Goal: Ask a question

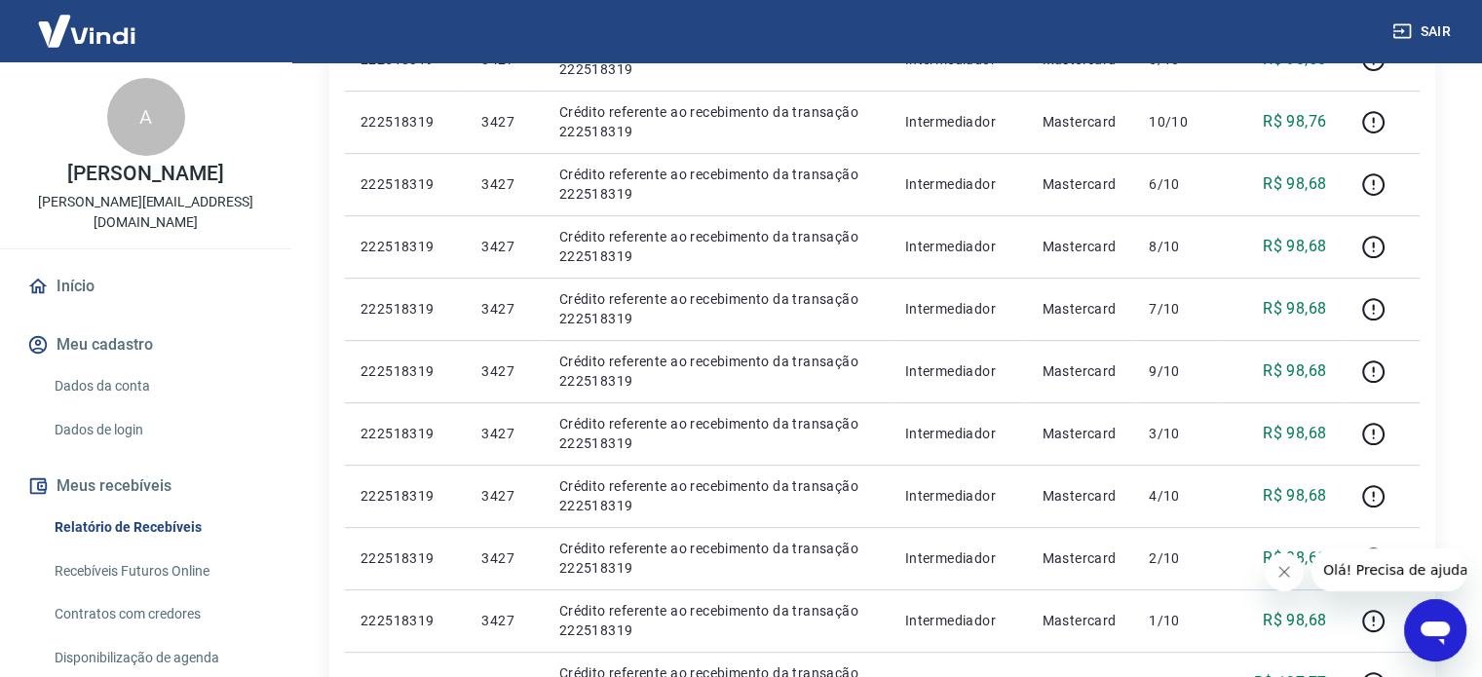
scroll to position [95, 0]
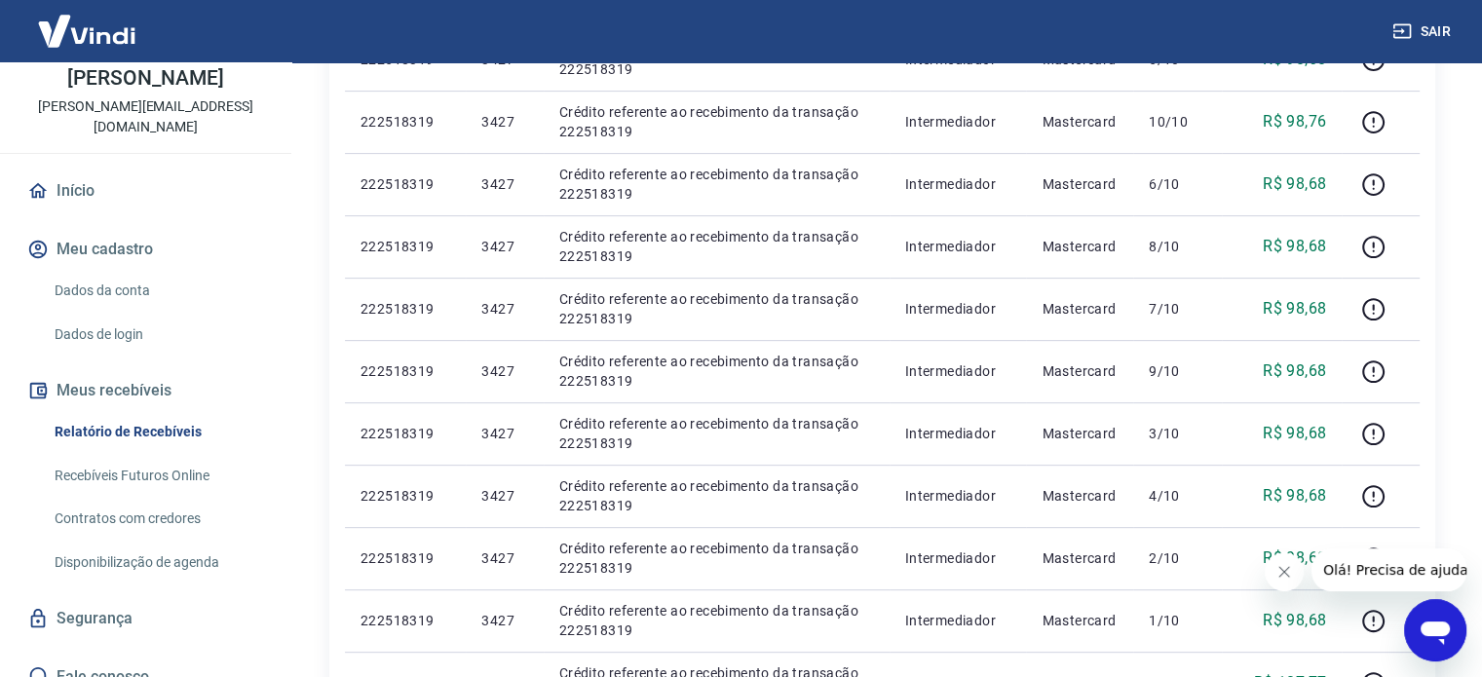
click at [1433, 646] on icon "Abrir janela de mensagens" at bounding box center [1434, 630] width 35 height 35
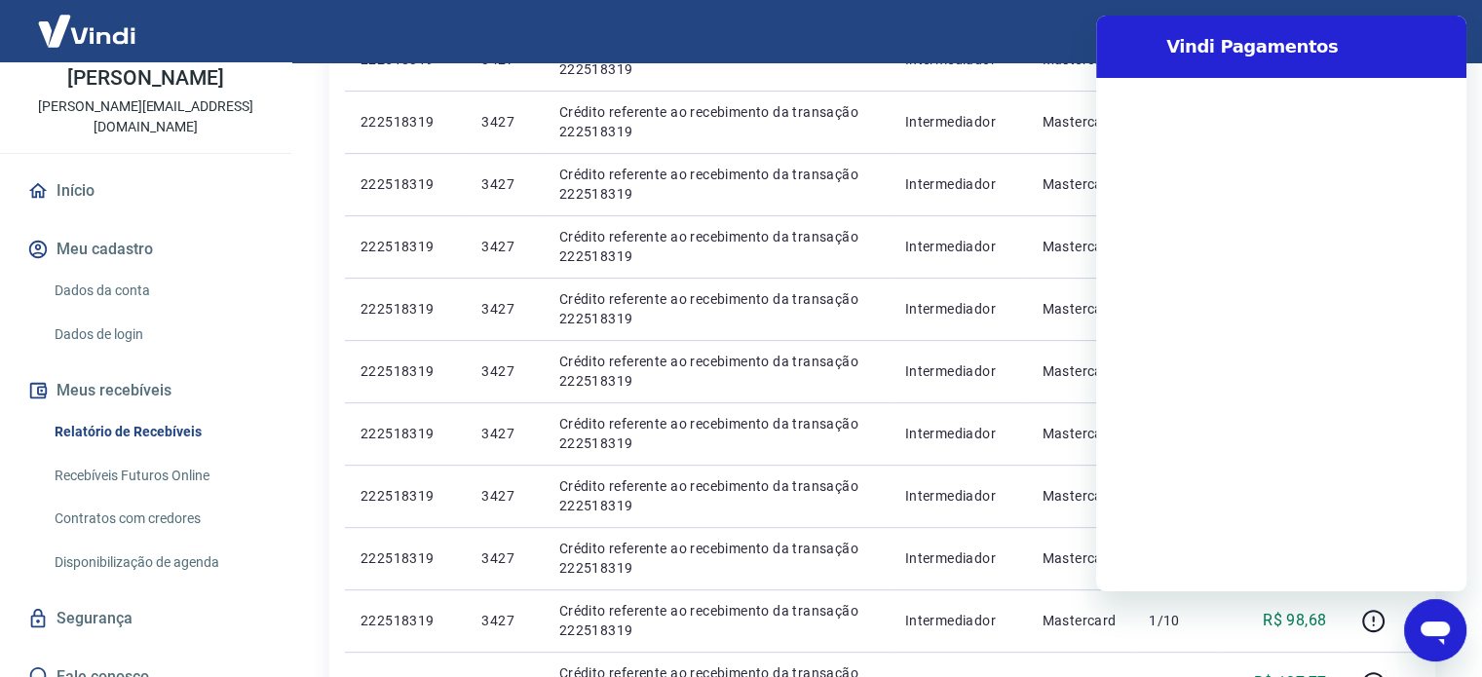
scroll to position [0, 0]
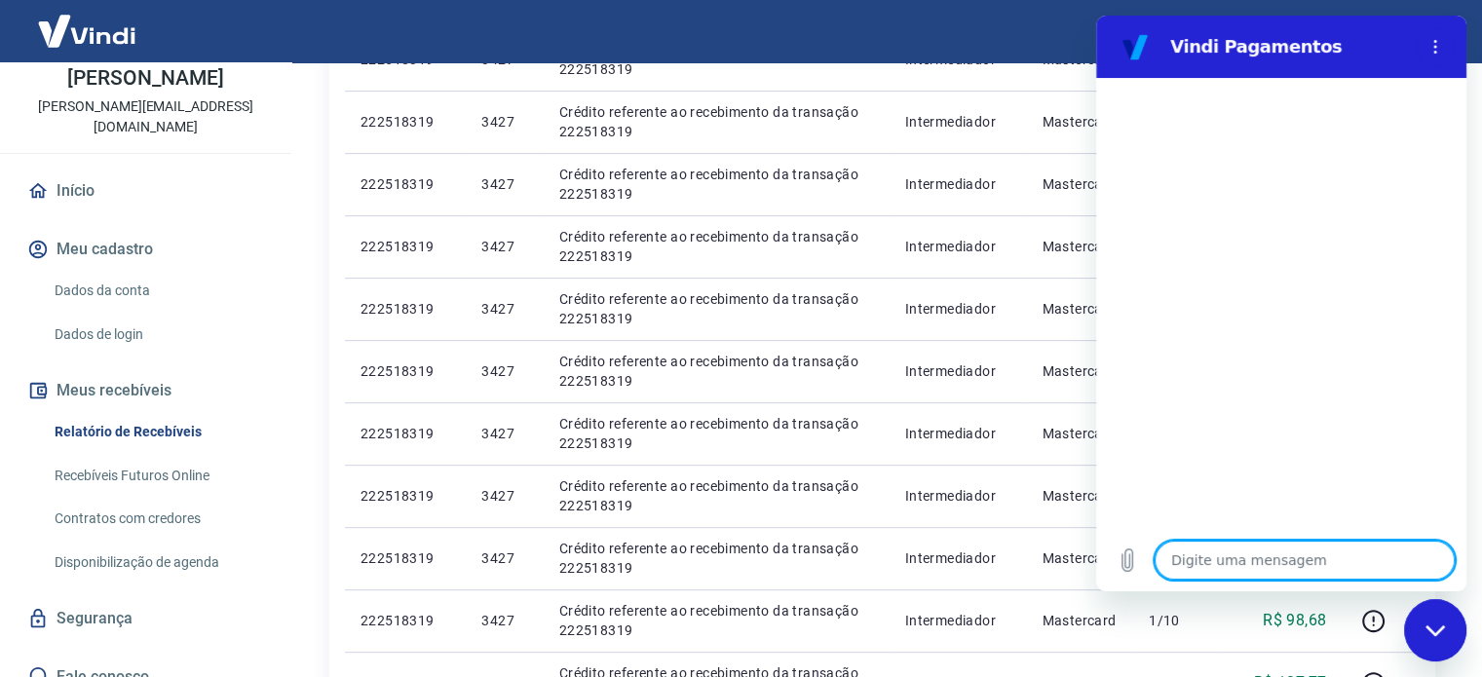
type textarea "B"
type textarea "x"
type textarea "Bo"
type textarea "x"
type textarea "Boa"
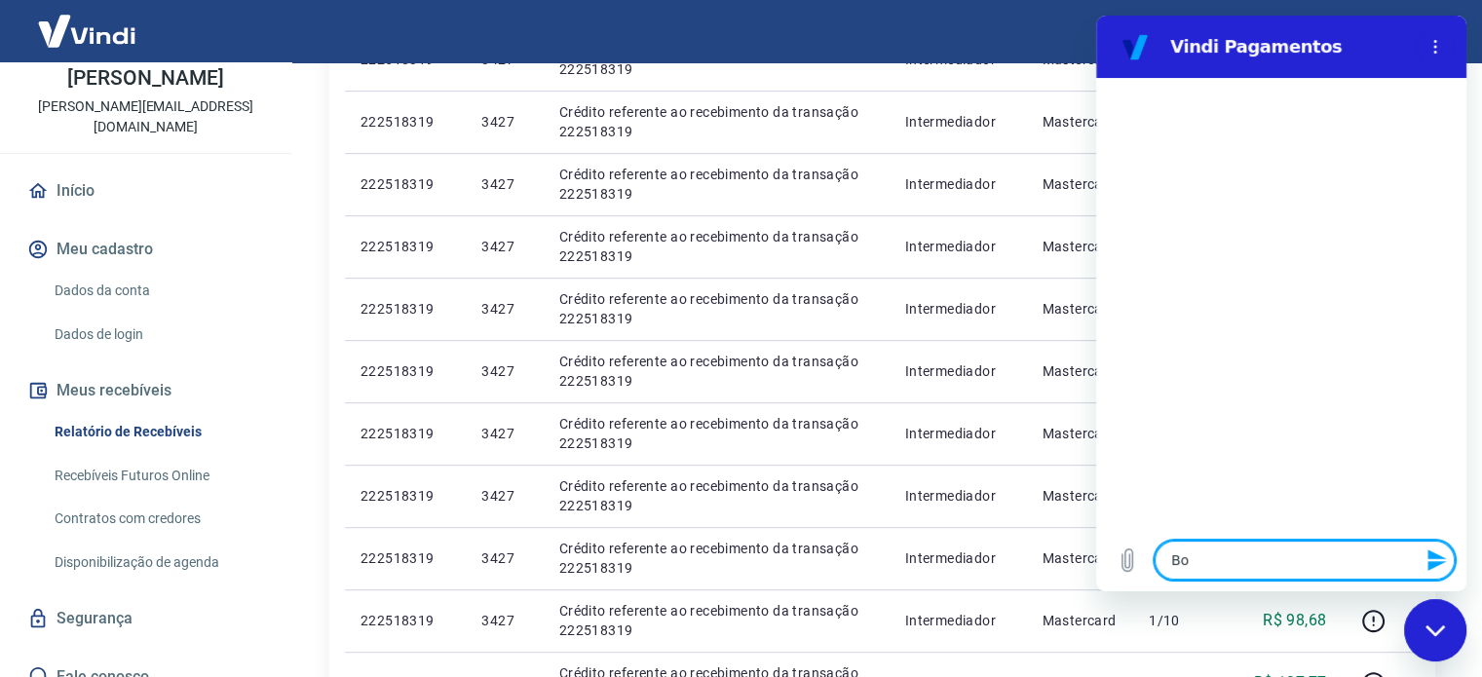
type textarea "x"
type textarea "Boa"
type textarea "x"
type textarea "Boa t"
type textarea "x"
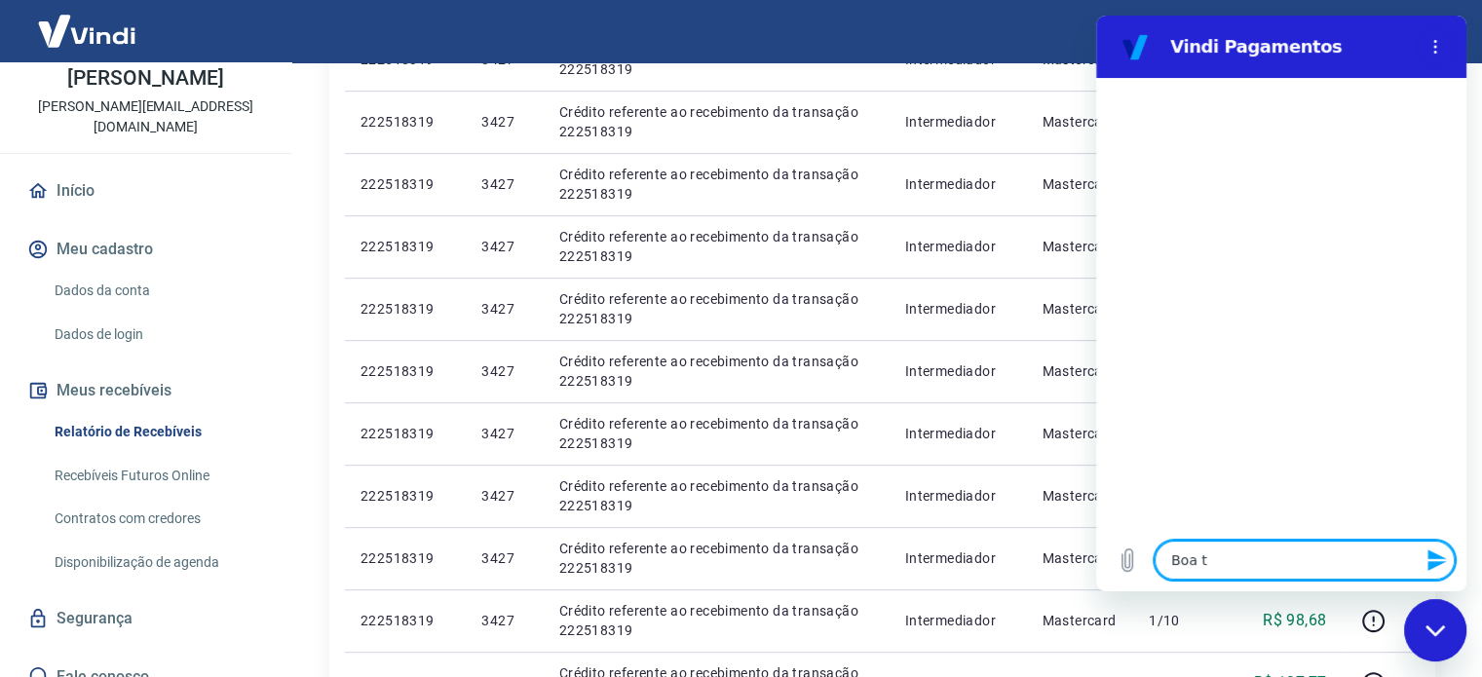
type textarea "Boa ta"
type textarea "x"
type textarea "Boa tar"
type textarea "x"
type textarea "Boa tard"
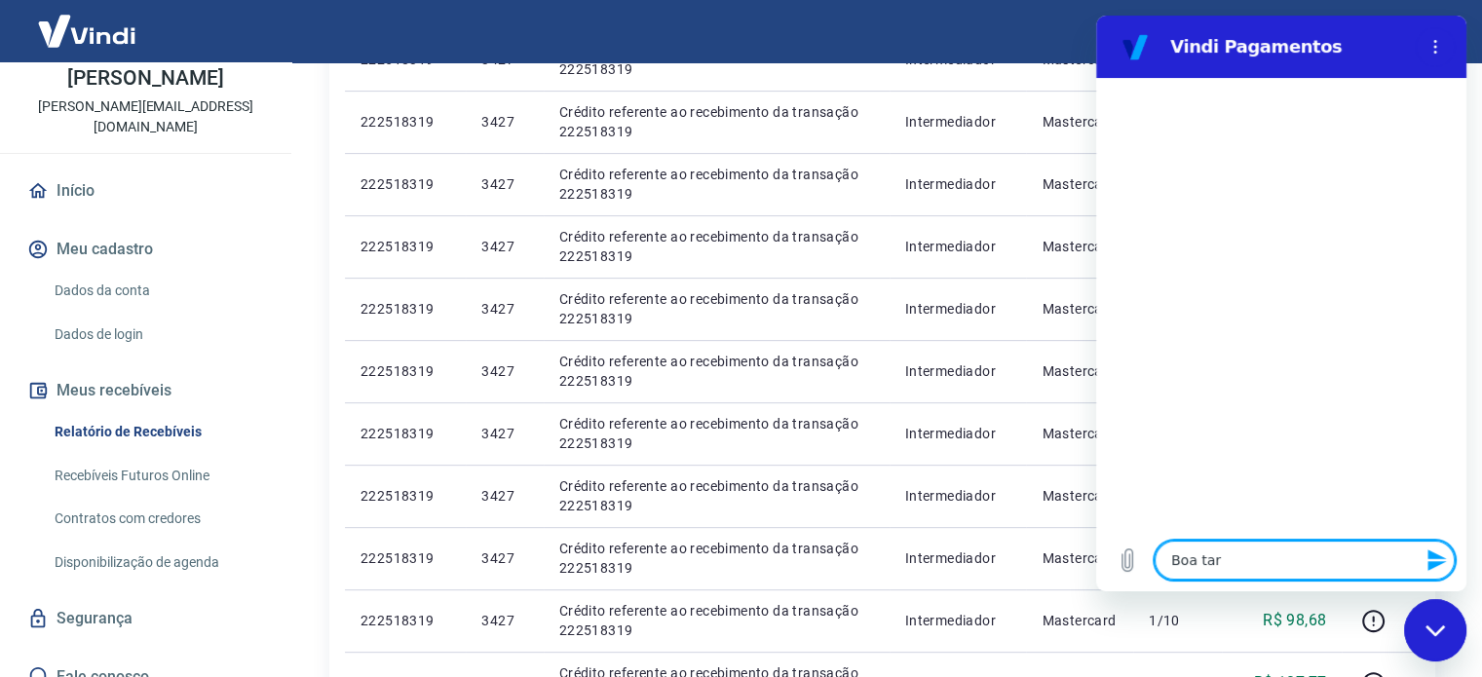
type textarea "x"
type textarea "Boa tarde"
type textarea "x"
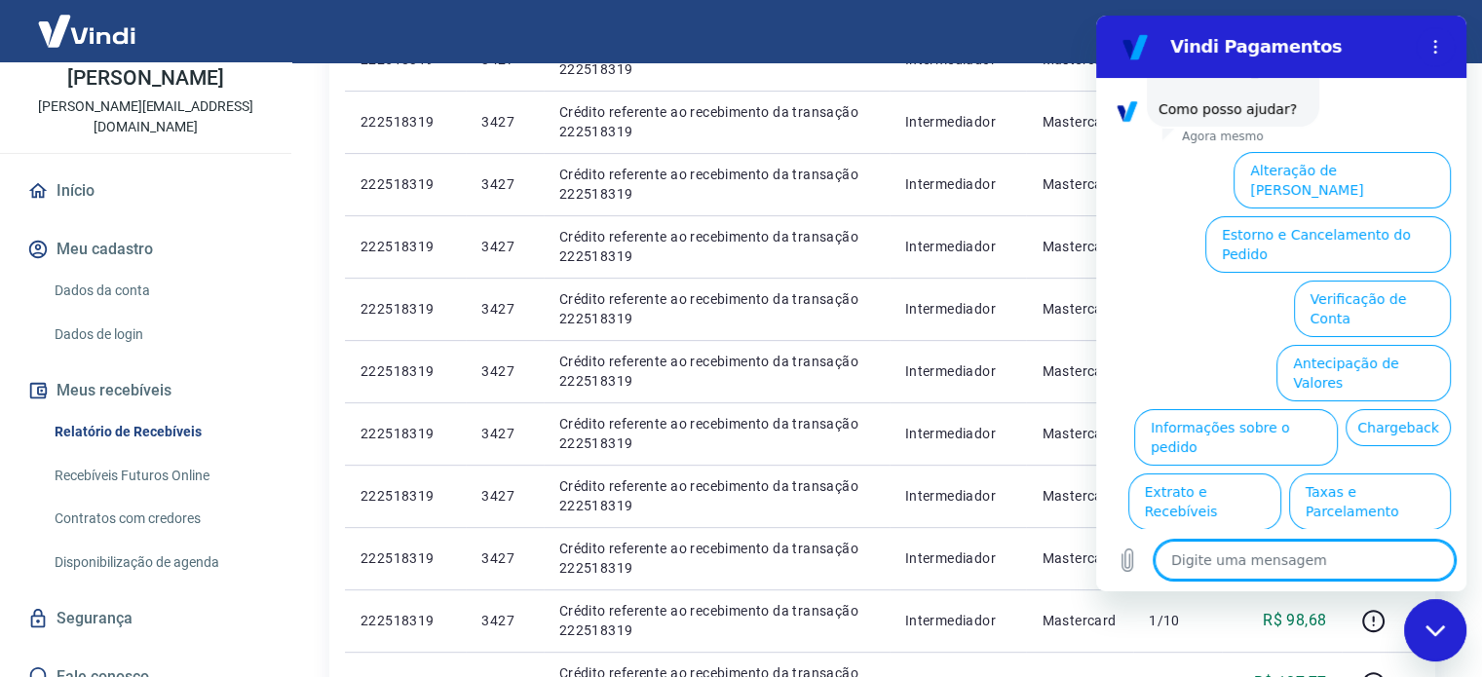
scroll to position [148, 0]
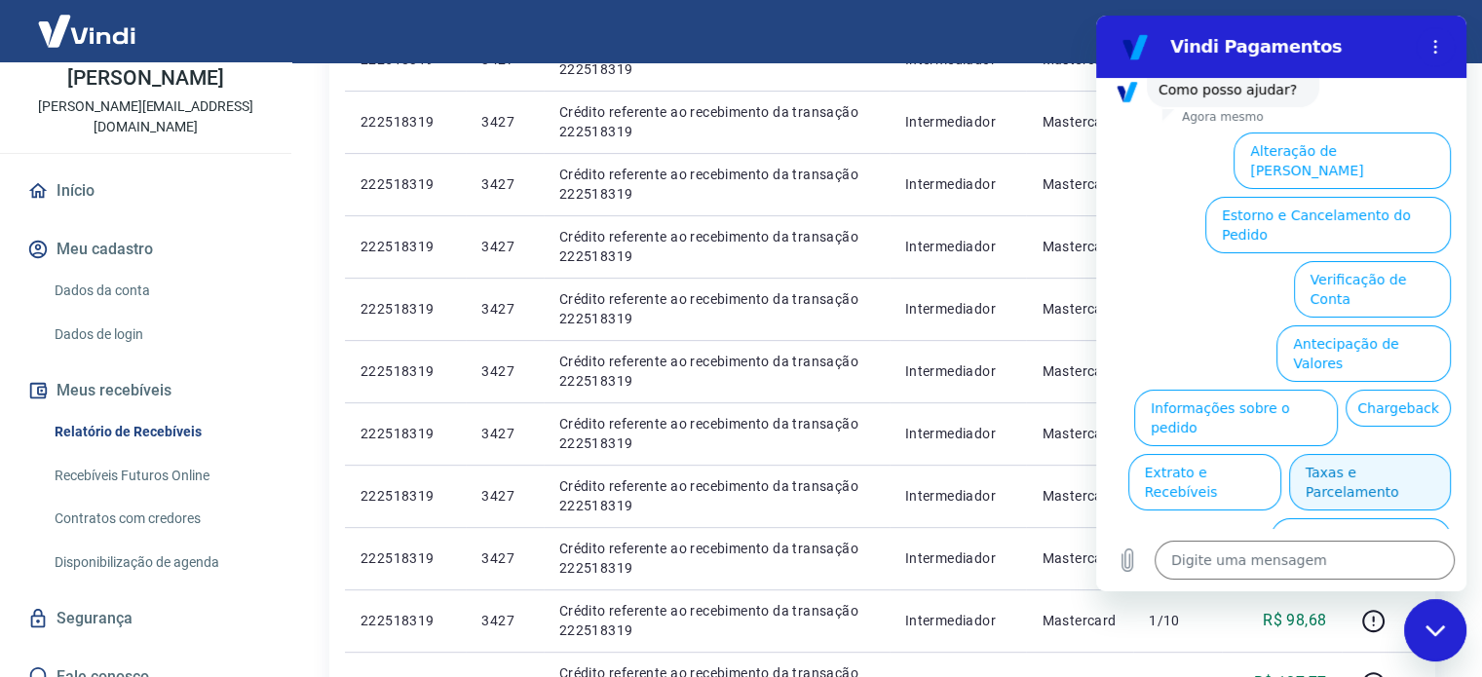
click at [1333, 454] on button "Taxas e Parcelamento" at bounding box center [1370, 482] width 162 height 57
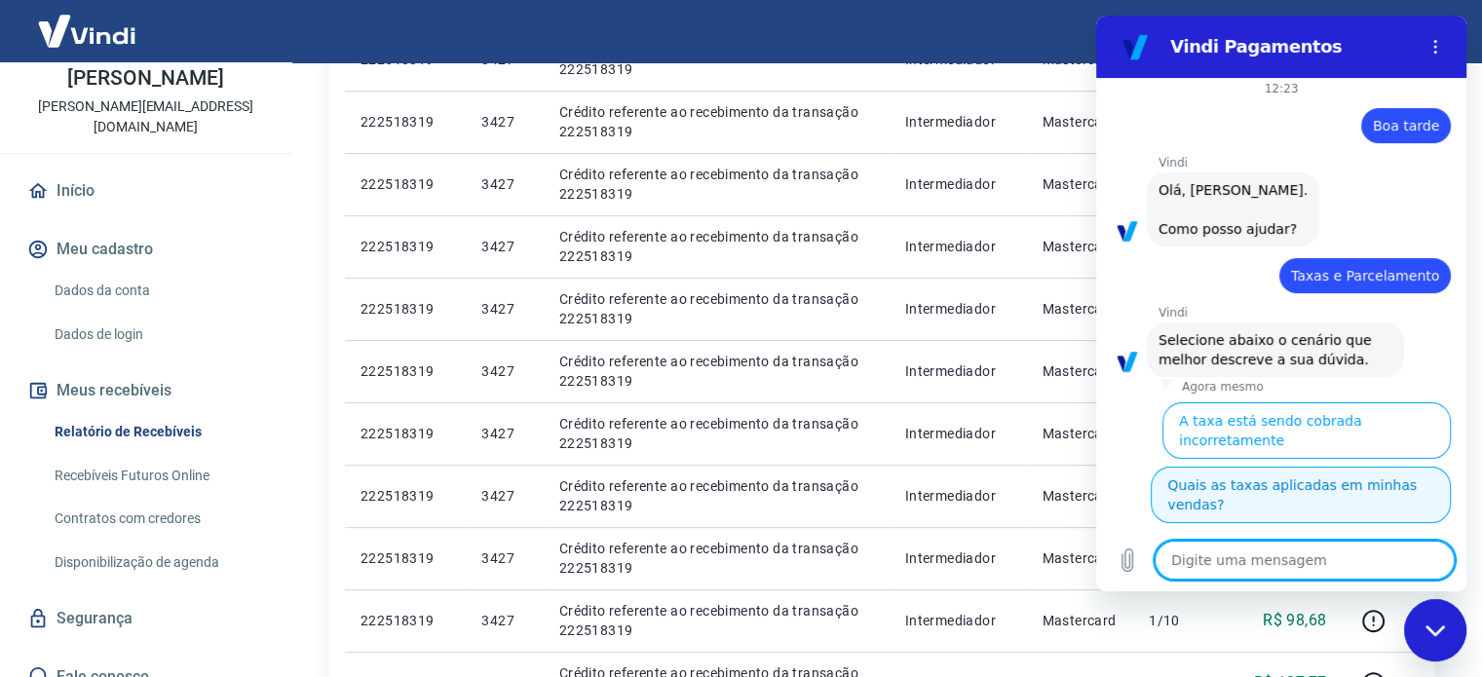
scroll to position [0, 0]
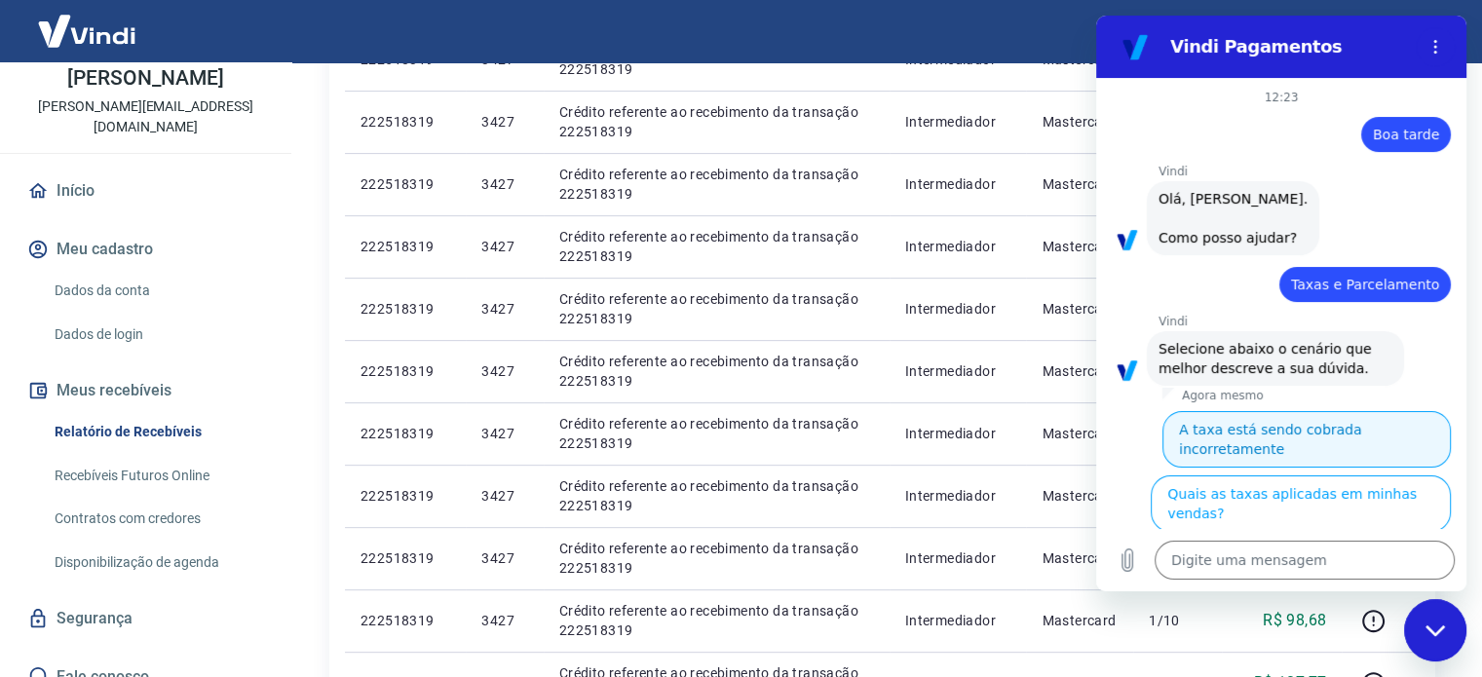
click at [1225, 435] on button "A taxa está sendo cobrada incorretamente" at bounding box center [1306, 439] width 288 height 57
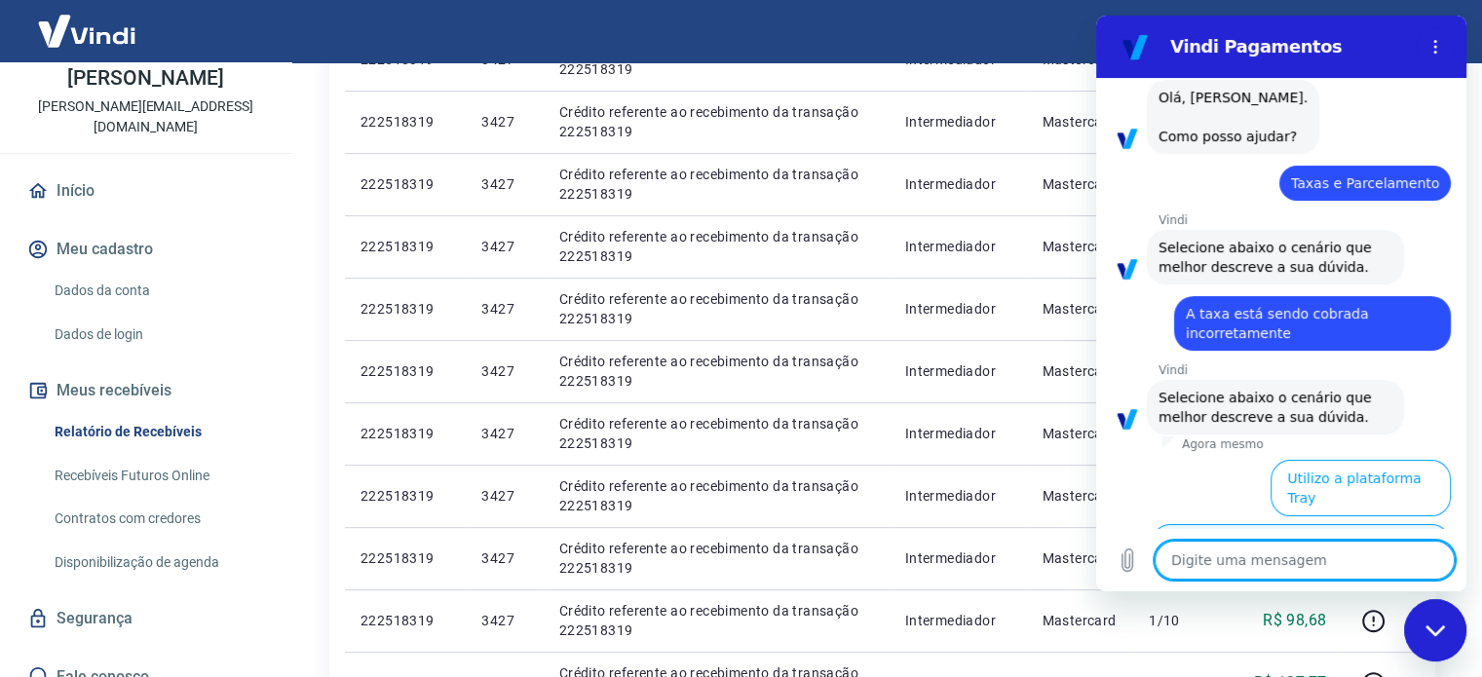
scroll to position [117, 0]
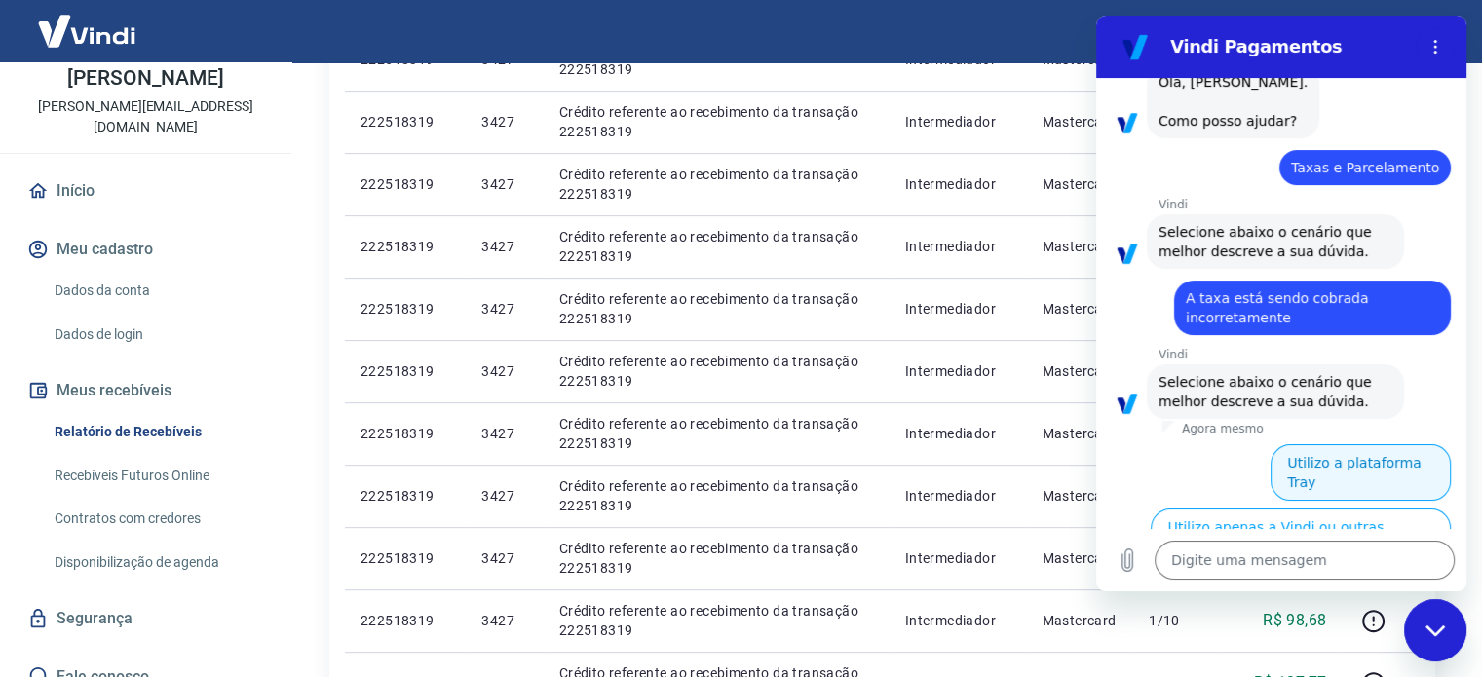
click at [1318, 471] on button "Utilizo a plataforma Tray" at bounding box center [1360, 472] width 180 height 57
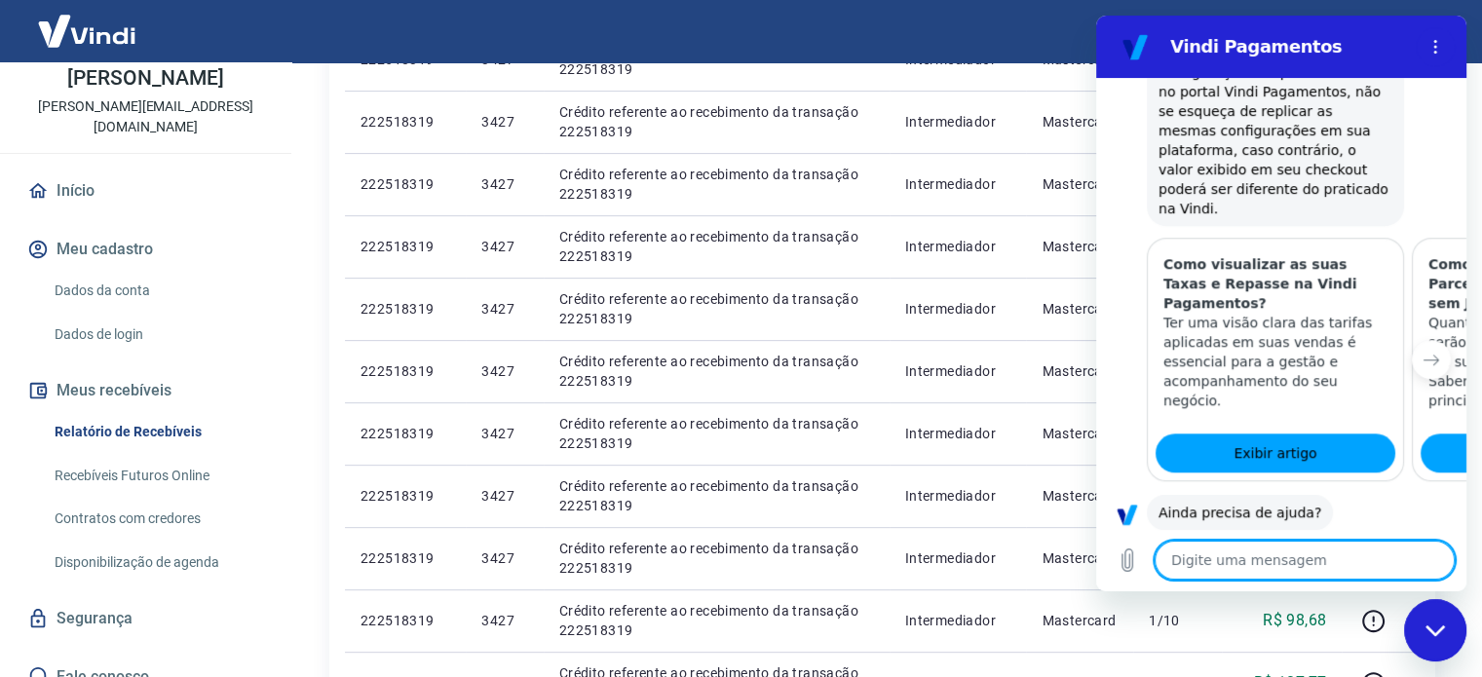
scroll to position [1383, 0]
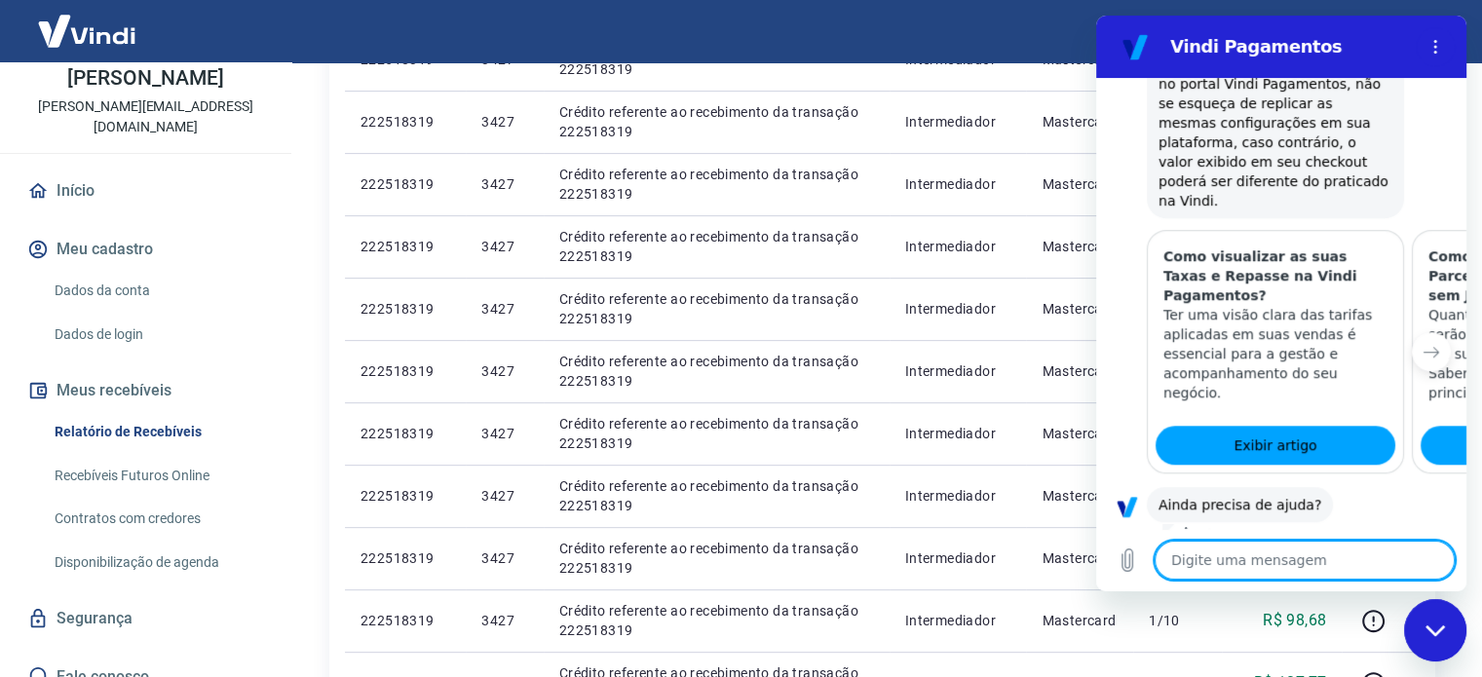
click at [1338, 547] on button "Sim" at bounding box center [1355, 565] width 57 height 37
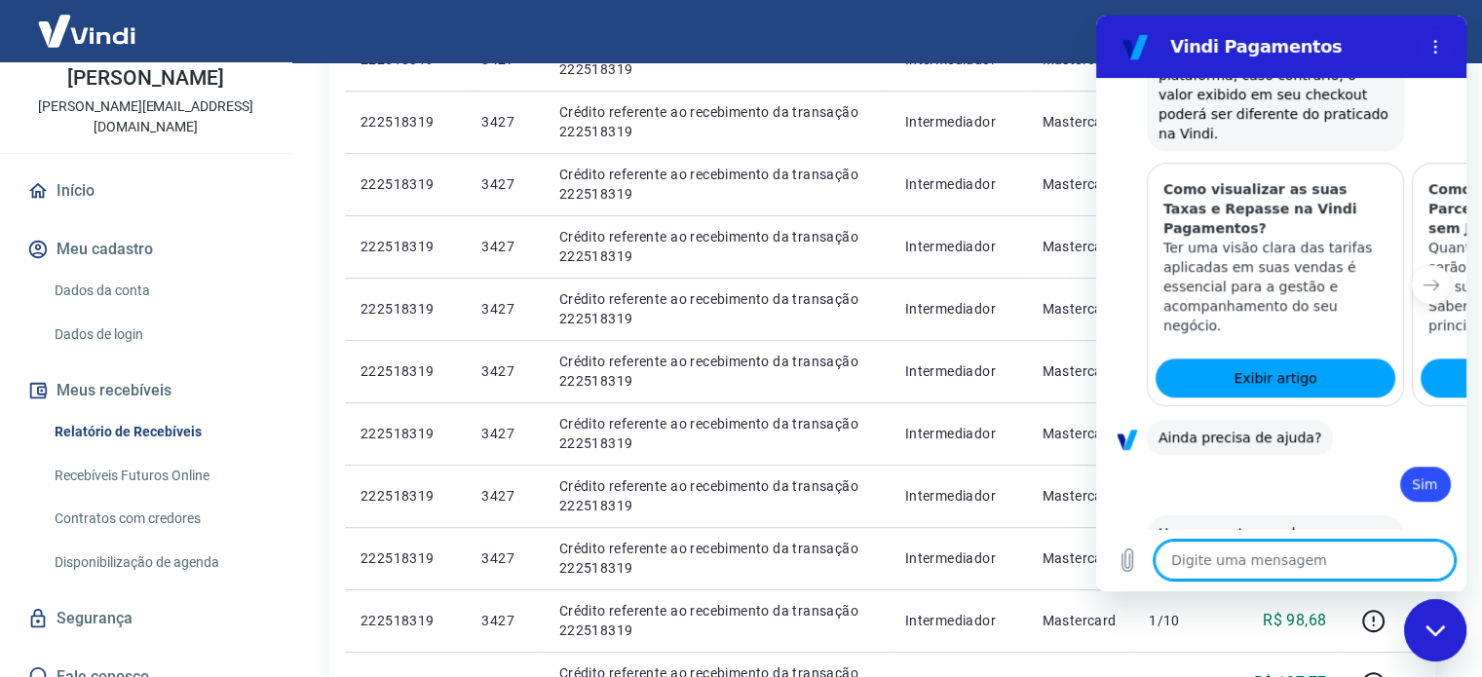
scroll to position [1454, 0]
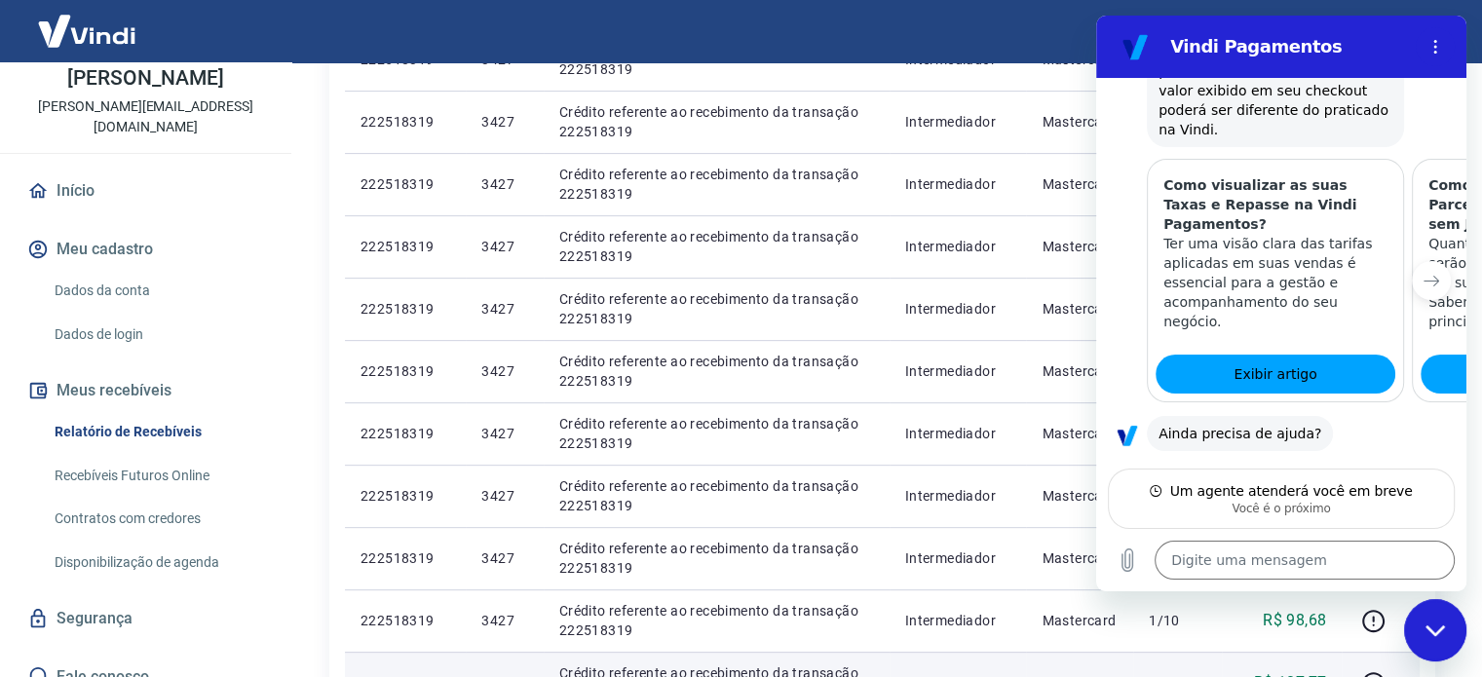
type textarea "x"
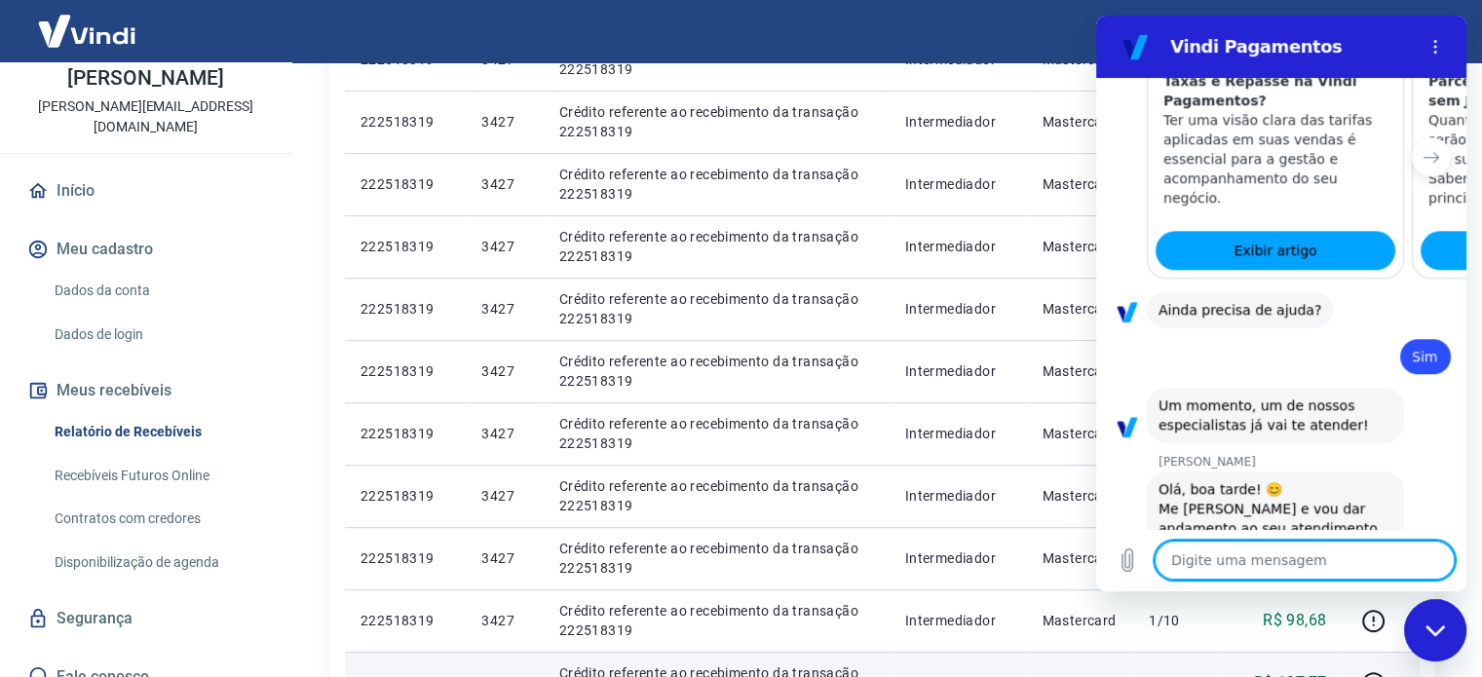
scroll to position [1597, 0]
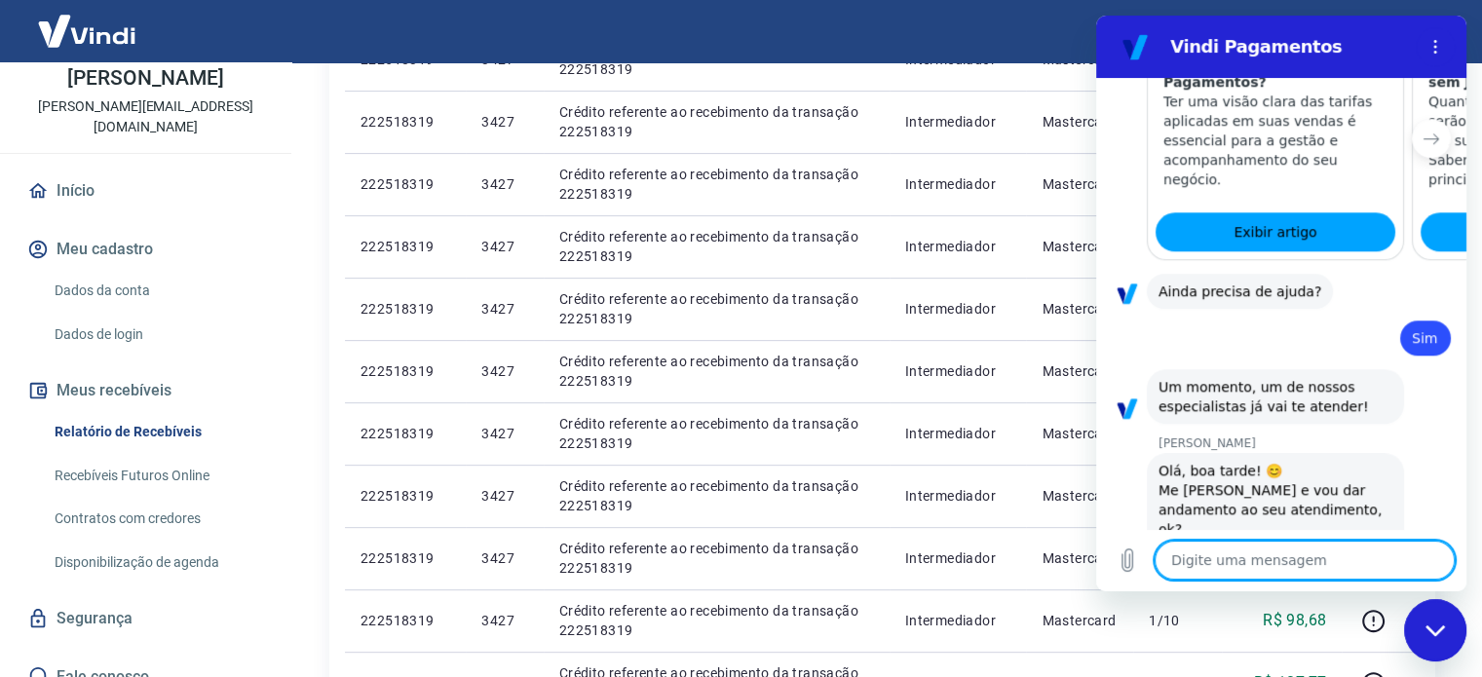
click at [1218, 553] on textarea at bounding box center [1304, 560] width 300 height 39
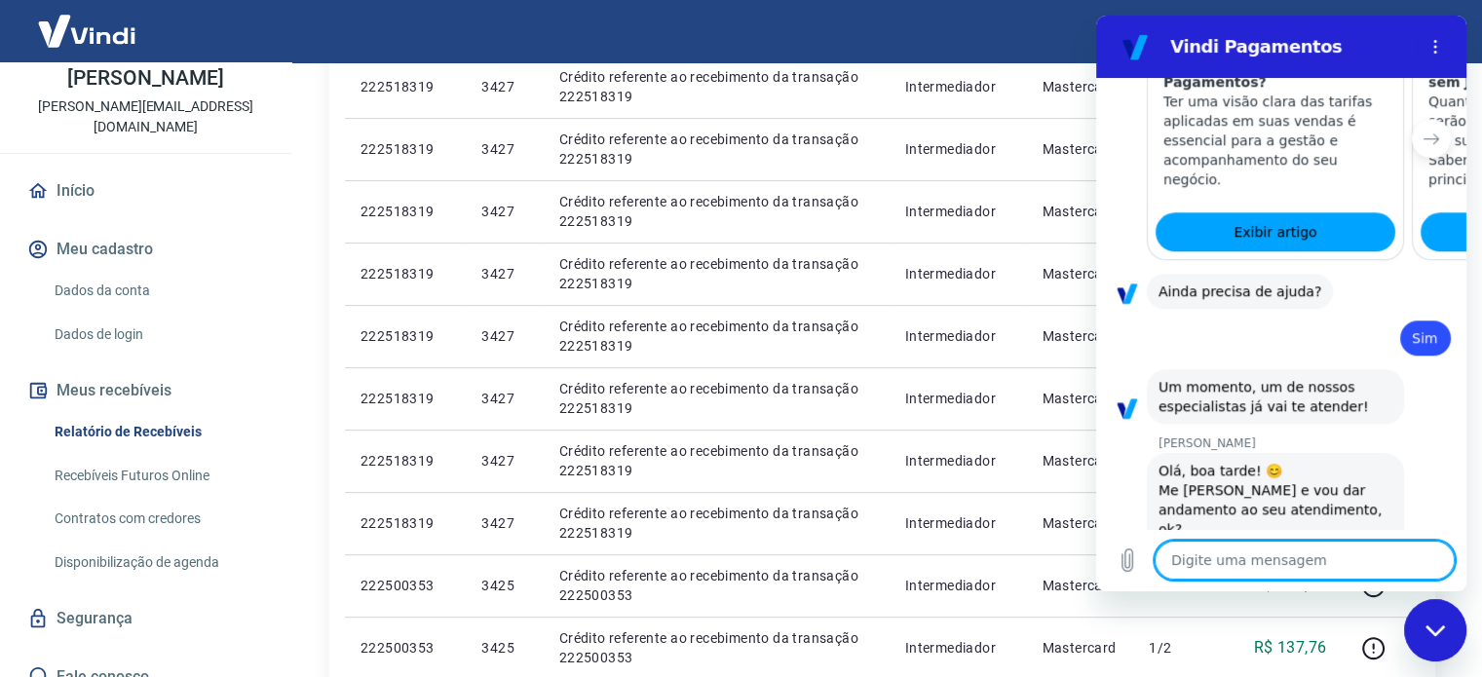
type textarea "o"
type textarea "x"
type textarea "oI"
type textarea "x"
type textarea "oI"
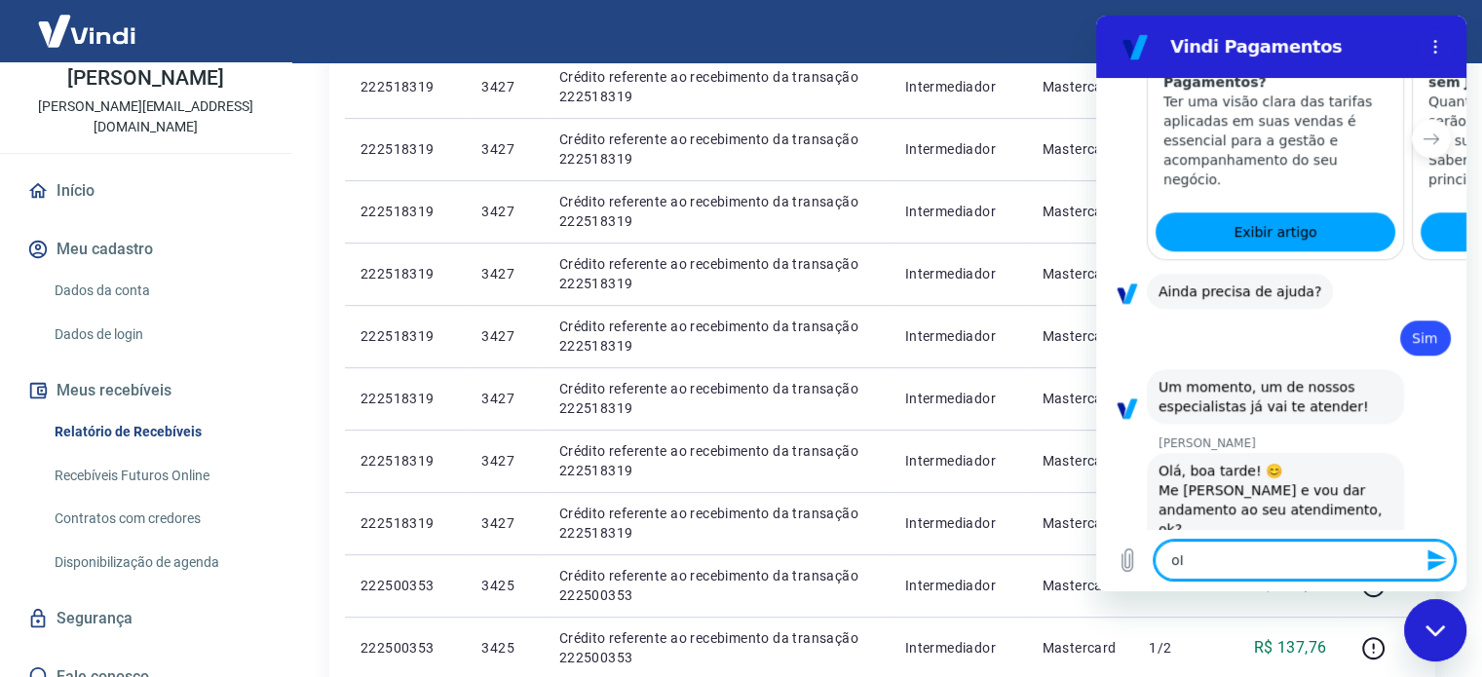
type textarea "x"
type textarea "oI a"
type textarea "x"
type textarea "oI"
type textarea "x"
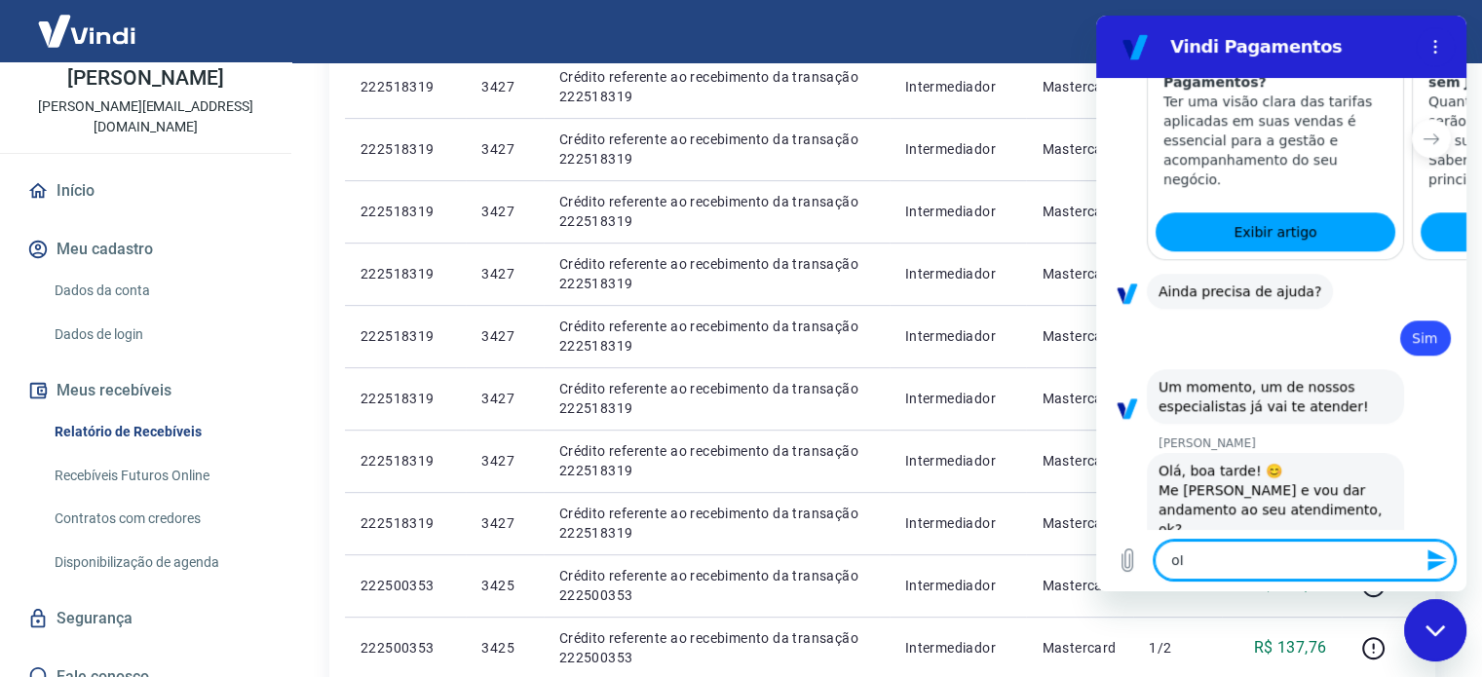
type textarea "oI"
type textarea "x"
type textarea "o"
type textarea "x"
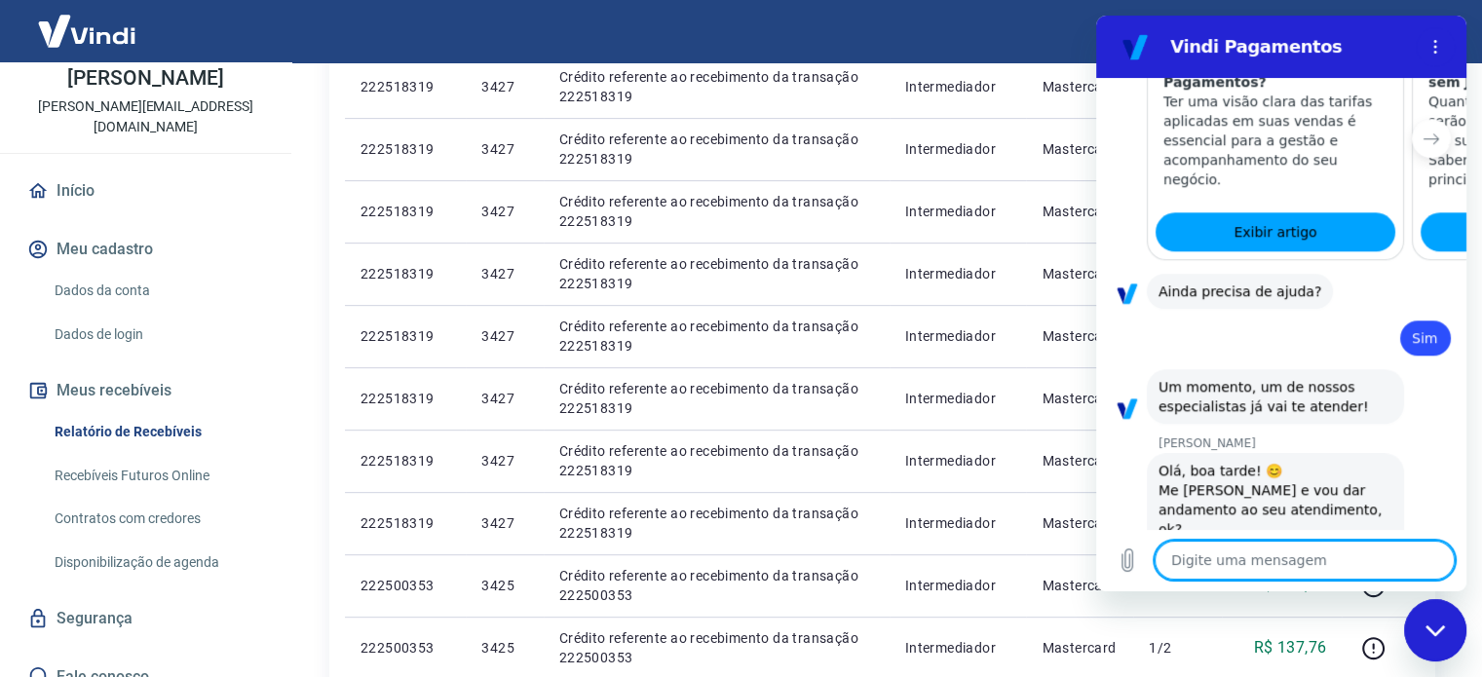
type textarea "o"
type textarea "x"
type textarea "oI"
type textarea "x"
type textarea "o"
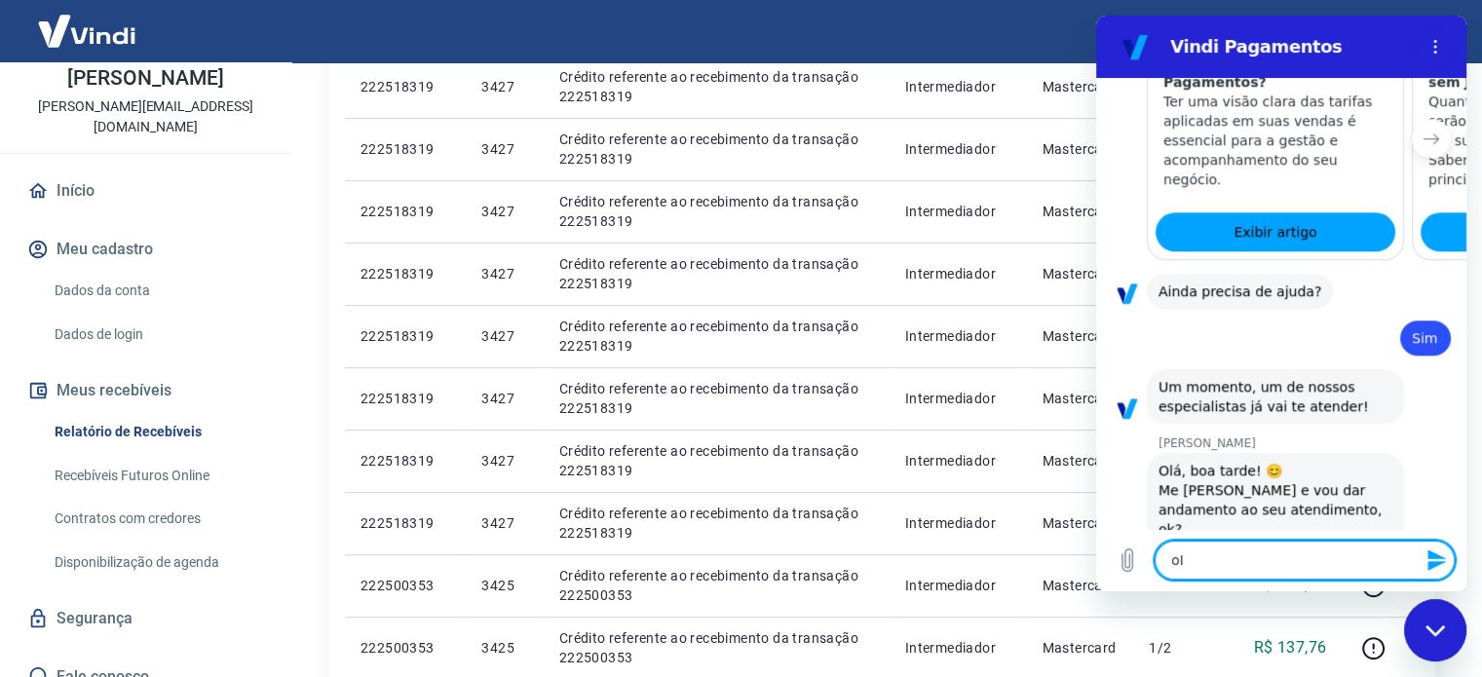
type textarea "x"
type textarea "O"
type textarea "x"
type textarea "Oi"
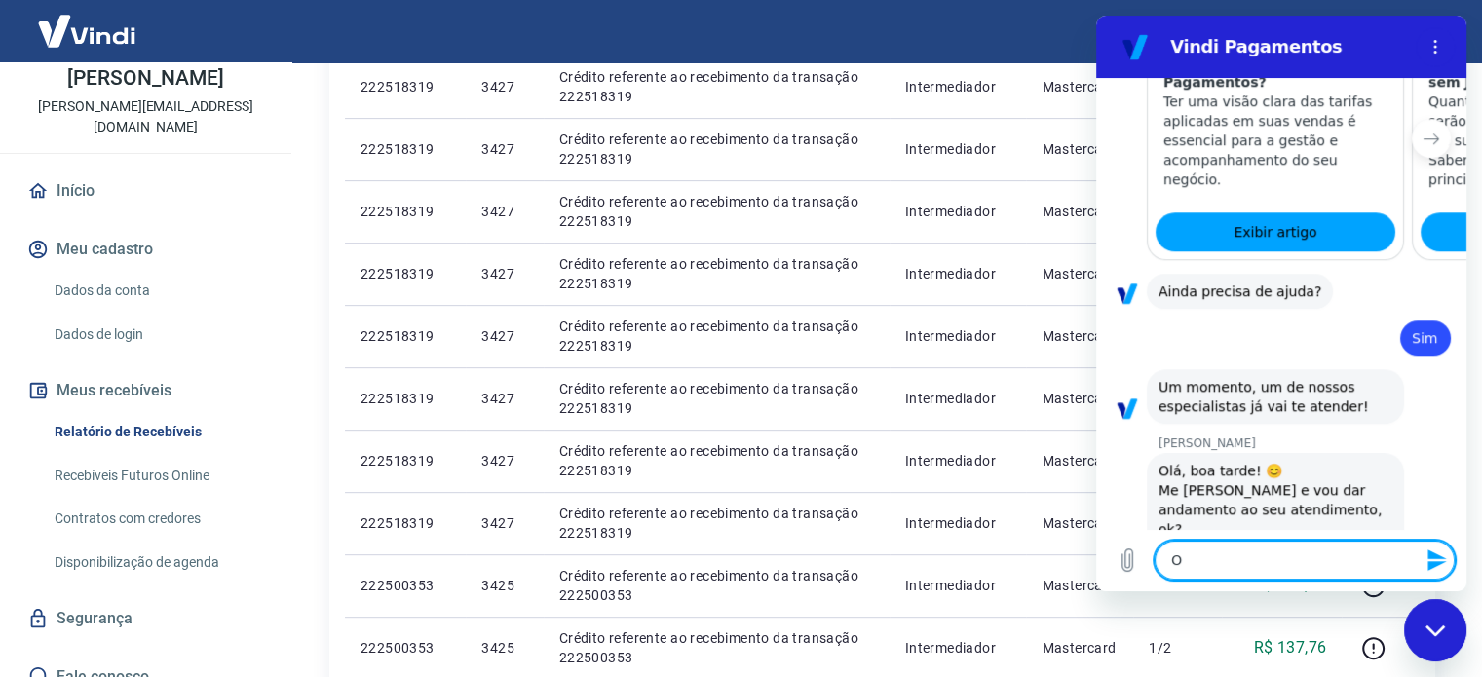
type textarea "x"
type textarea "Oi,"
type textarea "x"
type textarea "Oi,"
type textarea "x"
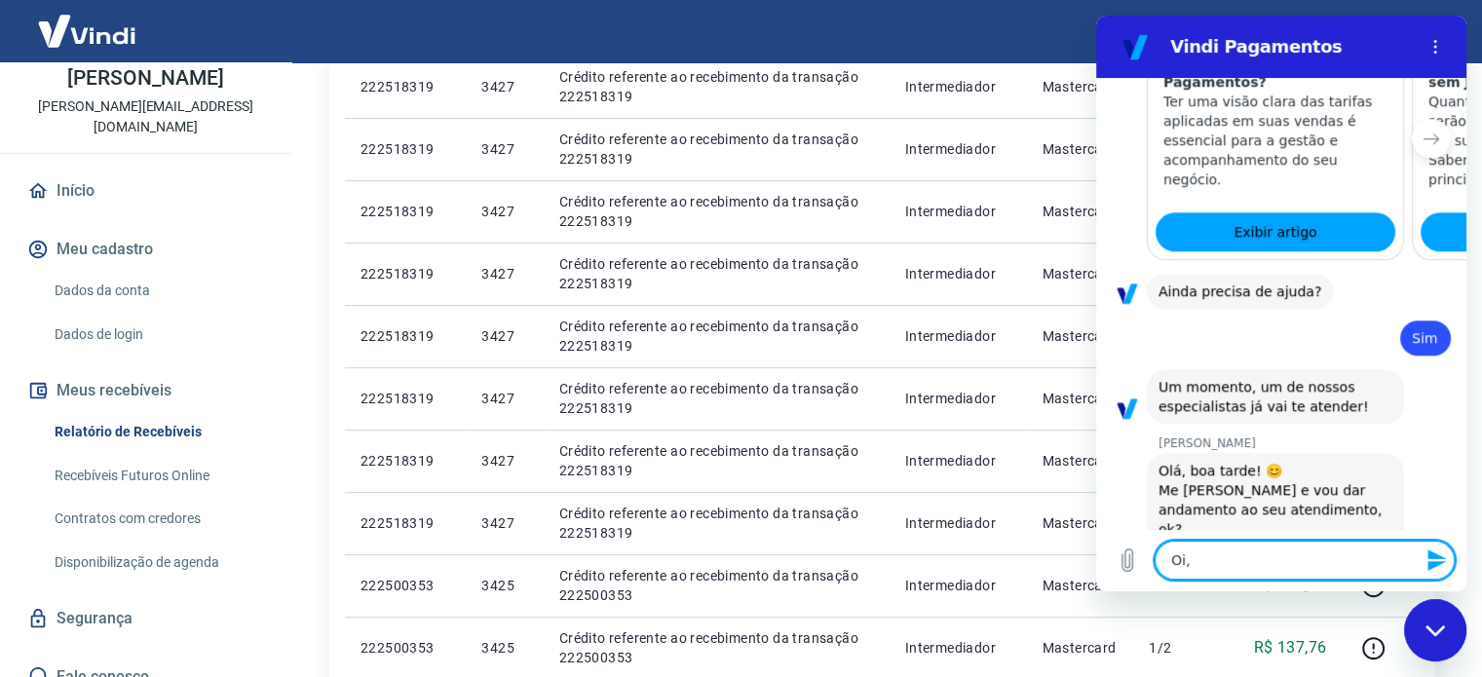
type textarea "Oi, S"
type textarea "x"
type textarea "Oi, Sn"
type textarea "x"
type textarea "Oi, Snd"
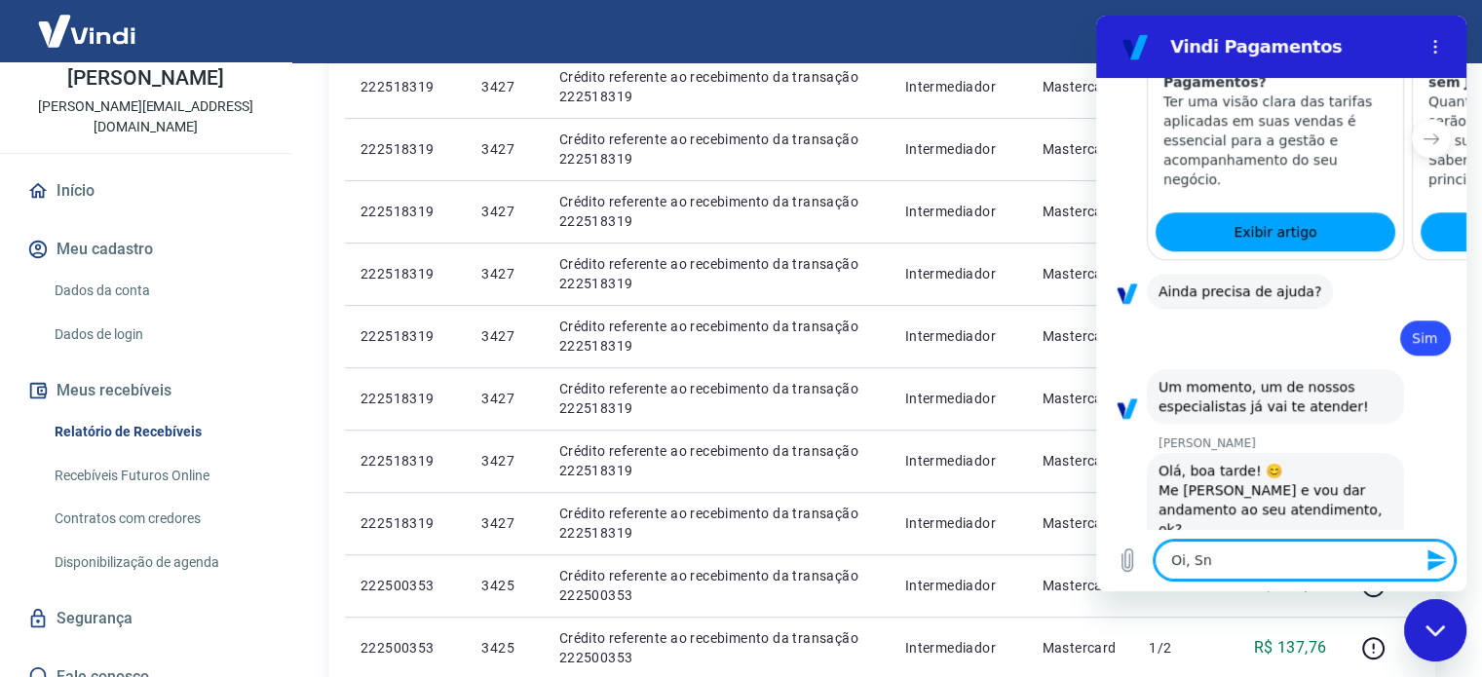
type textarea "x"
type textarea "Oi, Sndr"
type textarea "x"
type textarea "Oi, Snd"
type textarea "x"
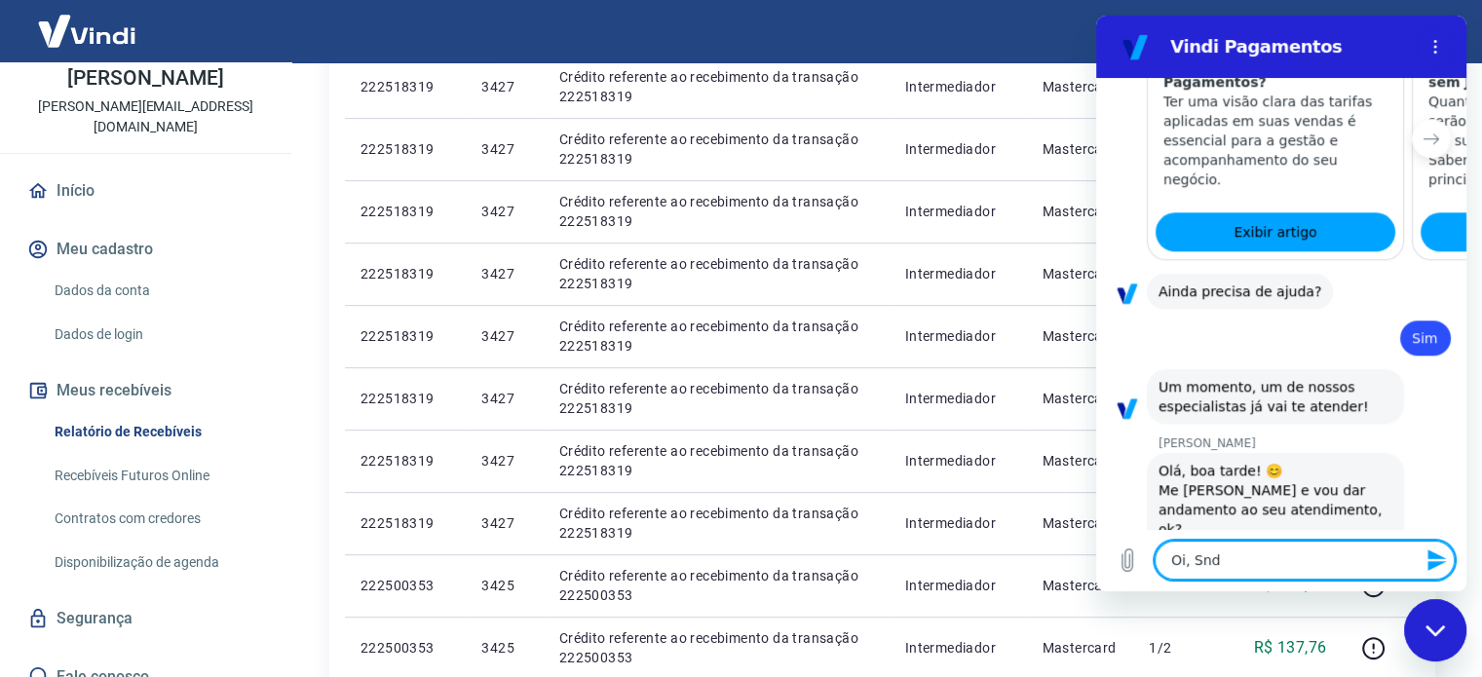
type textarea "Oi, Sn"
type textarea "x"
type textarea "Oi, S"
type textarea "x"
type textarea "Oi,"
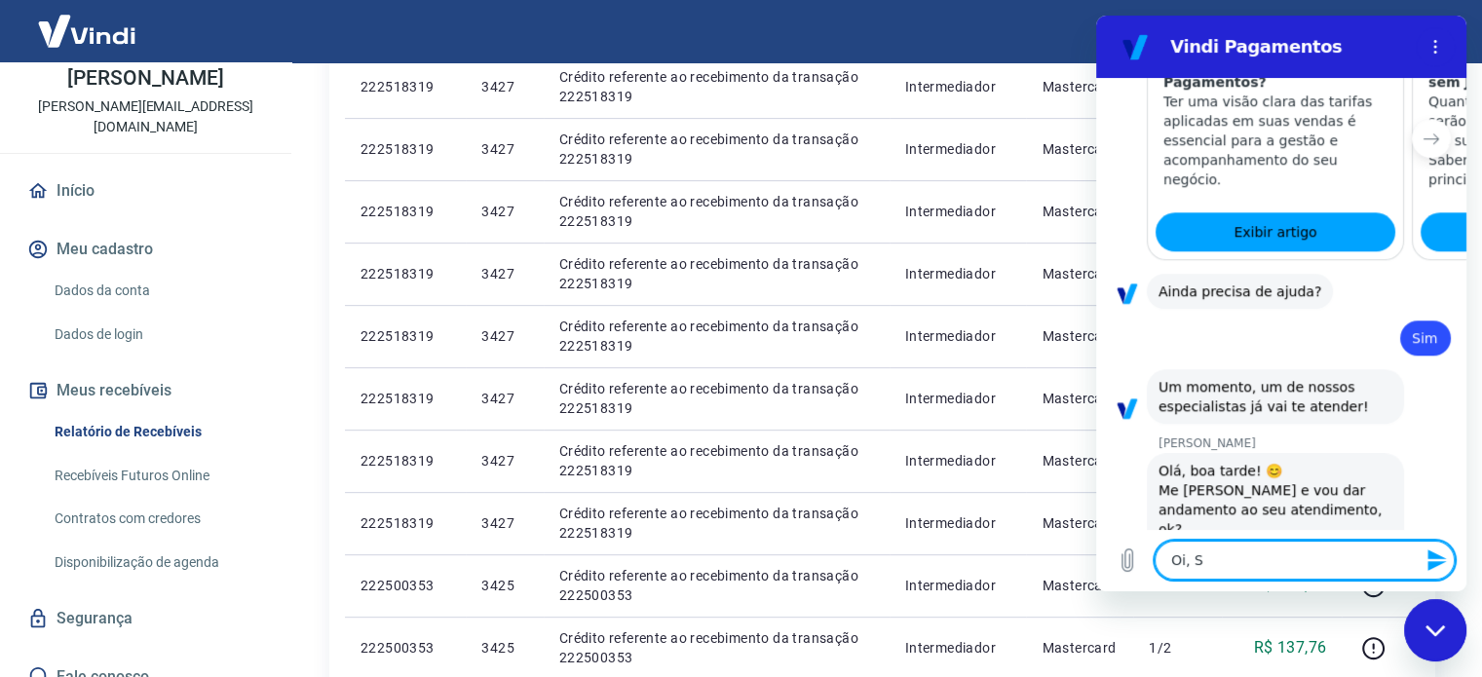
type textarea "x"
type textarea "Oi, A"
type textarea "x"
type textarea "Oi, An"
type textarea "x"
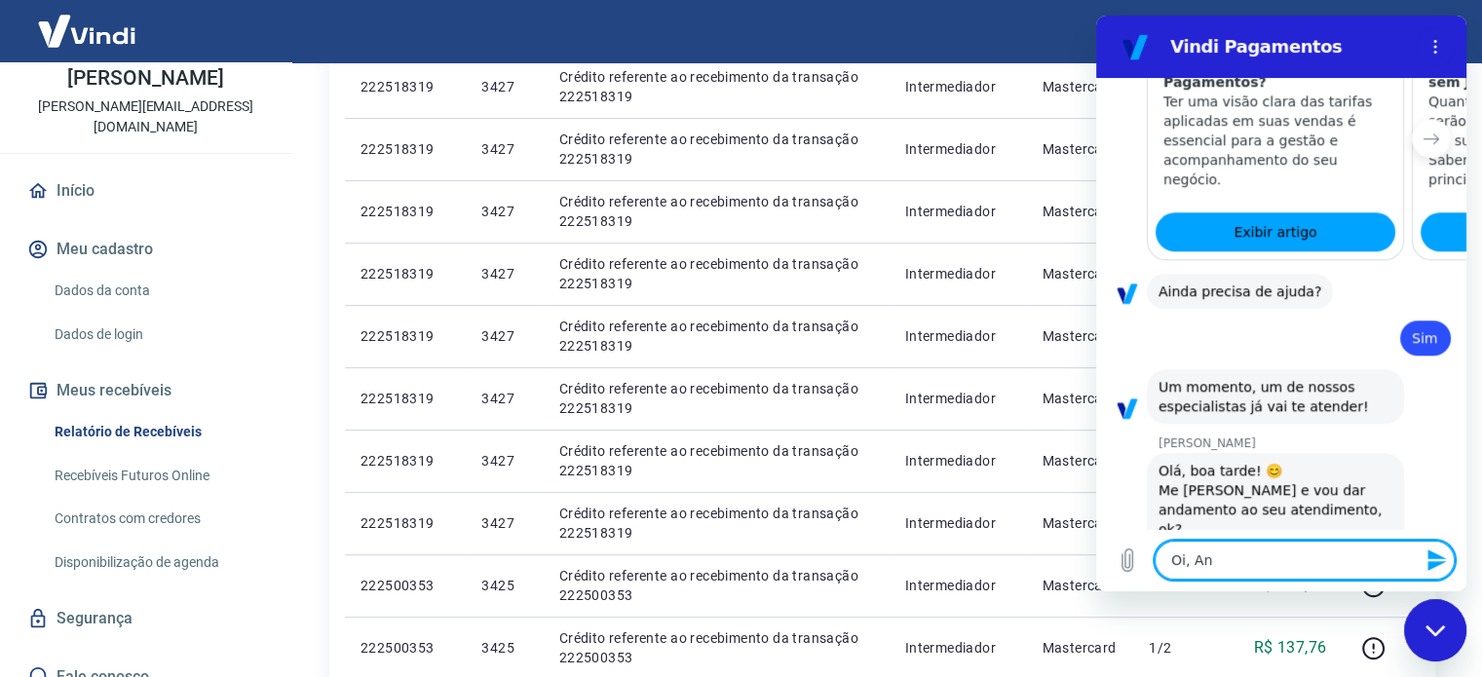
type textarea "Oi, And"
type textarea "x"
type textarea "Oi, Andr"
type textarea "x"
type textarea "Oi, Andre"
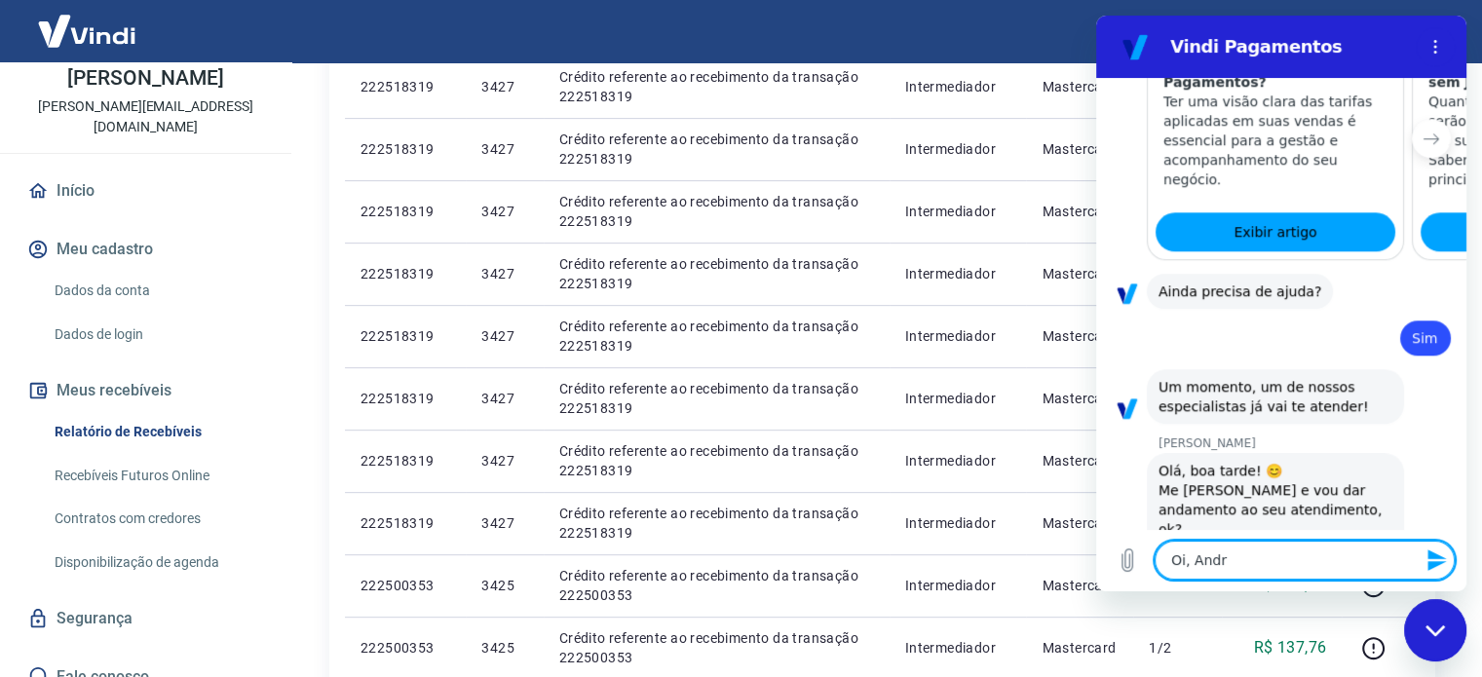
type textarea "x"
type textarea "Oi, Andrez"
type textarea "x"
type textarea "Oi, Andreza"
type textarea "x"
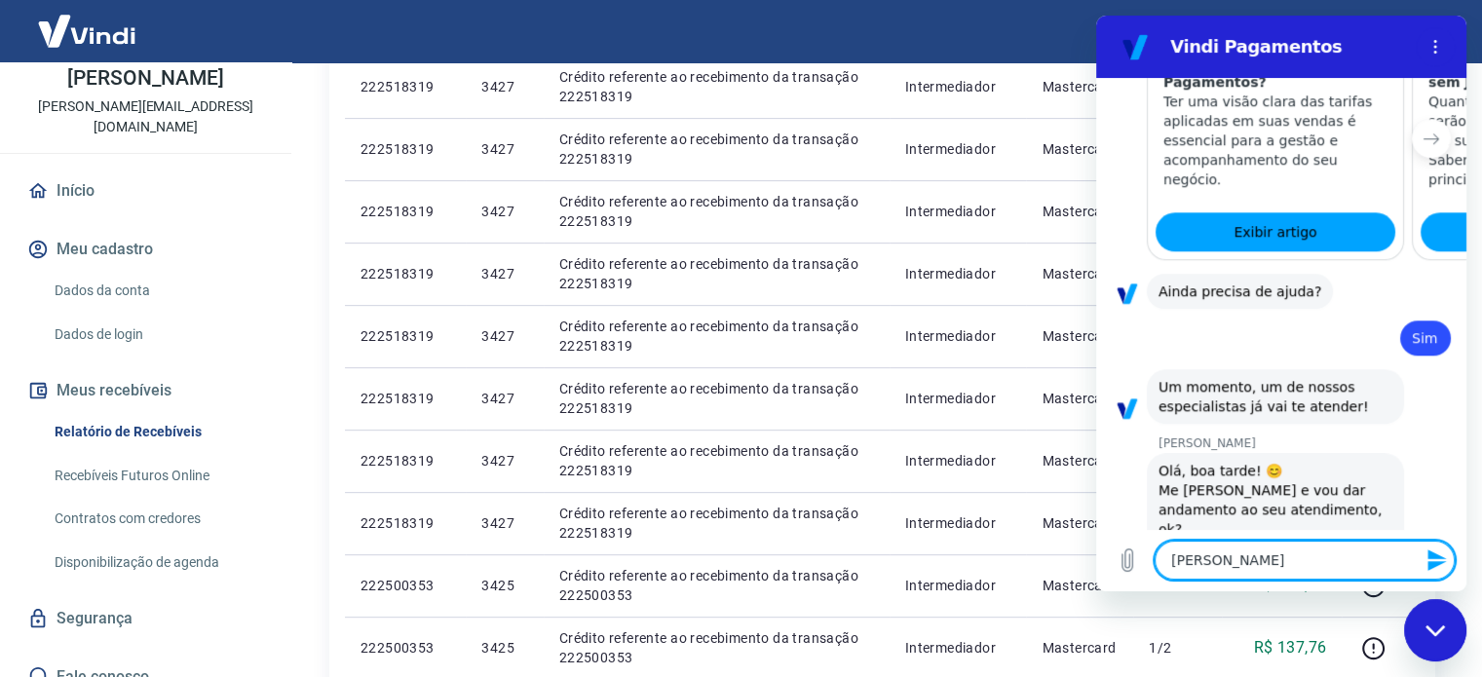
type textarea "x"
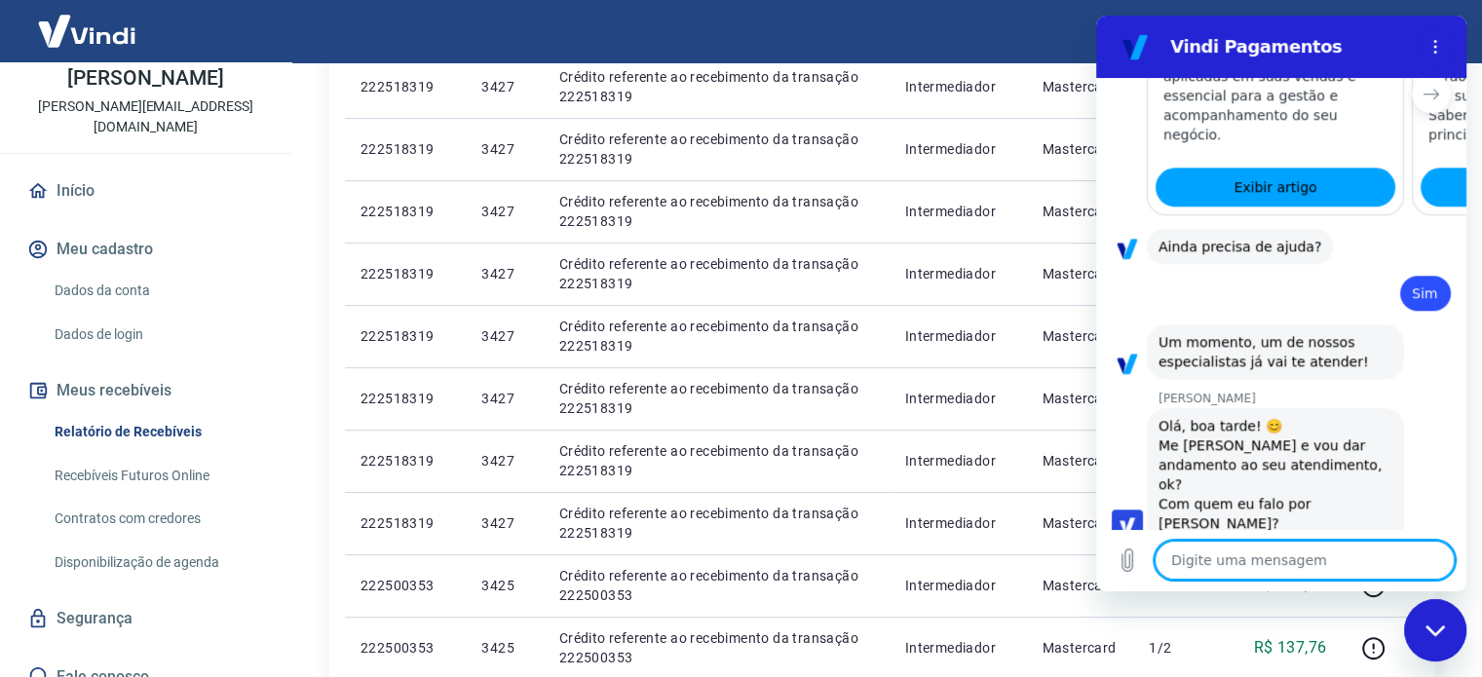
type textarea "q"
type textarea "x"
type textarea "qu"
type textarea "x"
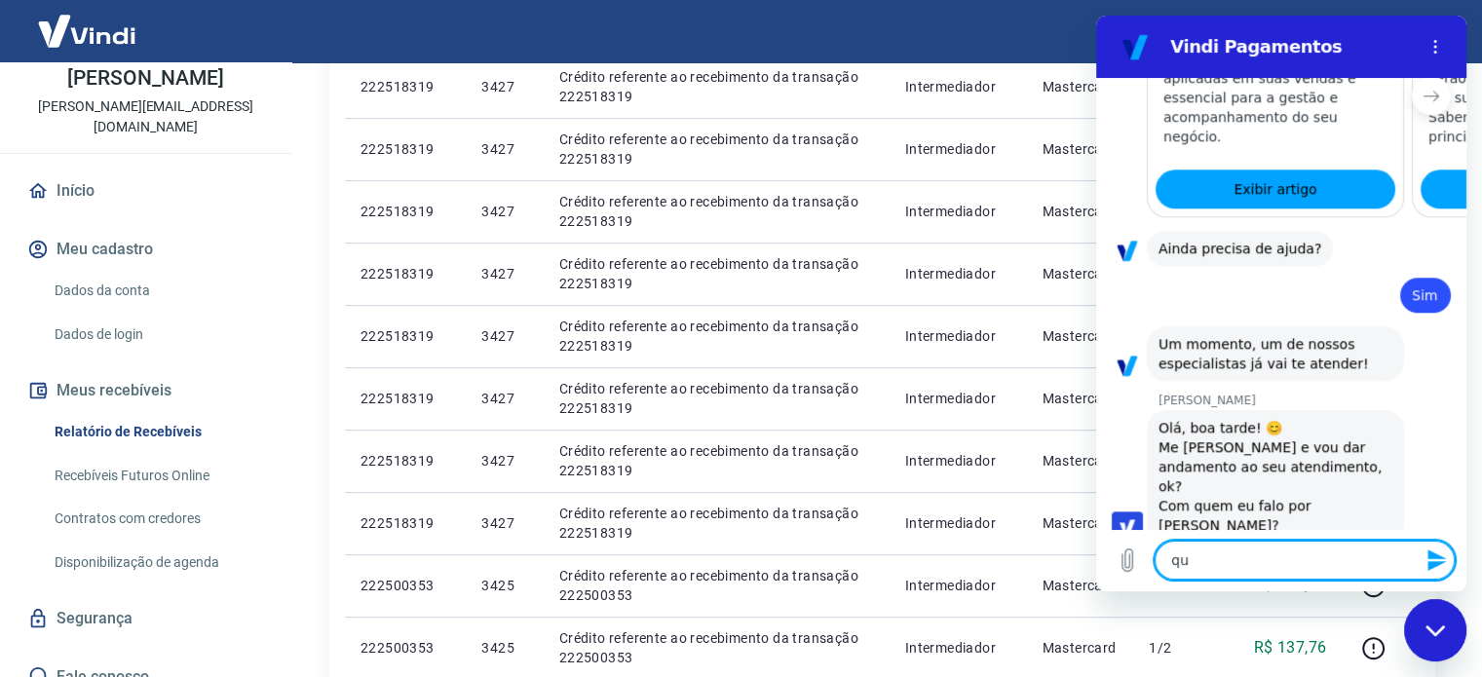
type textarea "que"
type textarea "x"
type textarea "quer"
type textarea "x"
type textarea "quero"
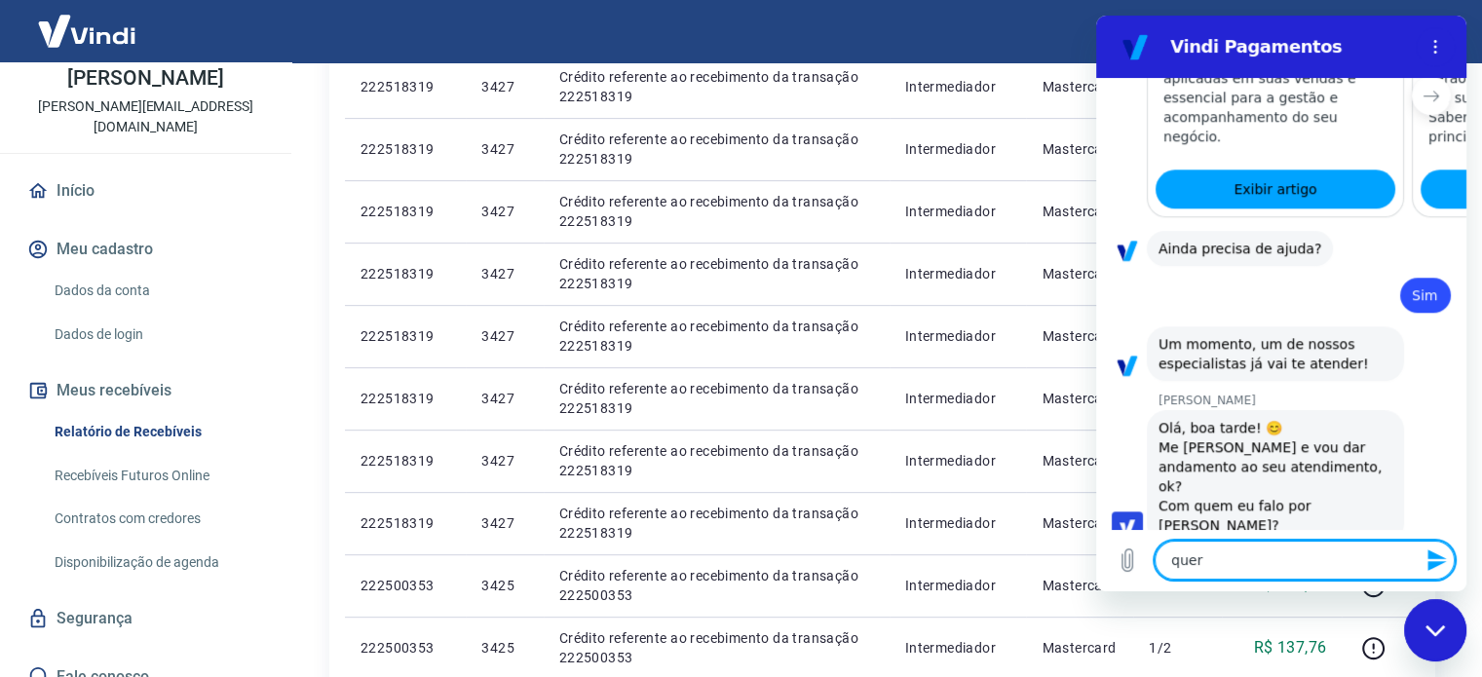
type textarea "x"
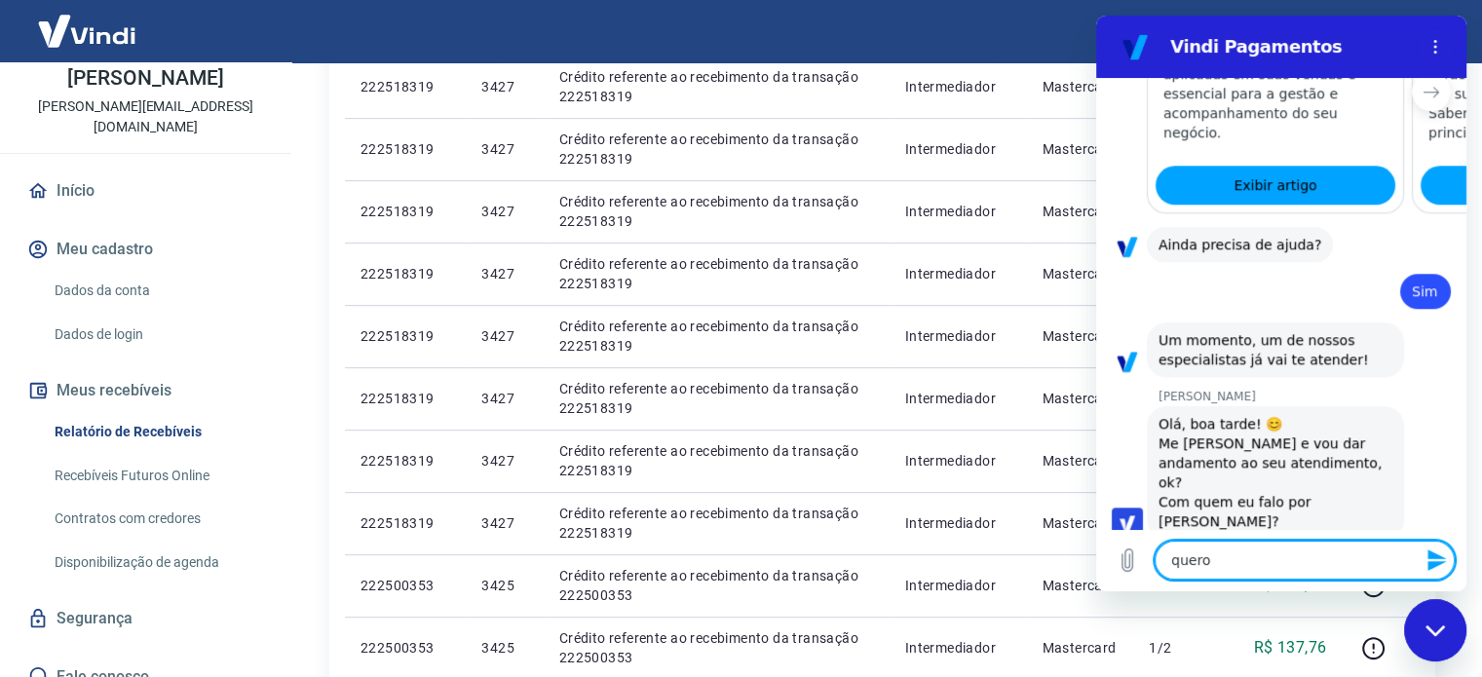
type textarea "quero"
type textarea "x"
type textarea "quero r"
type textarea "x"
type textarea "quero ri"
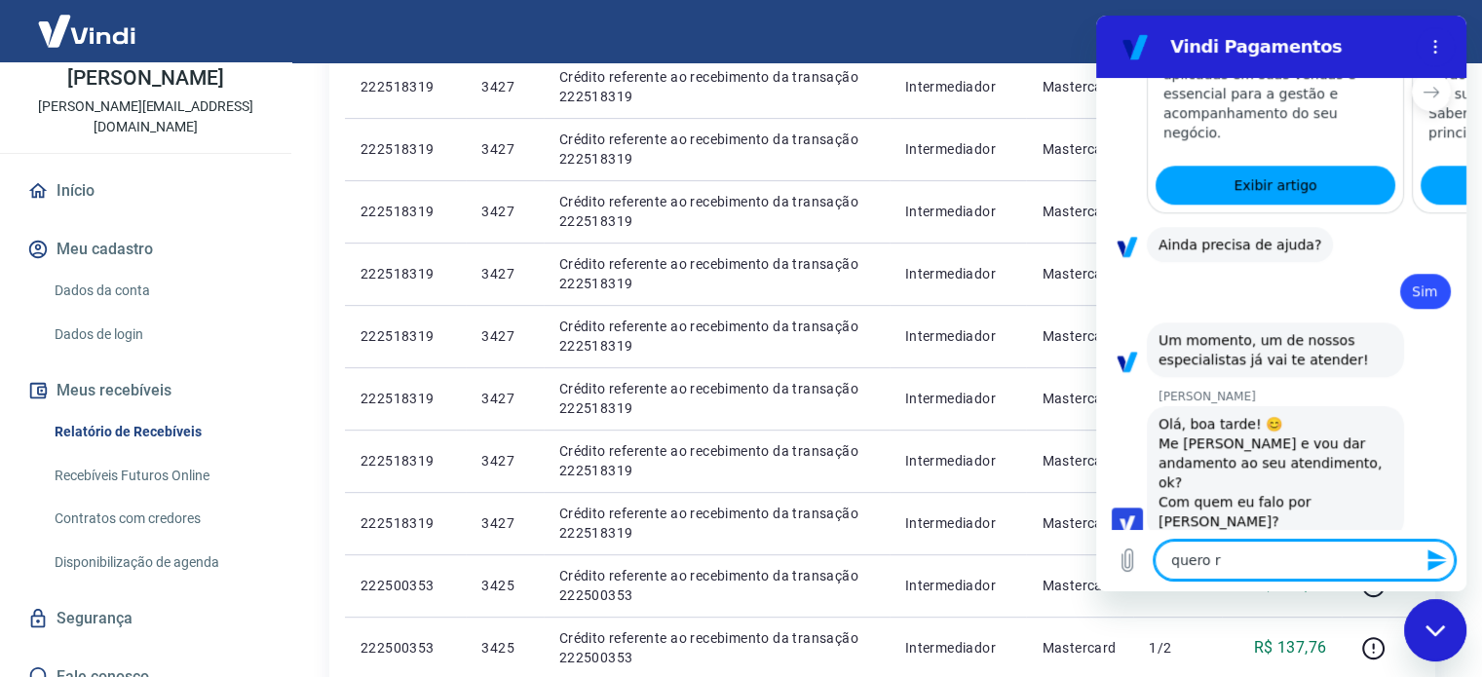
type textarea "x"
type textarea "quero rir"
type textarea "x"
type textarea "quero ri"
type textarea "x"
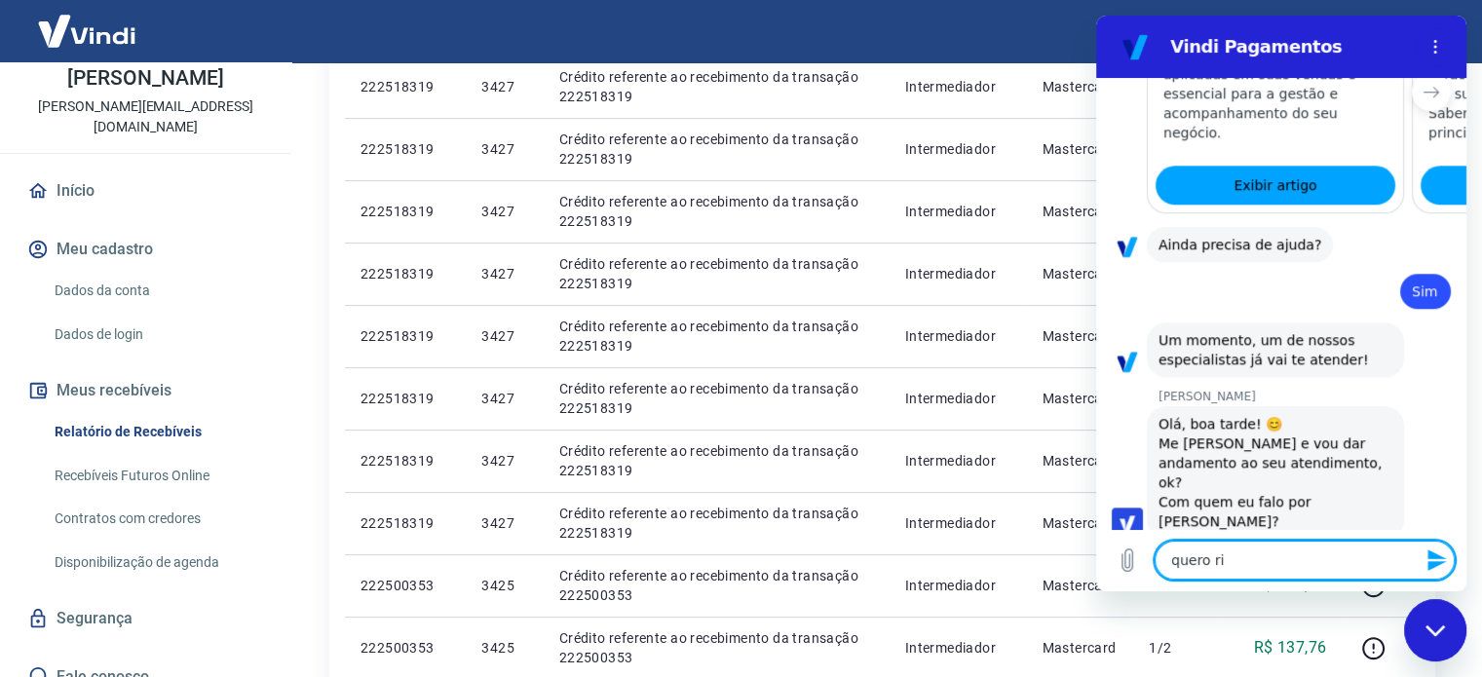
type textarea "quero r"
type textarea "x"
type textarea "quero"
type textarea "x"
type textarea "quero t"
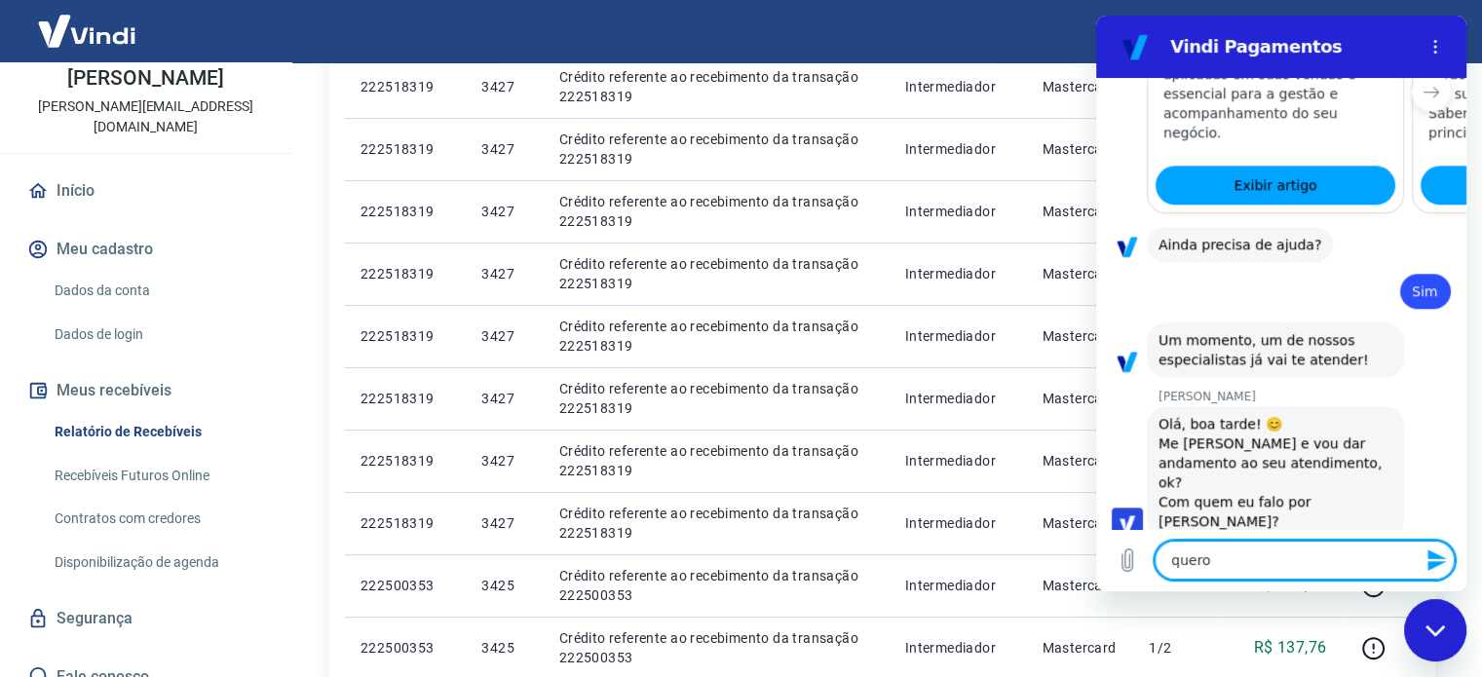
type textarea "x"
type textarea "quero ti"
type textarea "x"
type textarea "quero tir"
type textarea "x"
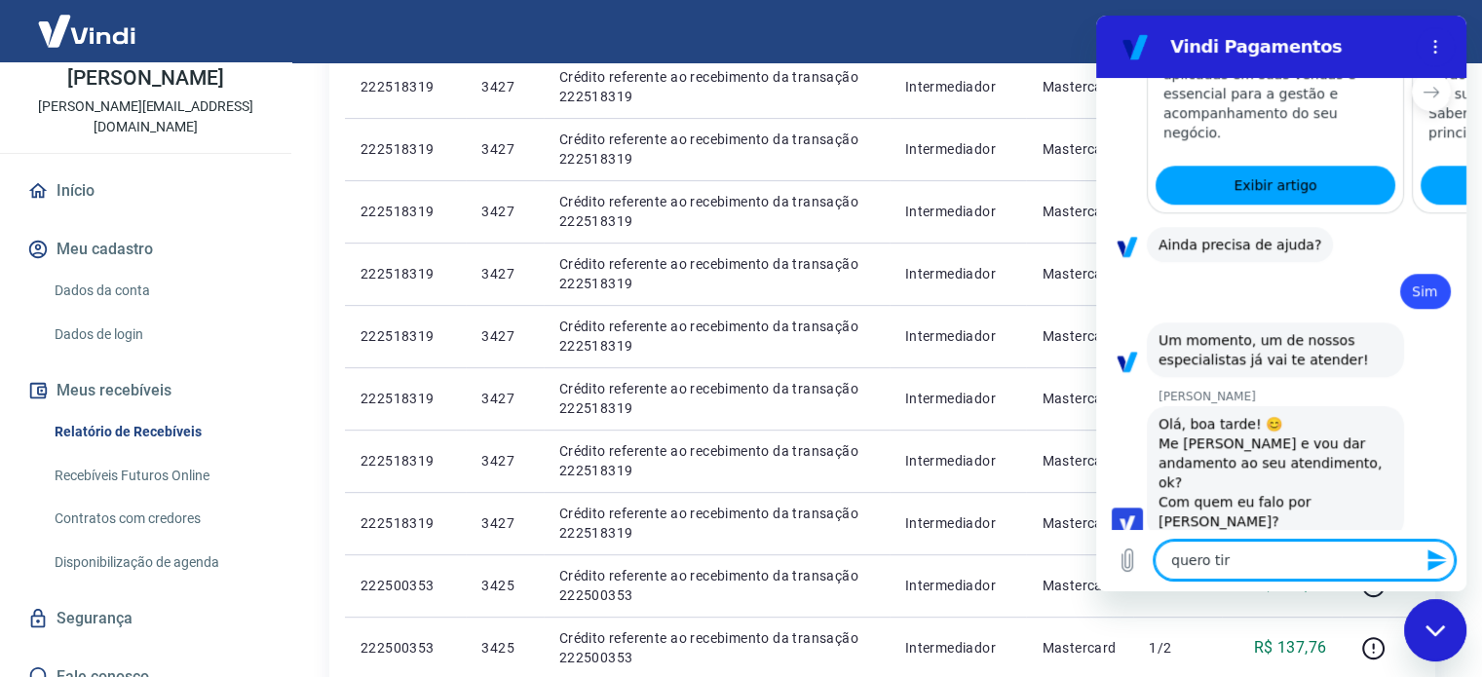
type textarea "quero tira"
type textarea "x"
type textarea "quero tirar"
type textarea "x"
type textarea "quero tirar"
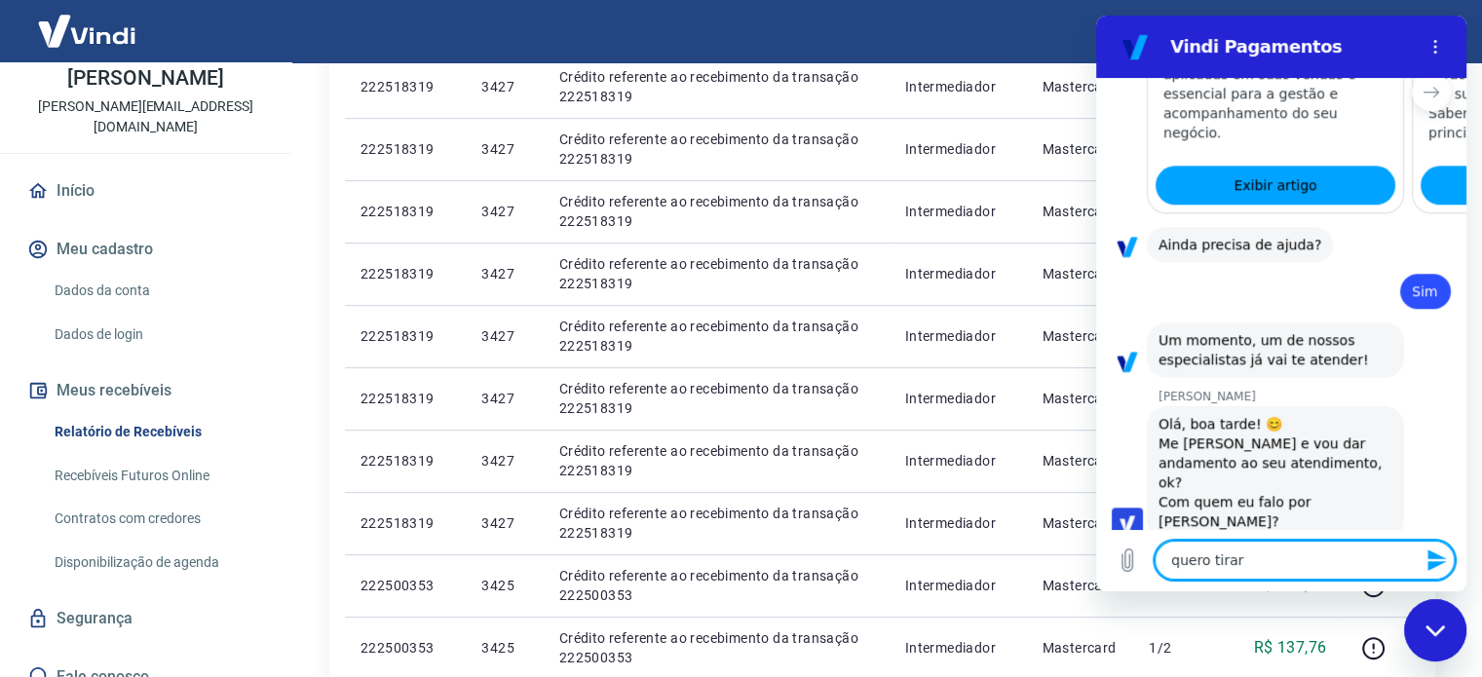
type textarea "x"
type textarea "quero tirar u"
type textarea "x"
type textarea "quero tirar um"
type textarea "x"
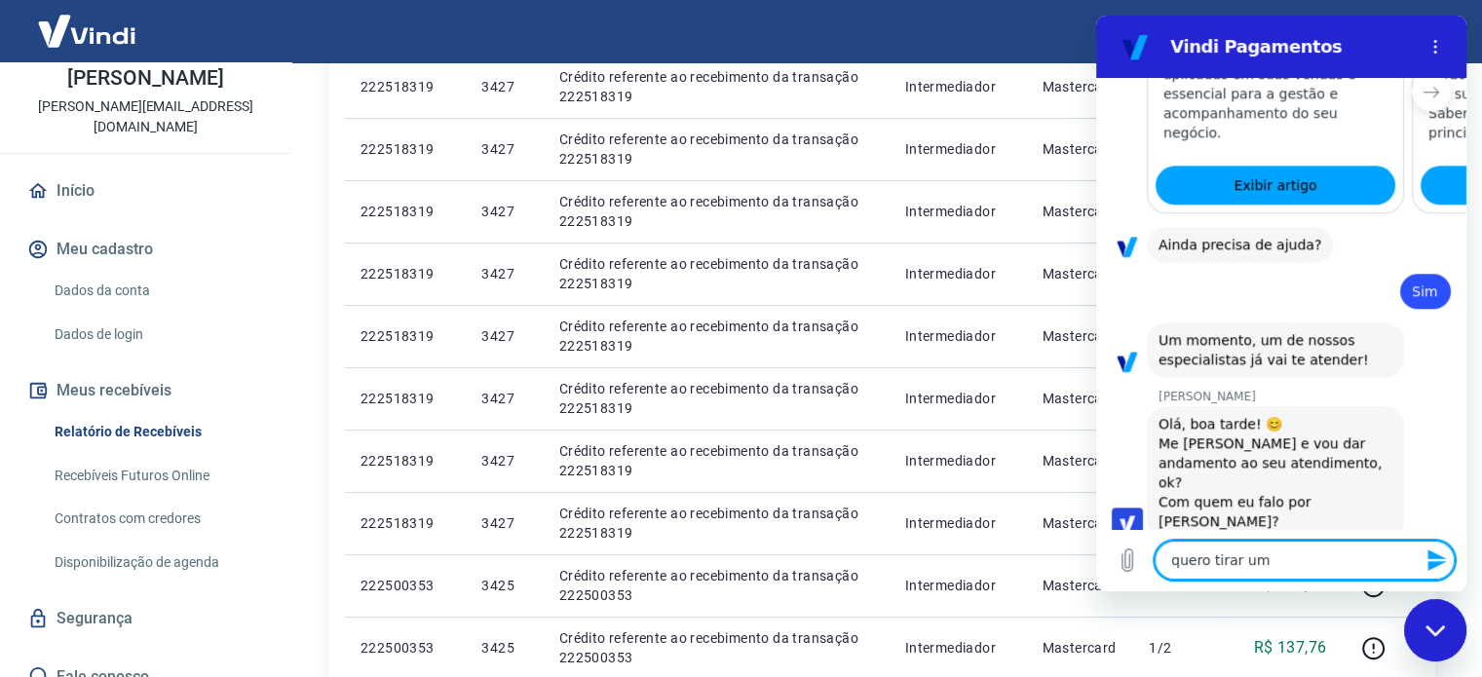
type textarea "quero tirar uma"
type textarea "x"
type textarea "quero tirar uma"
type textarea "x"
type textarea "quero tirar uma d"
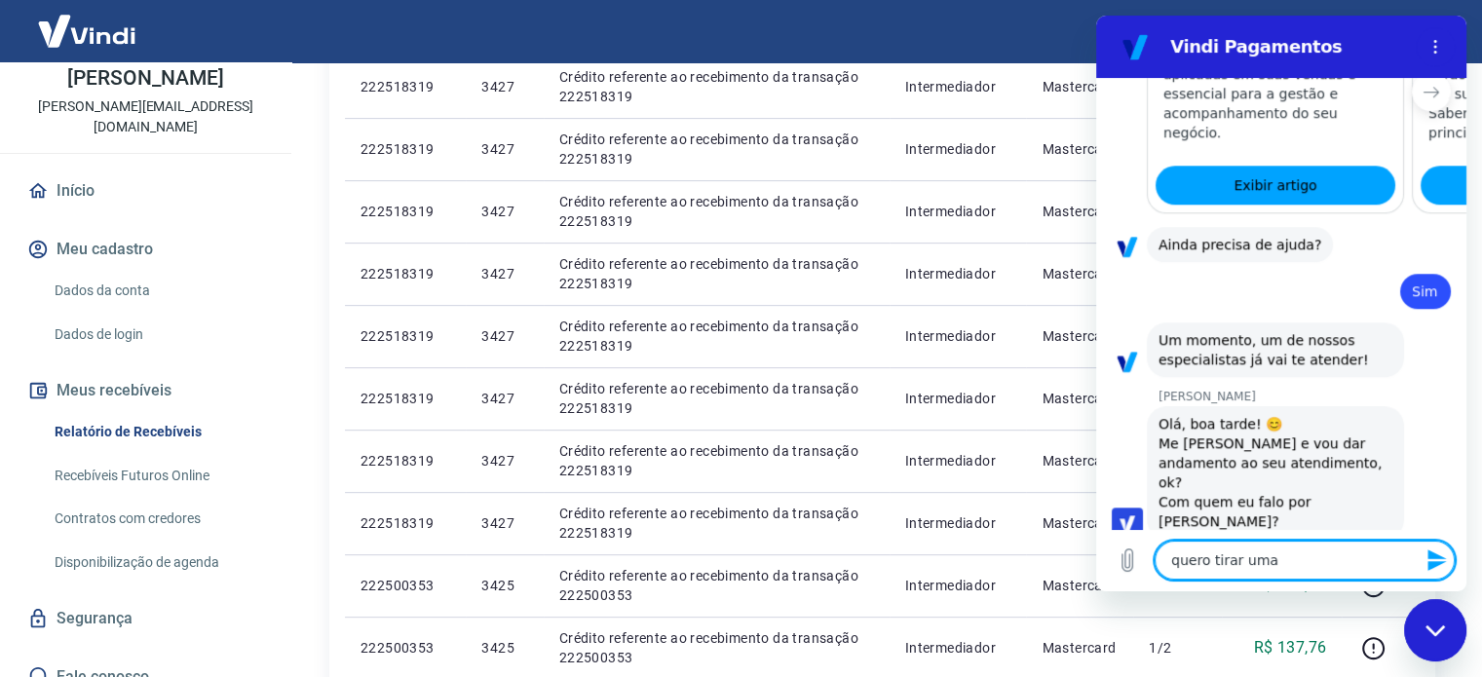
type textarea "x"
type textarea "quero tirar uma du"
type textarea "x"
type textarea "quero tirar uma duv"
type textarea "x"
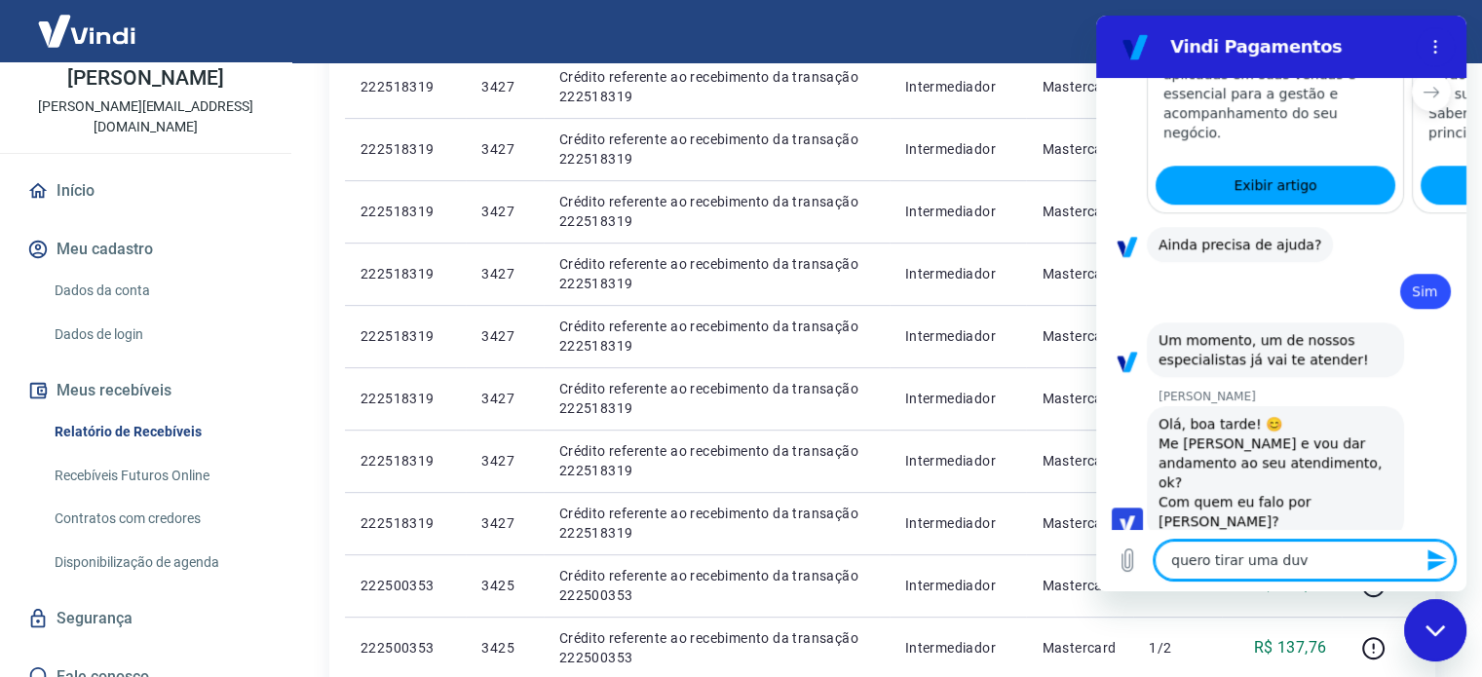
type textarea "quero tirar uma duvi"
type textarea "x"
type textarea "quero tirar uma duvid"
type textarea "x"
type textarea "quero tirar uma duvida"
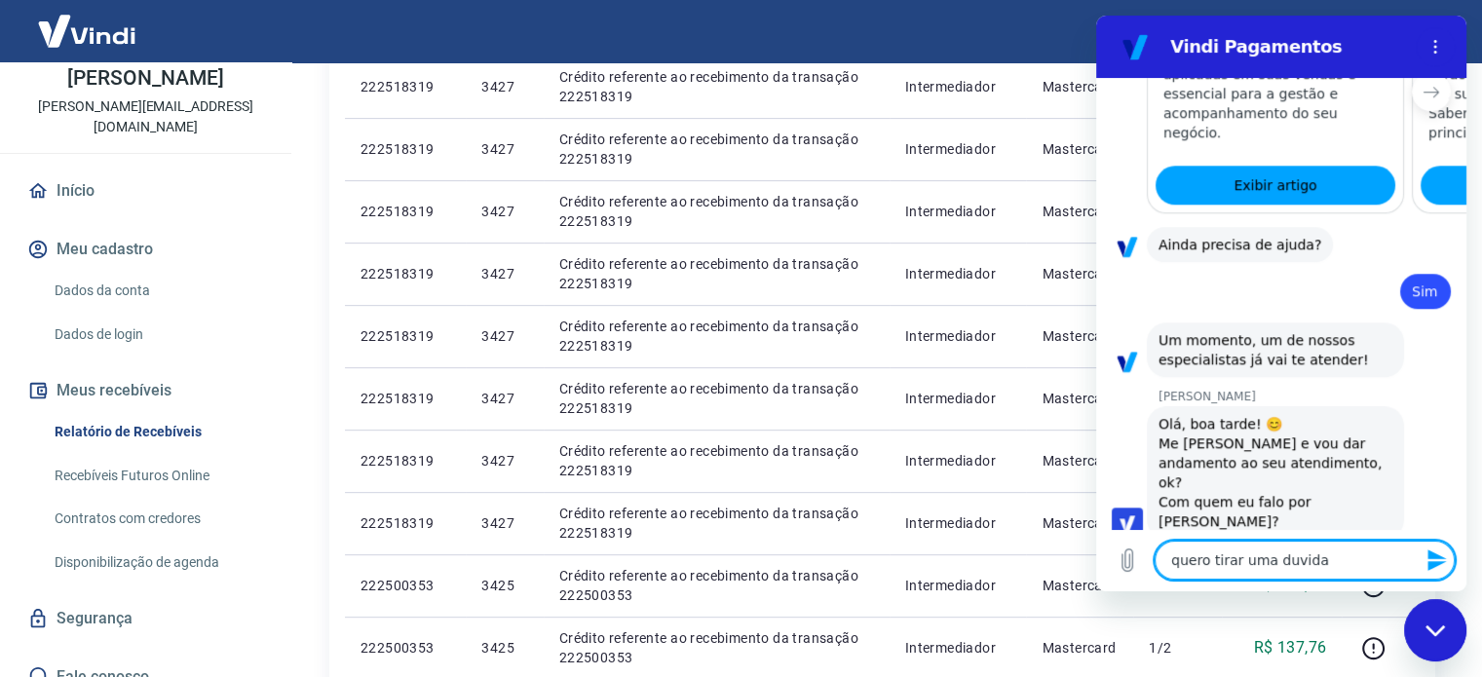
type textarea "x"
type textarea "quero tirar uma duvida"
type textarea "x"
type textarea "quero tirar uma duvida d"
type textarea "x"
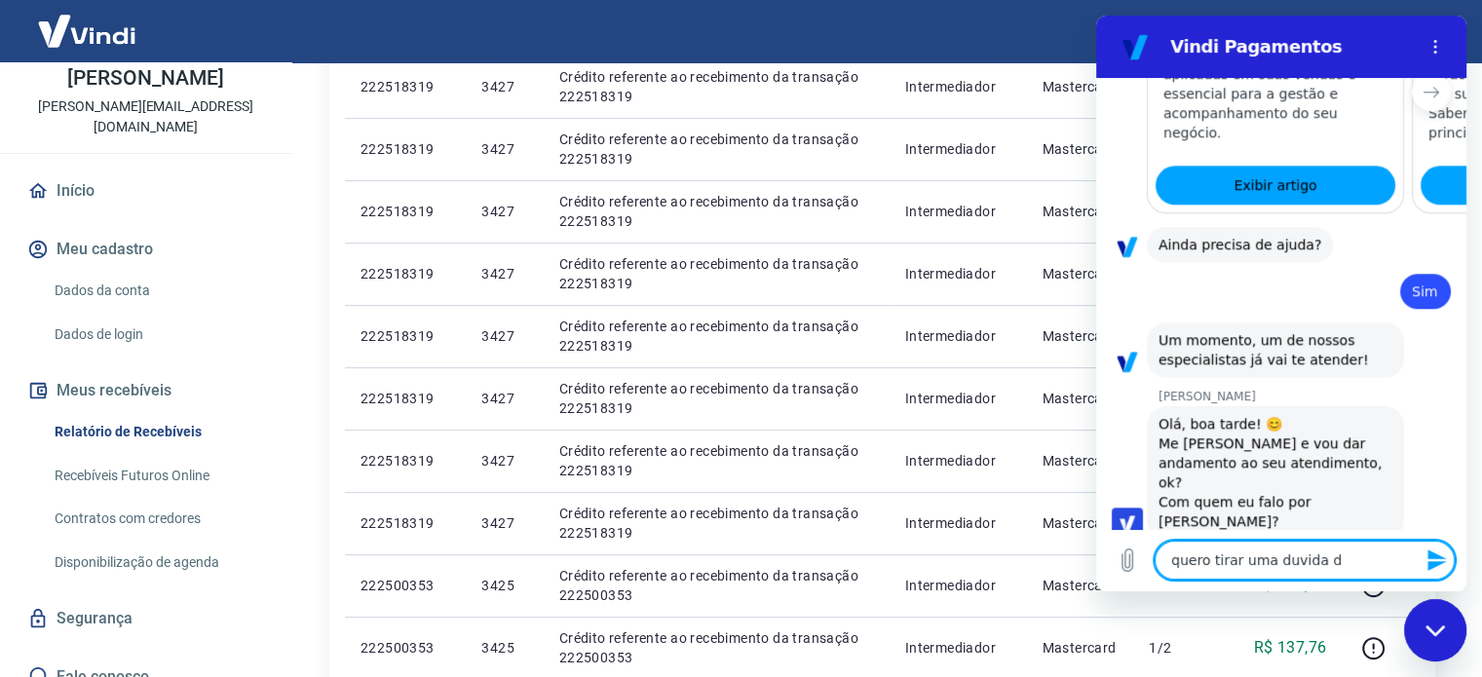
type textarea "quero tirar uma duvida do"
type textarea "x"
type textarea "quero tirar uma duvida d"
type textarea "x"
type textarea "quero tirar uma duvida"
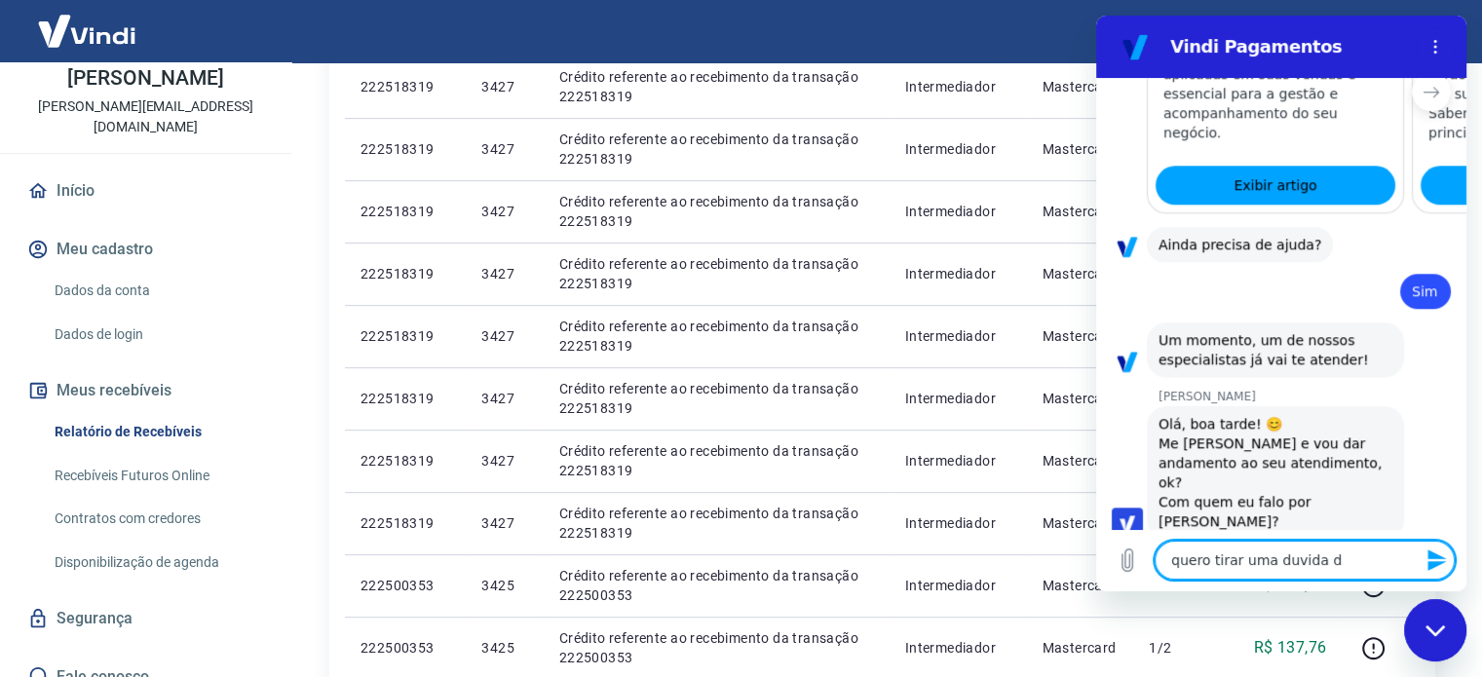
type textarea "x"
type textarea "quero tirar uma duvida s"
type textarea "x"
type textarea "quero tirar uma duvida sn"
type textarea "x"
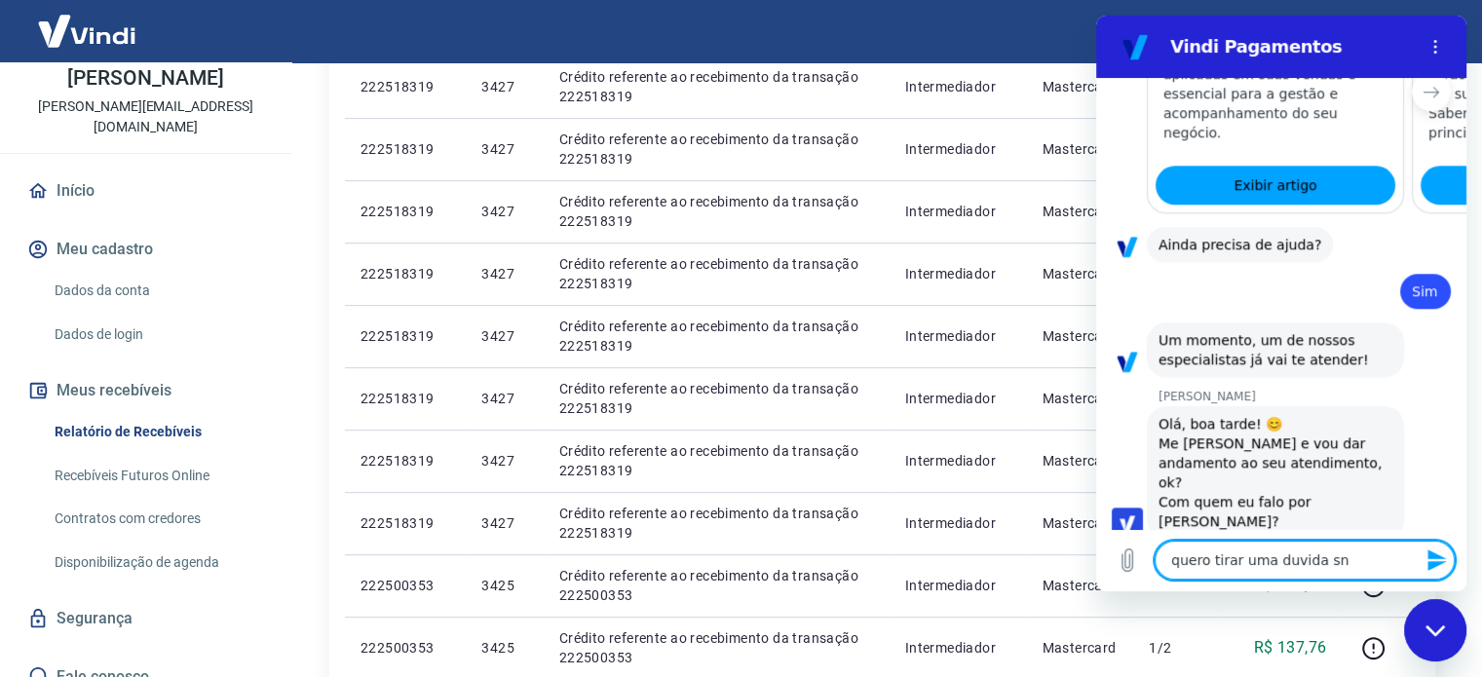
type textarea "quero tirar uma duvida s"
type textarea "x"
type textarea "quero tirar uma duvida so"
type textarea "x"
type textarea "quero tirar uma duvida sob"
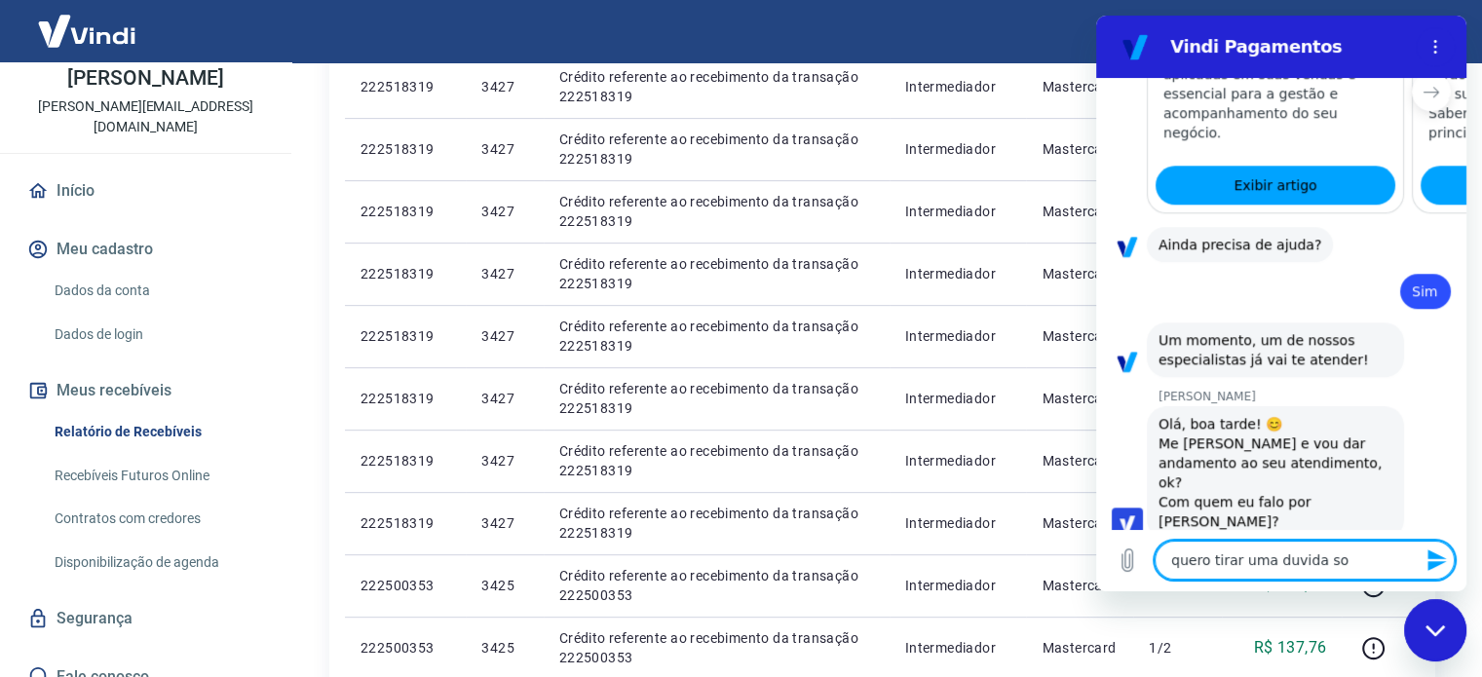
type textarea "x"
type textarea "quero tirar uma duvida sobr"
type textarea "x"
type textarea "quero tirar uma duvida sobre"
type textarea "x"
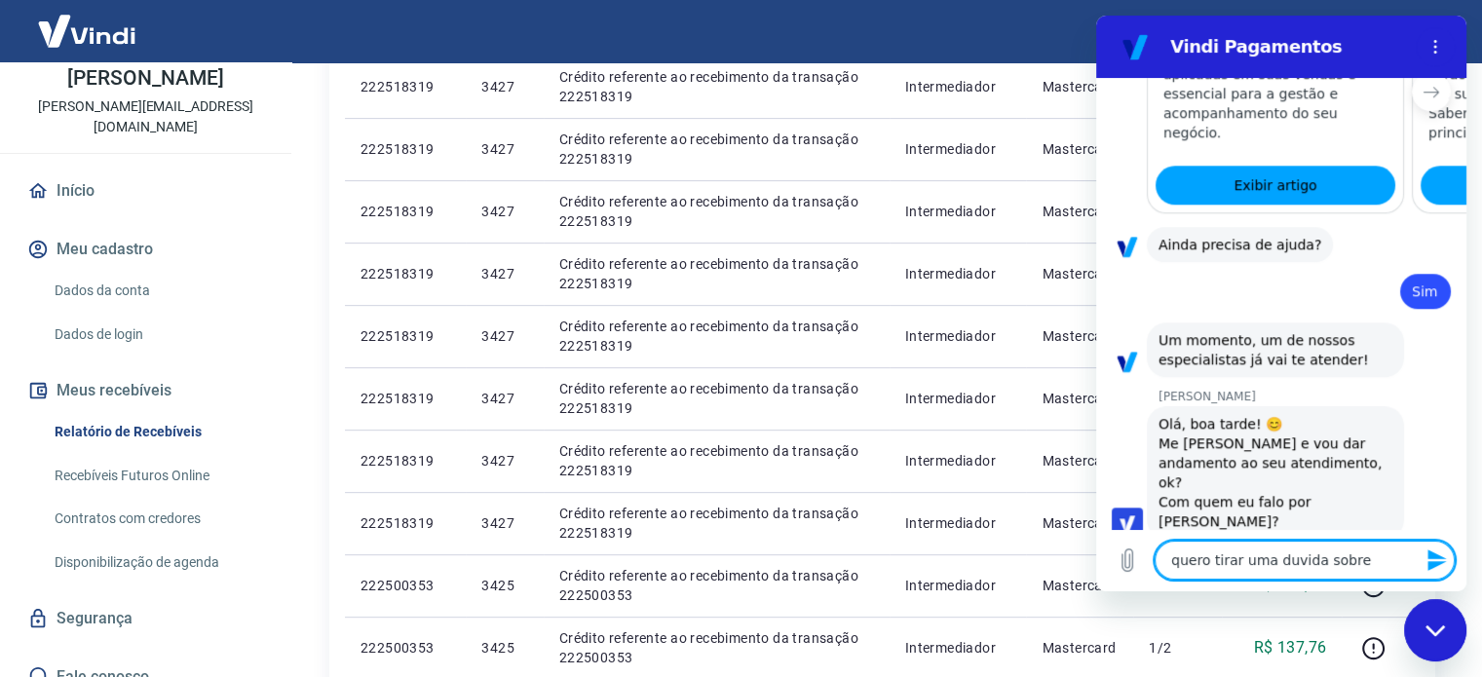
type textarea "quero tirar uma duvida sobre"
type textarea "x"
type textarea "quero tirar uma duvida sobre a"
type textarea "x"
type textarea "quero tirar uma duvida sobre a"
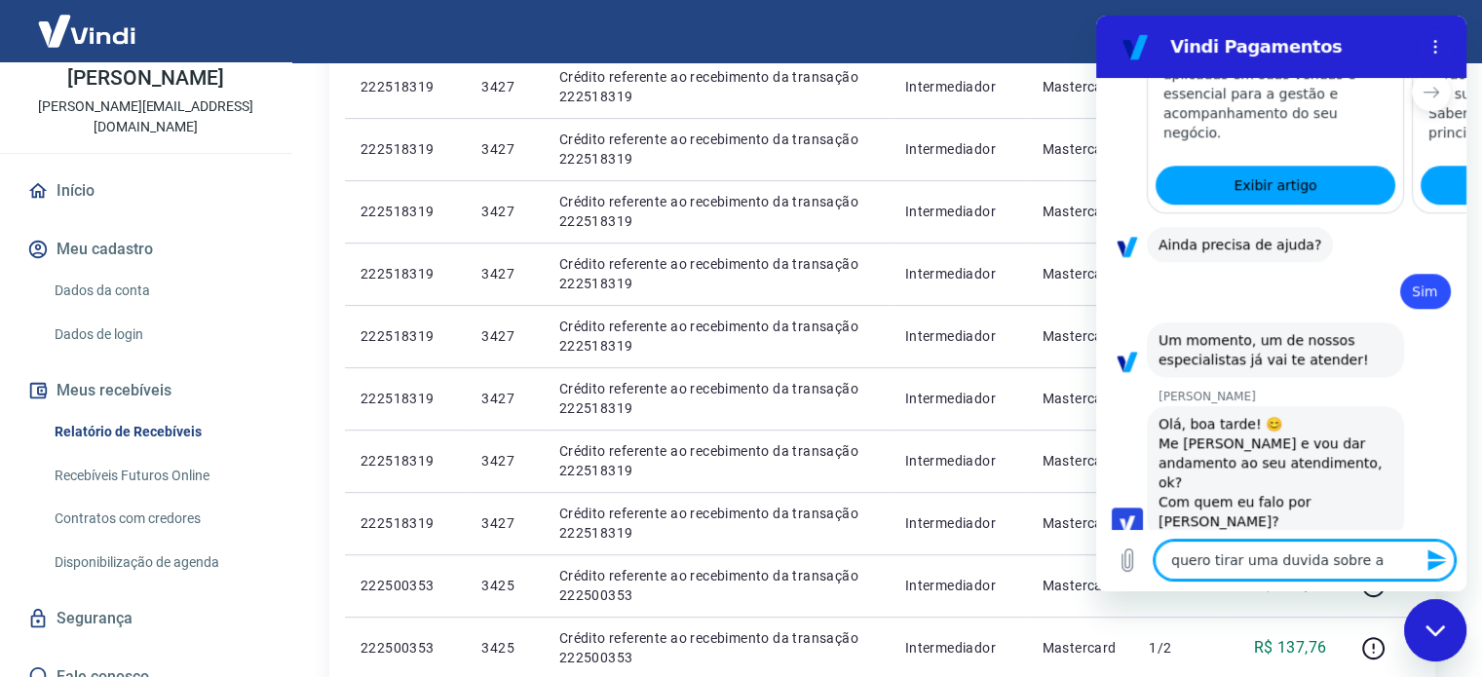
type textarea "x"
type textarea "quero tirar uma duvida sobre a a"
type textarea "x"
type textarea "quero tirar uma duvida sobre a ao"
type textarea "x"
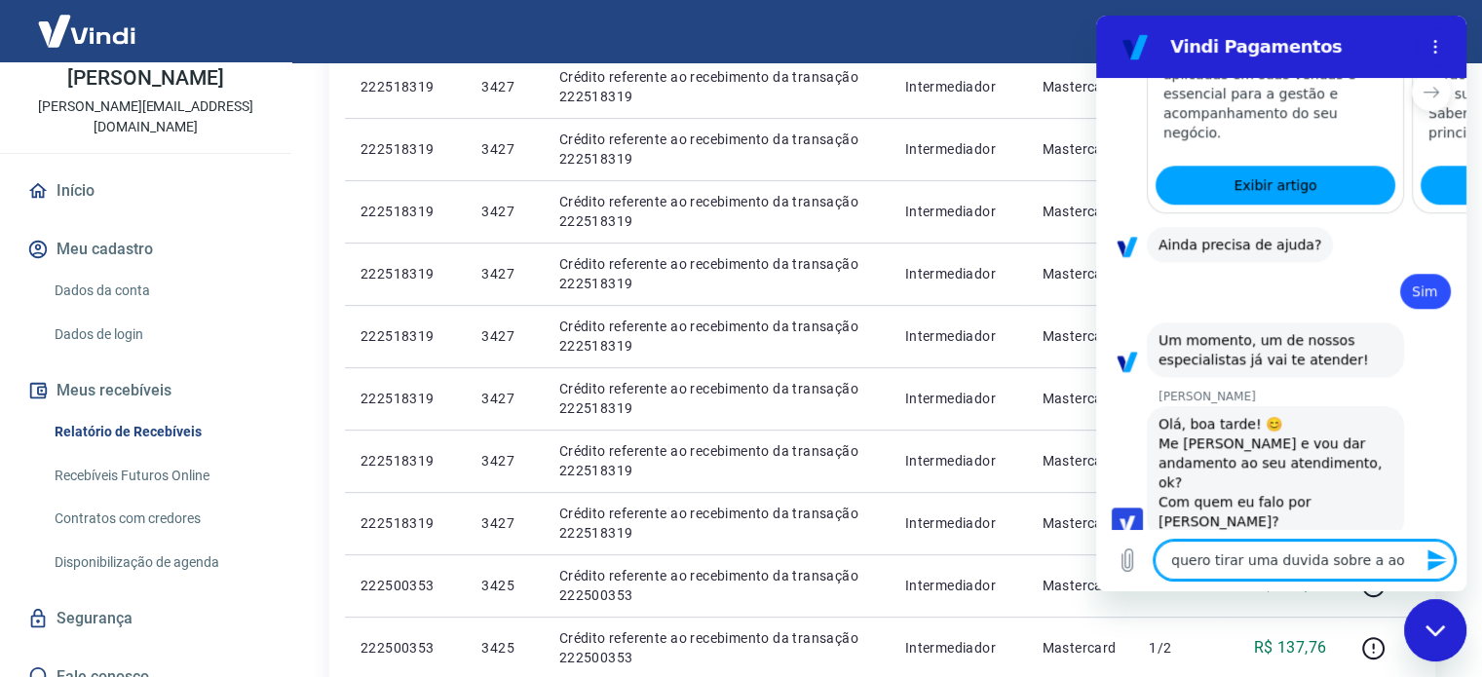
type textarea "quero tirar uma duvida sobre a aoc"
type textarea "x"
type textarea "quero tirar uma duvida sobre a aocm"
type textarea "x"
type textarea "quero tirar uma duvida sobre a aoc"
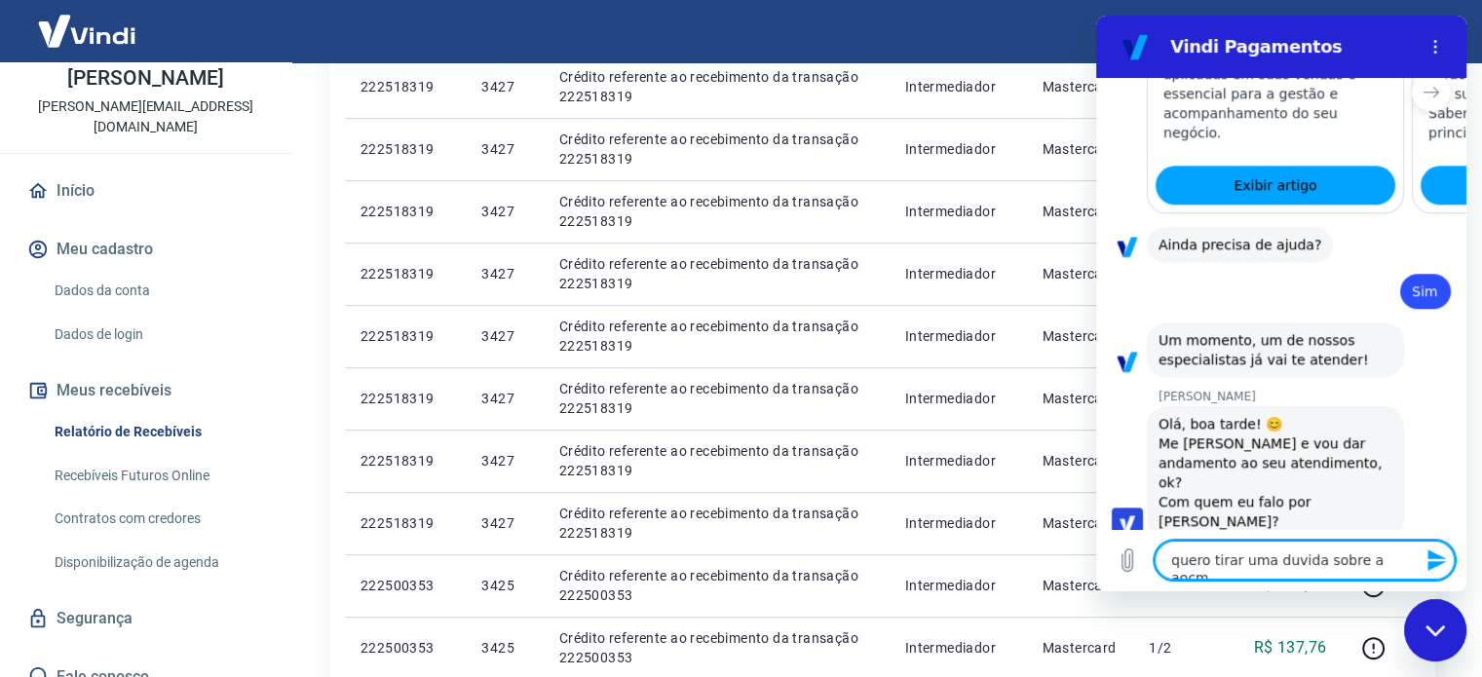
type textarea "x"
type textarea "quero tirar uma duvida sobre a ao"
type textarea "x"
type textarea "quero tirar uma duvida sobre a a"
type textarea "x"
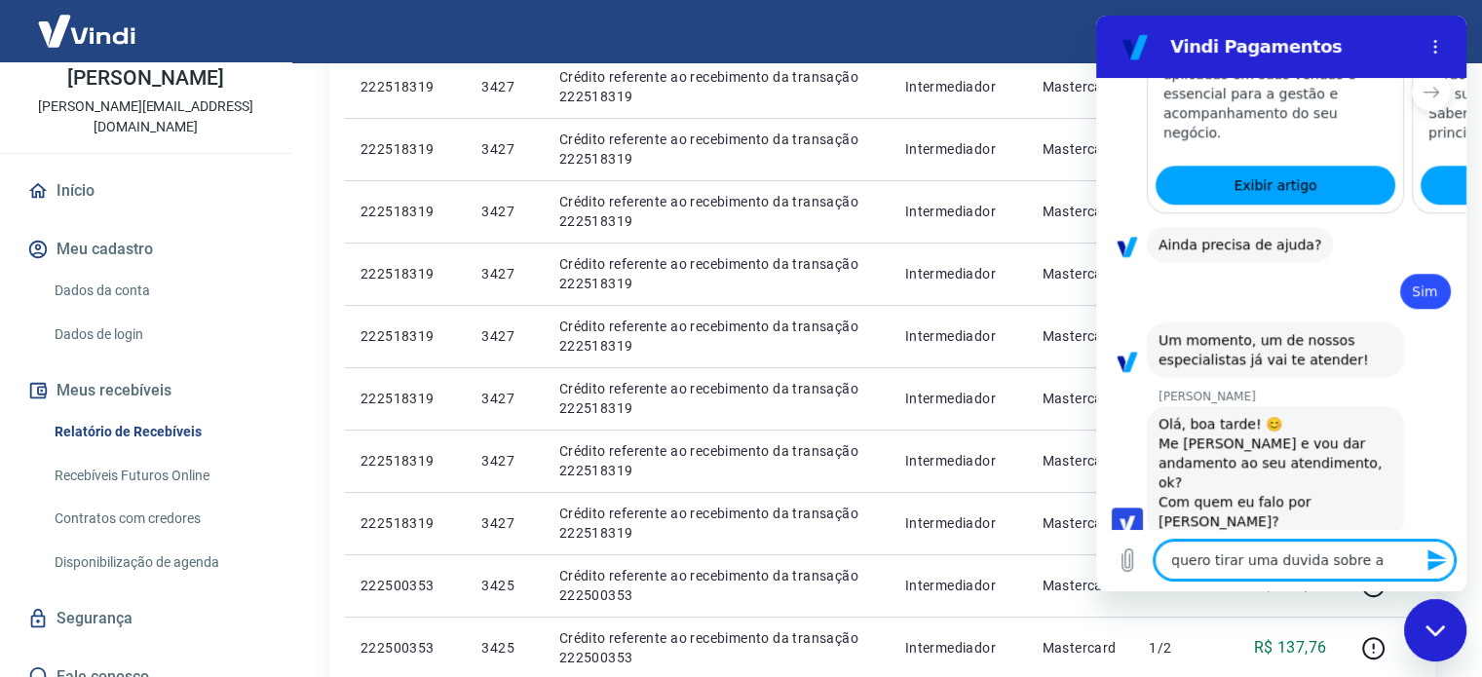
type textarea "quero tirar uma duvida sobre a c"
type textarea "x"
type textarea "quero tirar uma duvida sobre a co"
type textarea "x"
type textarea "quero tirar uma duvida sobre a com"
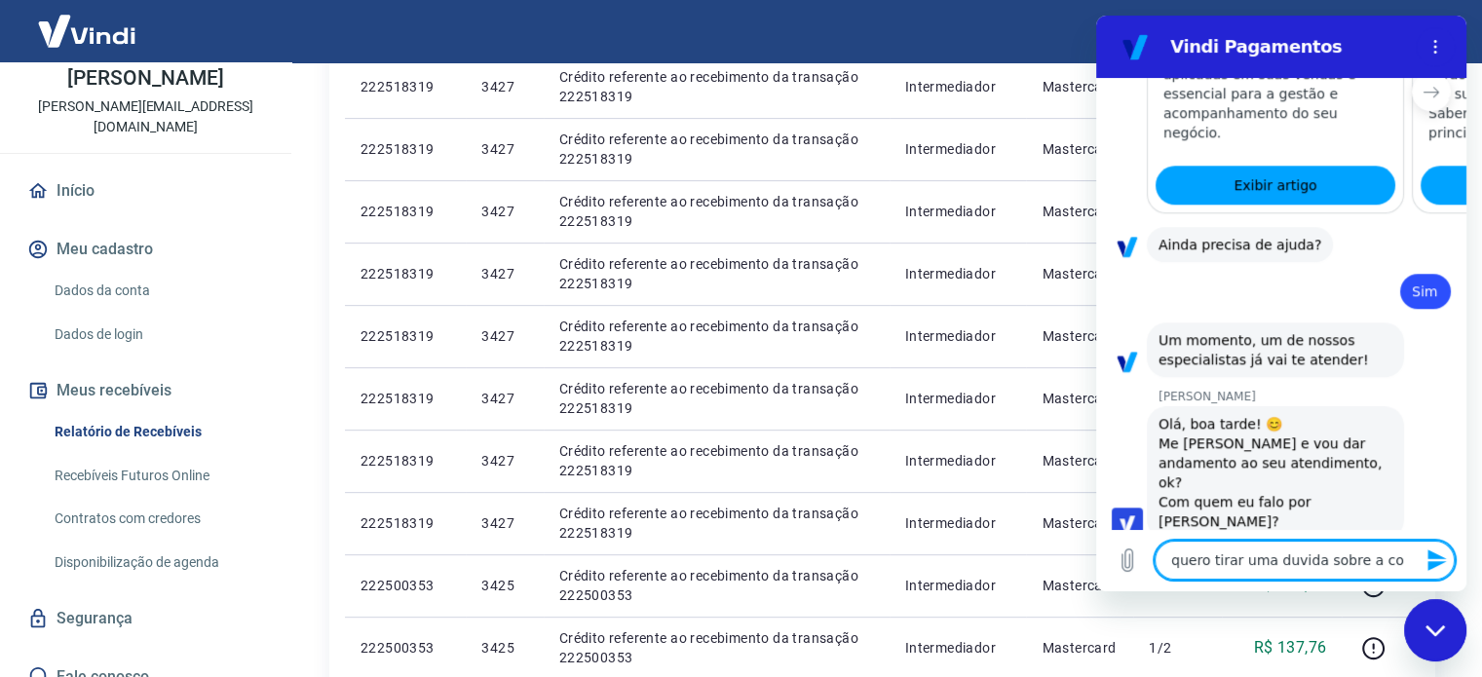
type textarea "x"
type textarea "quero tirar uma duvida sobre a comp"
type textarea "x"
type textarea "quero tirar uma duvida sobre a compr"
type textarea "x"
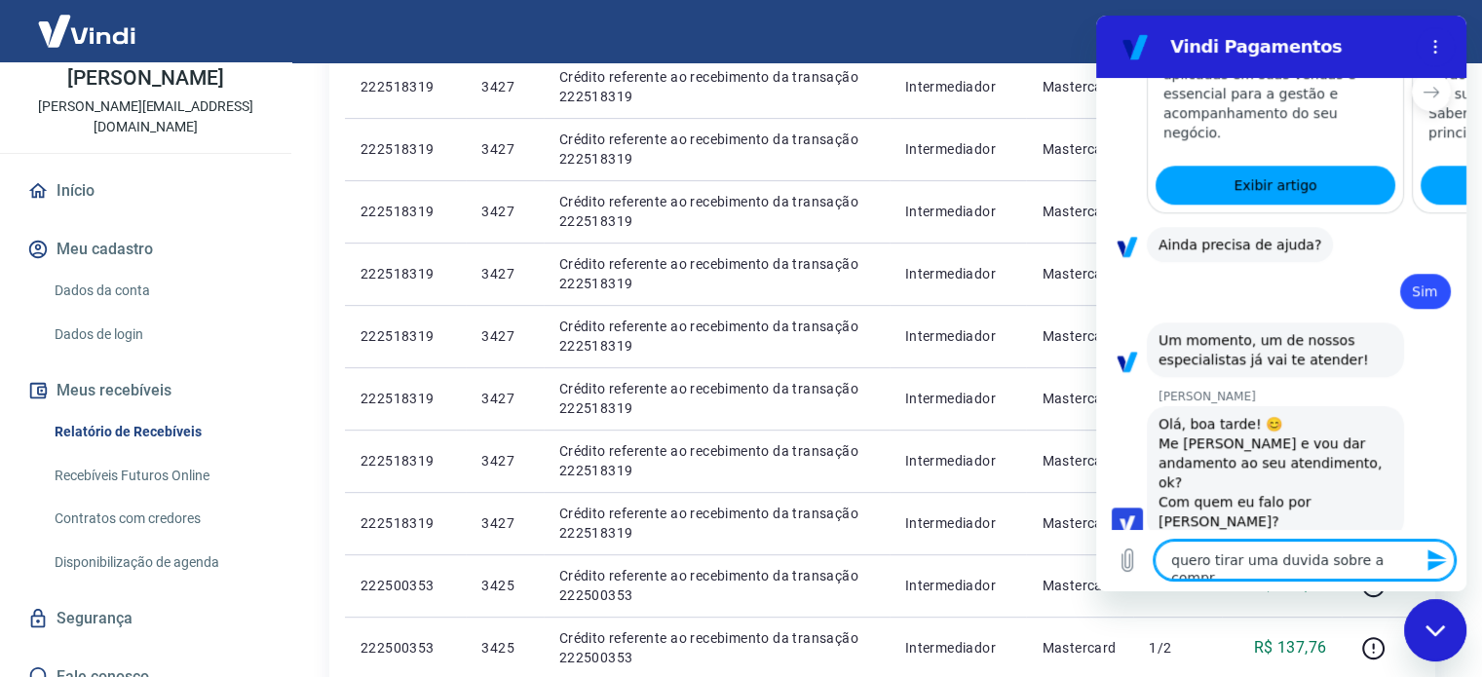
type textarea "quero tirar uma duvida sobre a compra"
type textarea "x"
type textarea "quero tirar uma duvida sobre a compra"
type textarea "x"
type textarea "quero tirar uma duvida sobre a compra d"
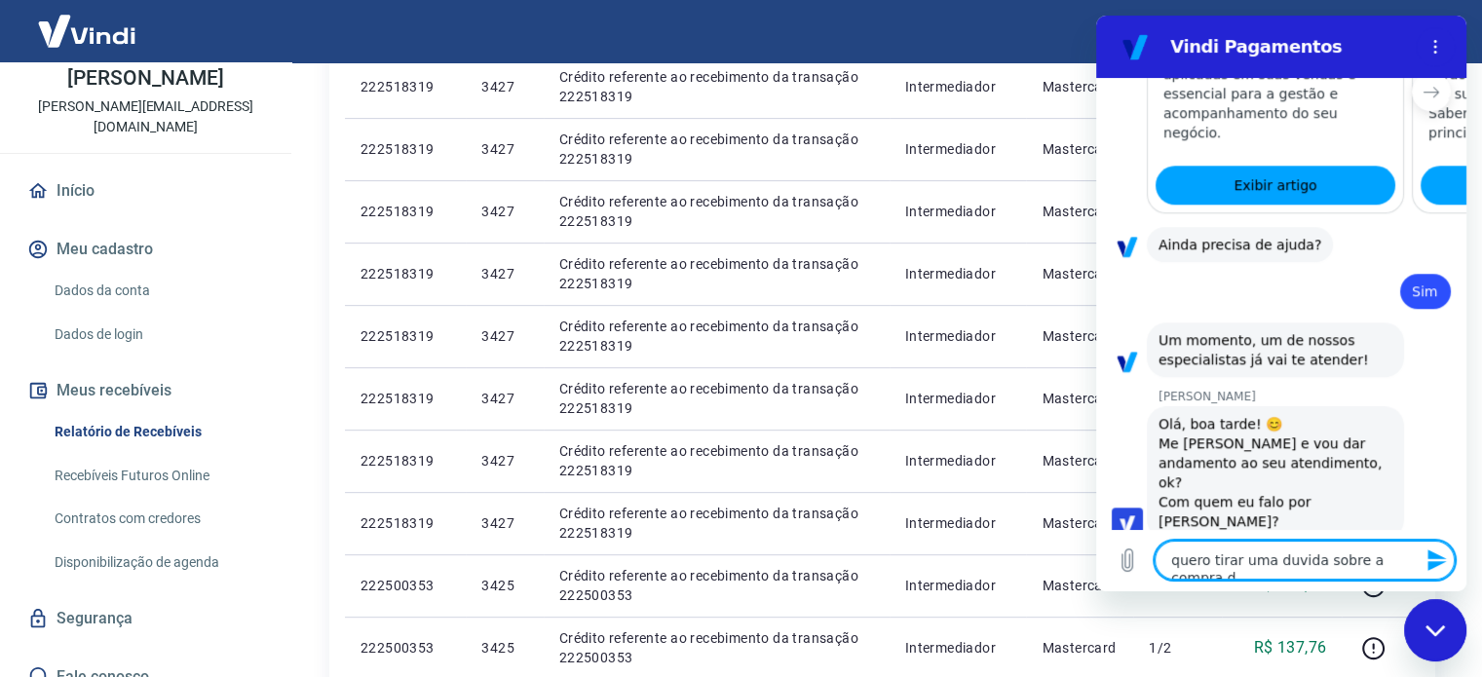
type textarea "x"
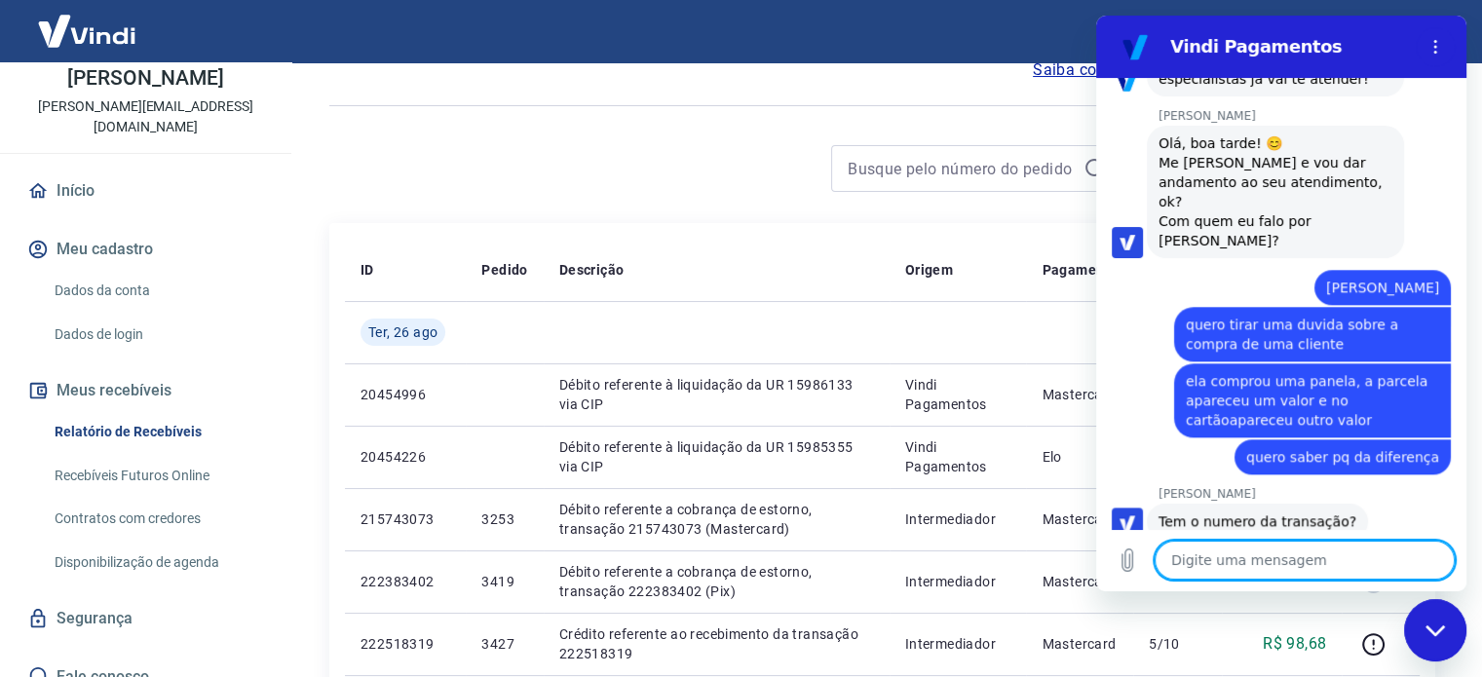
scroll to position [0, 0]
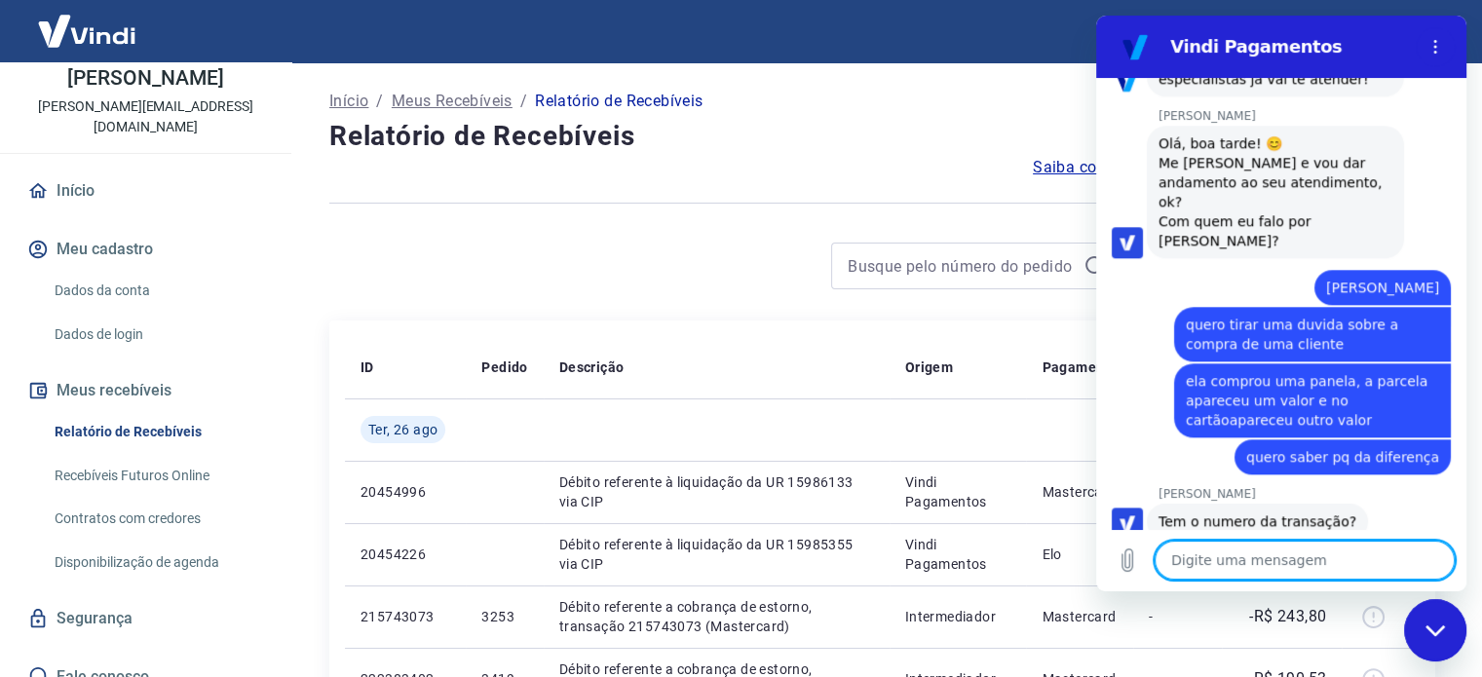
paste textarea "224217725"
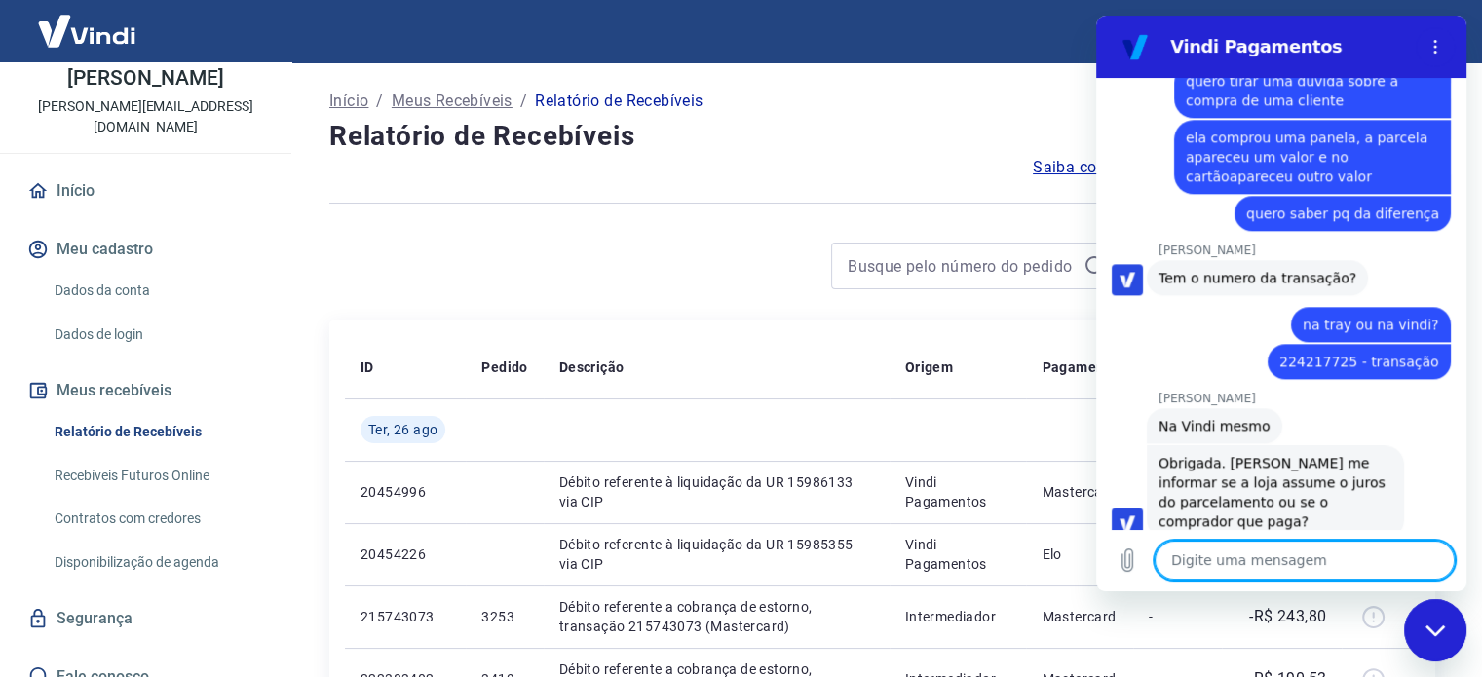
scroll to position [2205, 0]
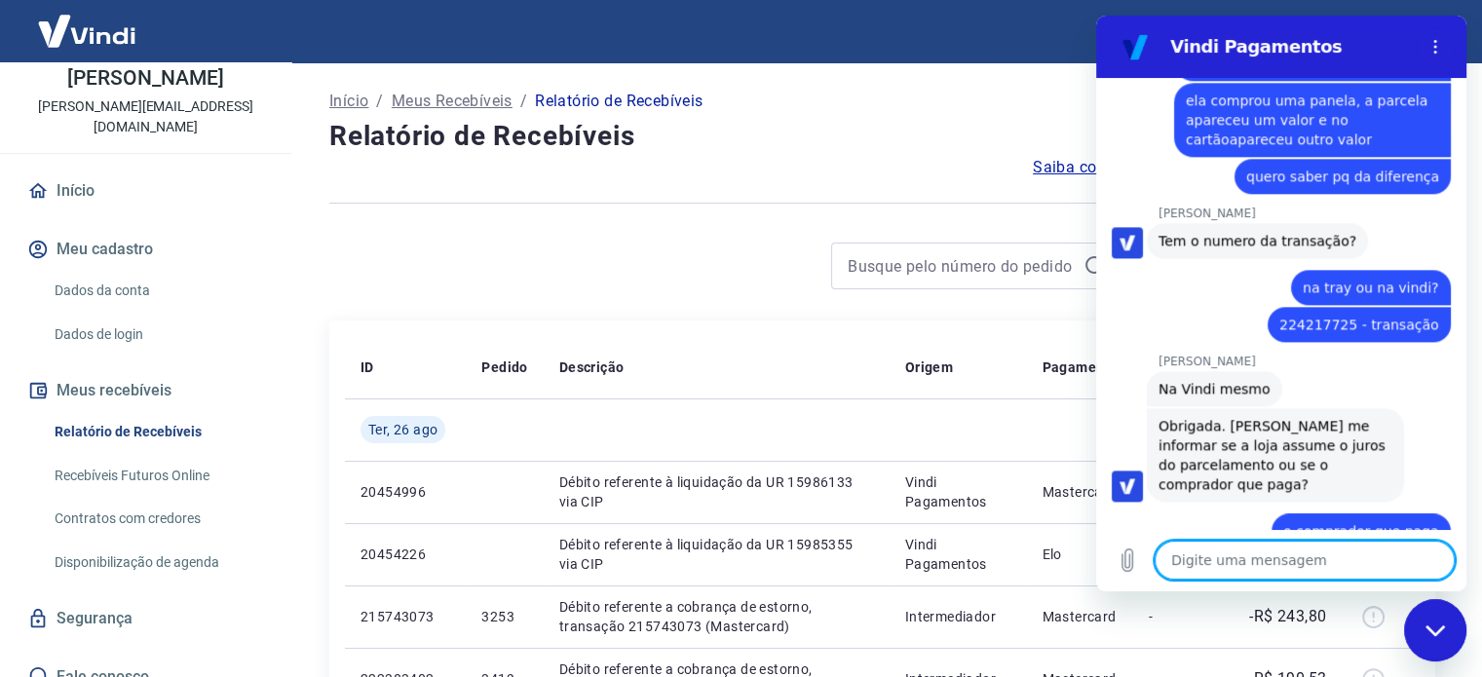
click at [1221, 559] on textarea at bounding box center [1304, 560] width 300 height 39
click at [1228, 560] on textarea at bounding box center [1304, 560] width 300 height 39
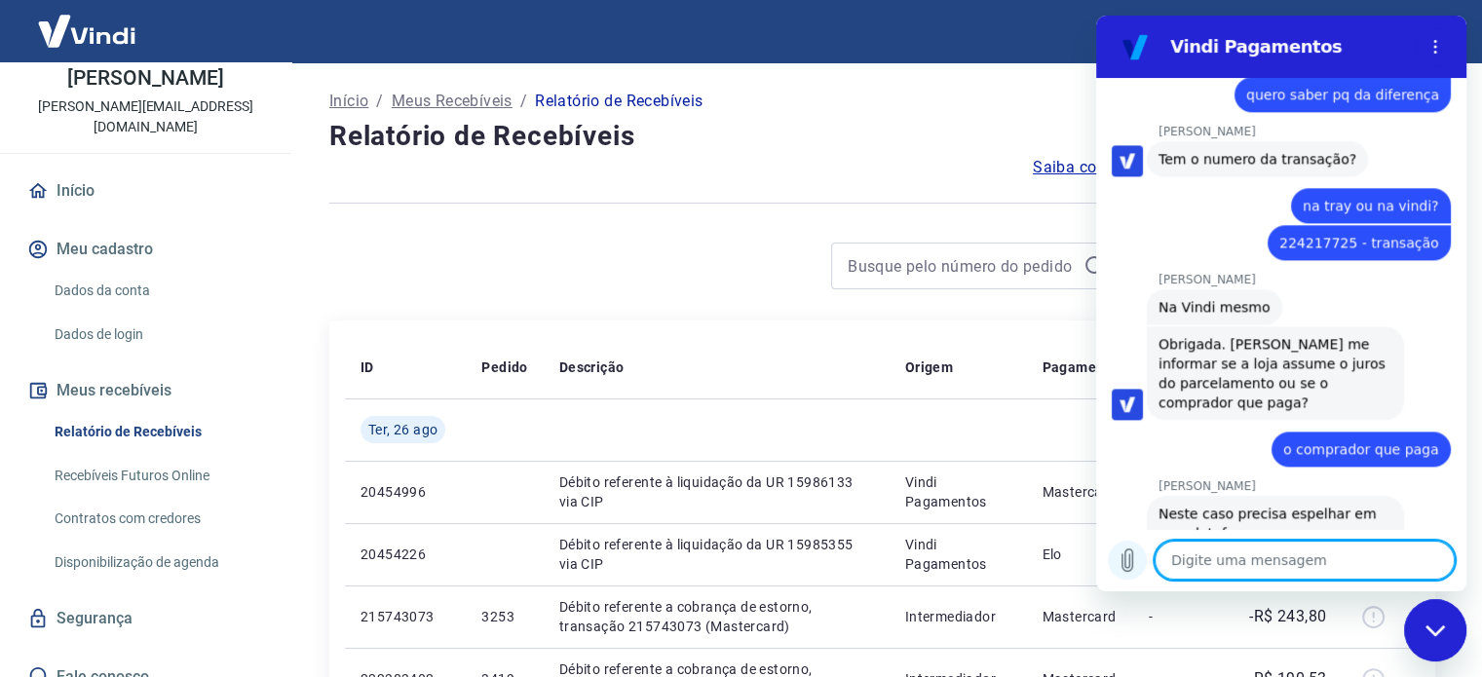
scroll to position [2290, 0]
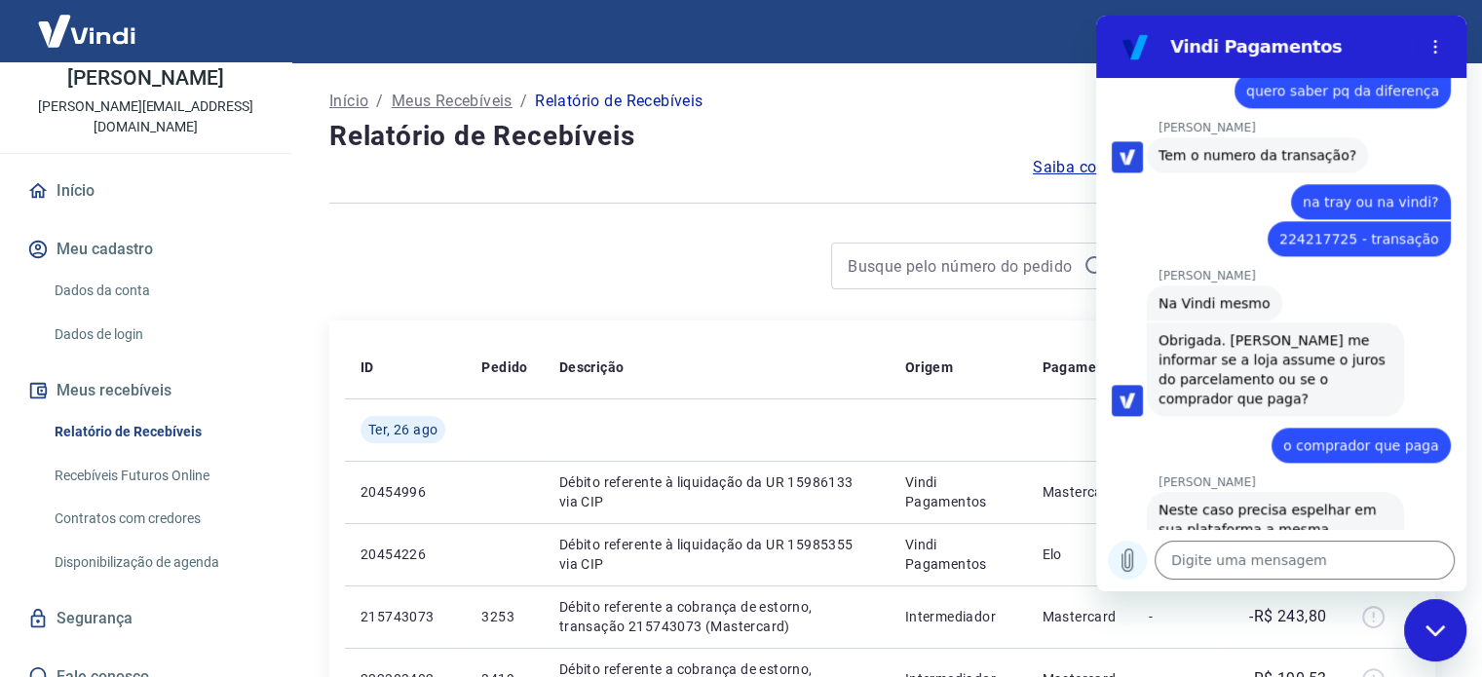
click at [1123, 565] on icon "Carregar arquivo" at bounding box center [1126, 559] width 23 height 23
click at [1208, 560] on textarea at bounding box center [1304, 560] width 300 height 39
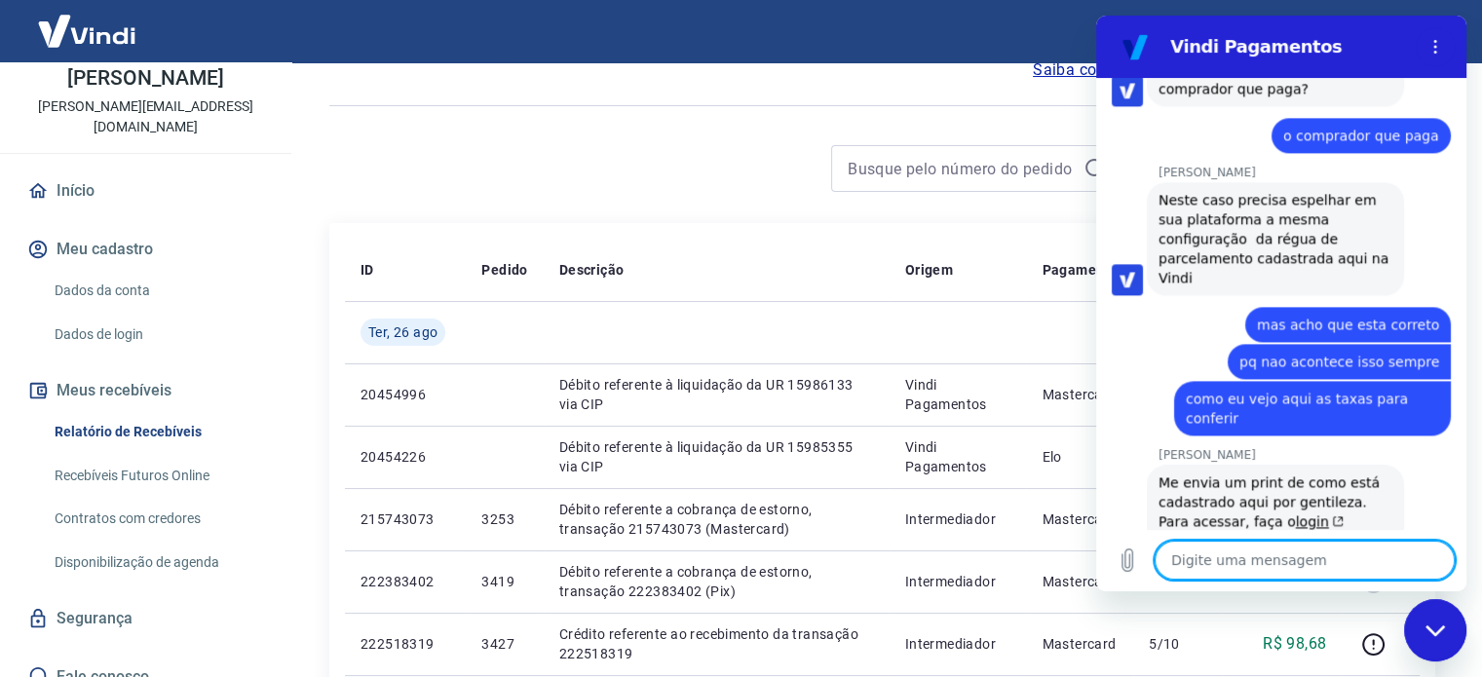
scroll to position [2612, 0]
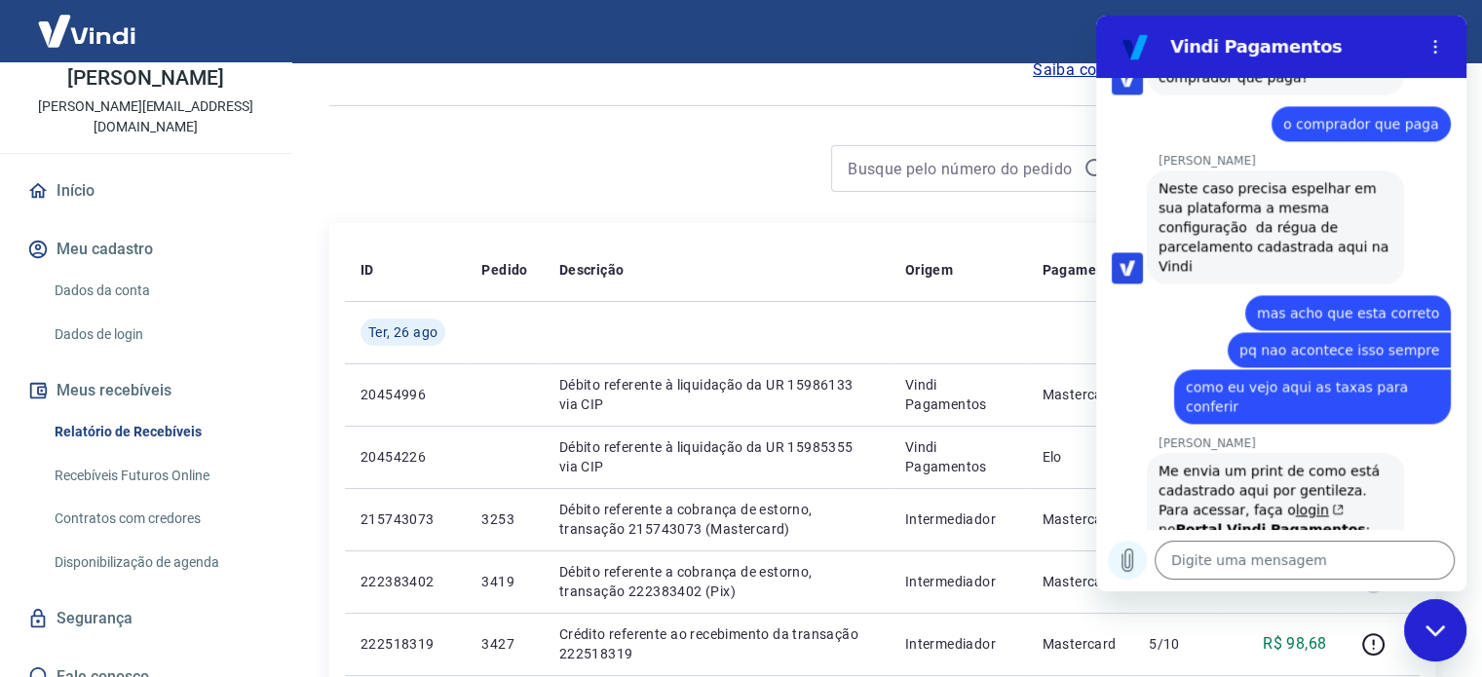
click at [1122, 555] on icon "Carregar arquivo" at bounding box center [1127, 560] width 11 height 22
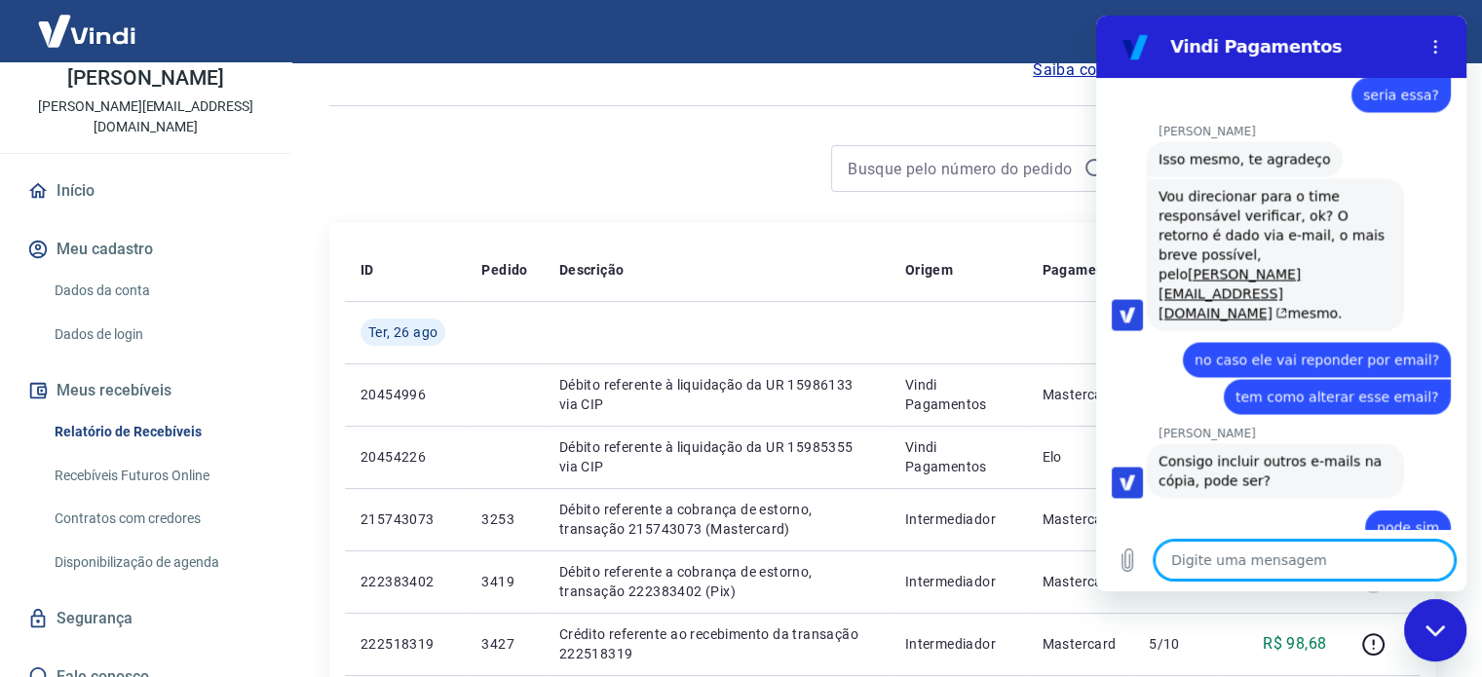
scroll to position [3299, 0]
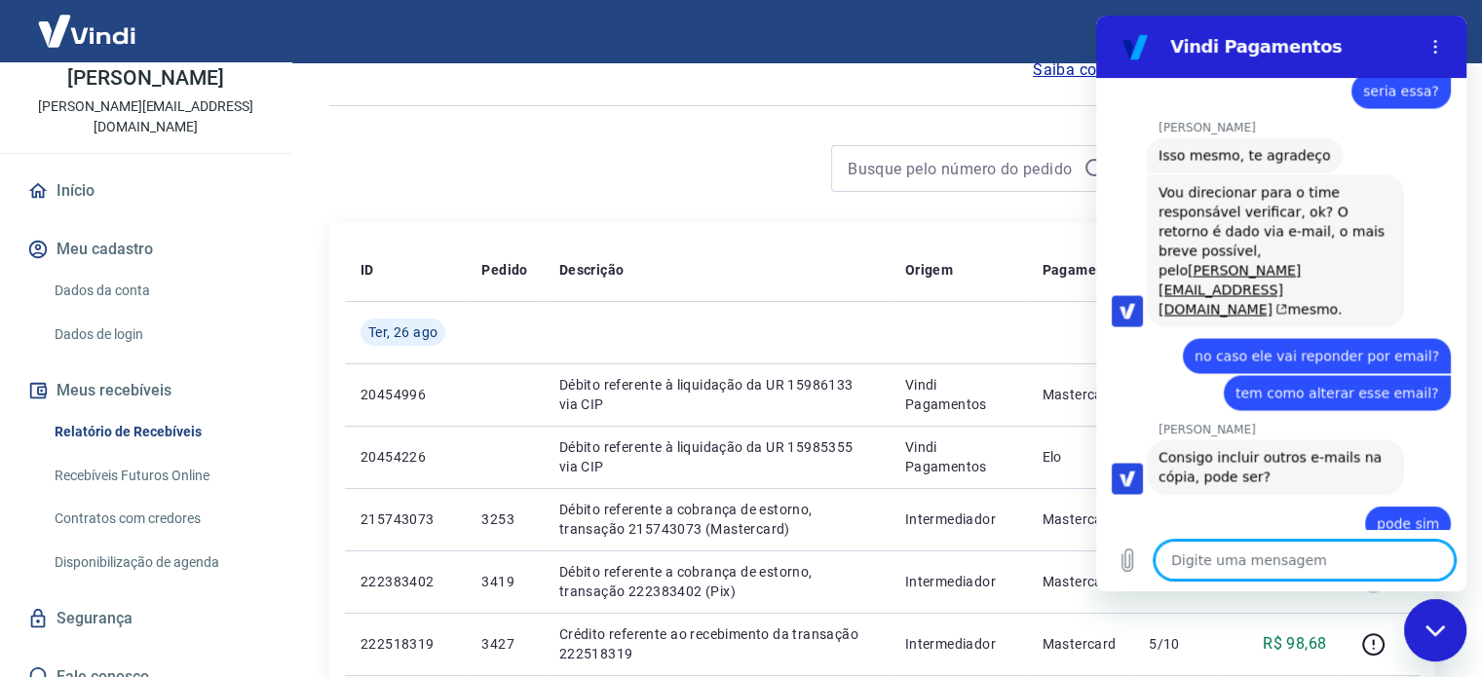
paste textarea "casanamoradaoficial@gmail.com"
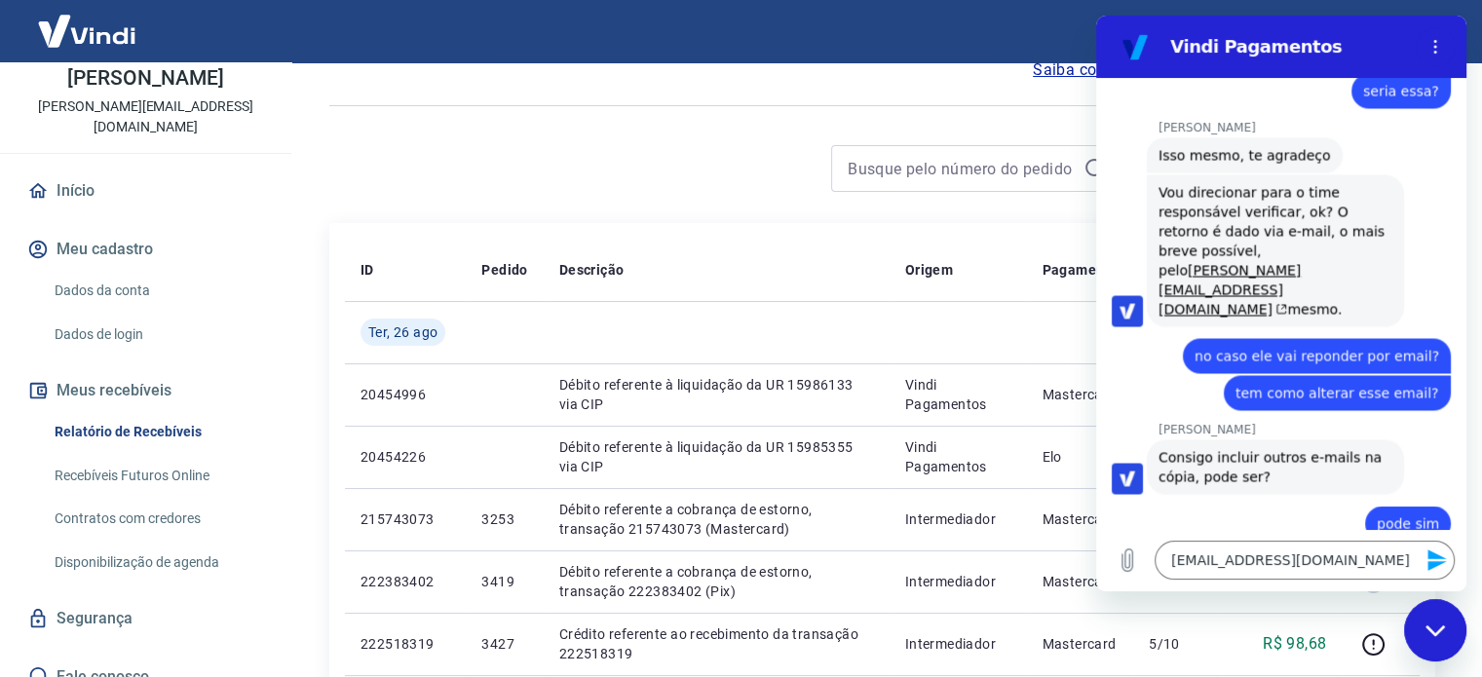
click at [1438, 566] on icon "Enviar mensagem" at bounding box center [1436, 559] width 23 height 23
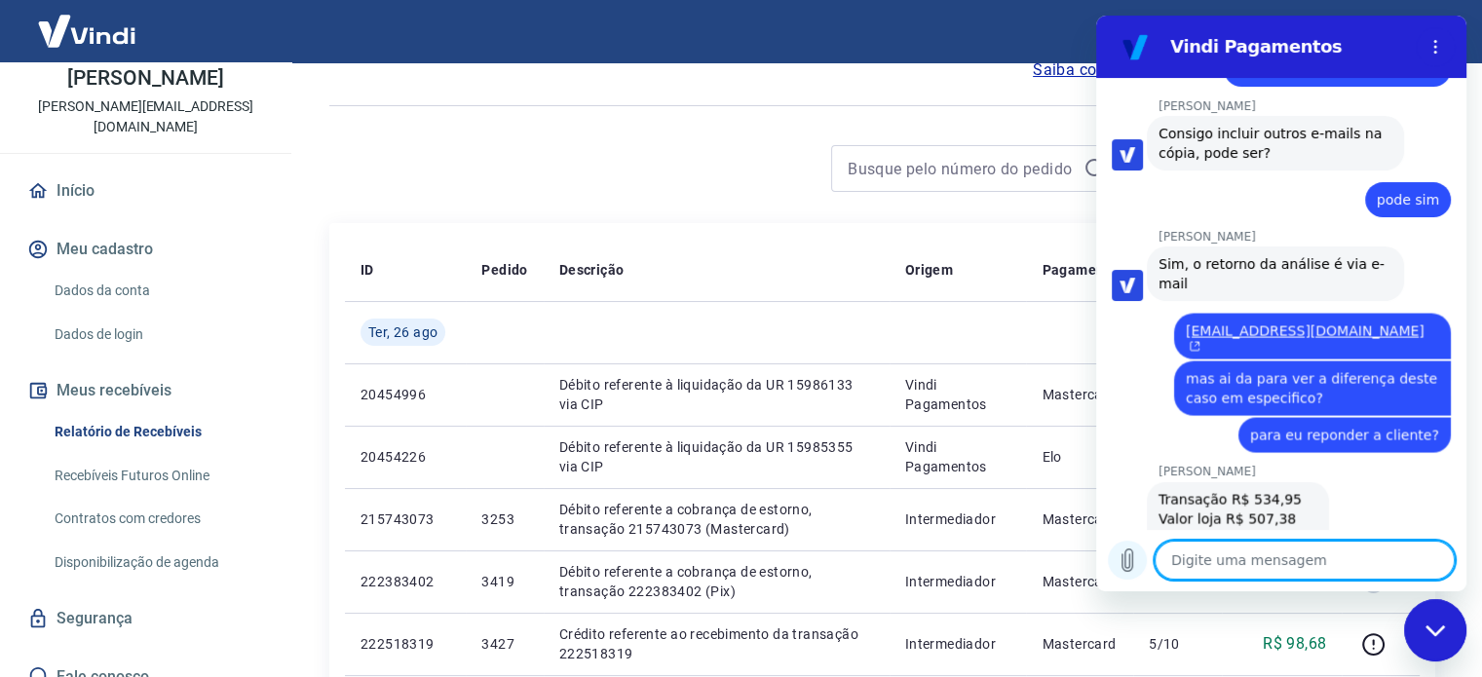
scroll to position [3627, 0]
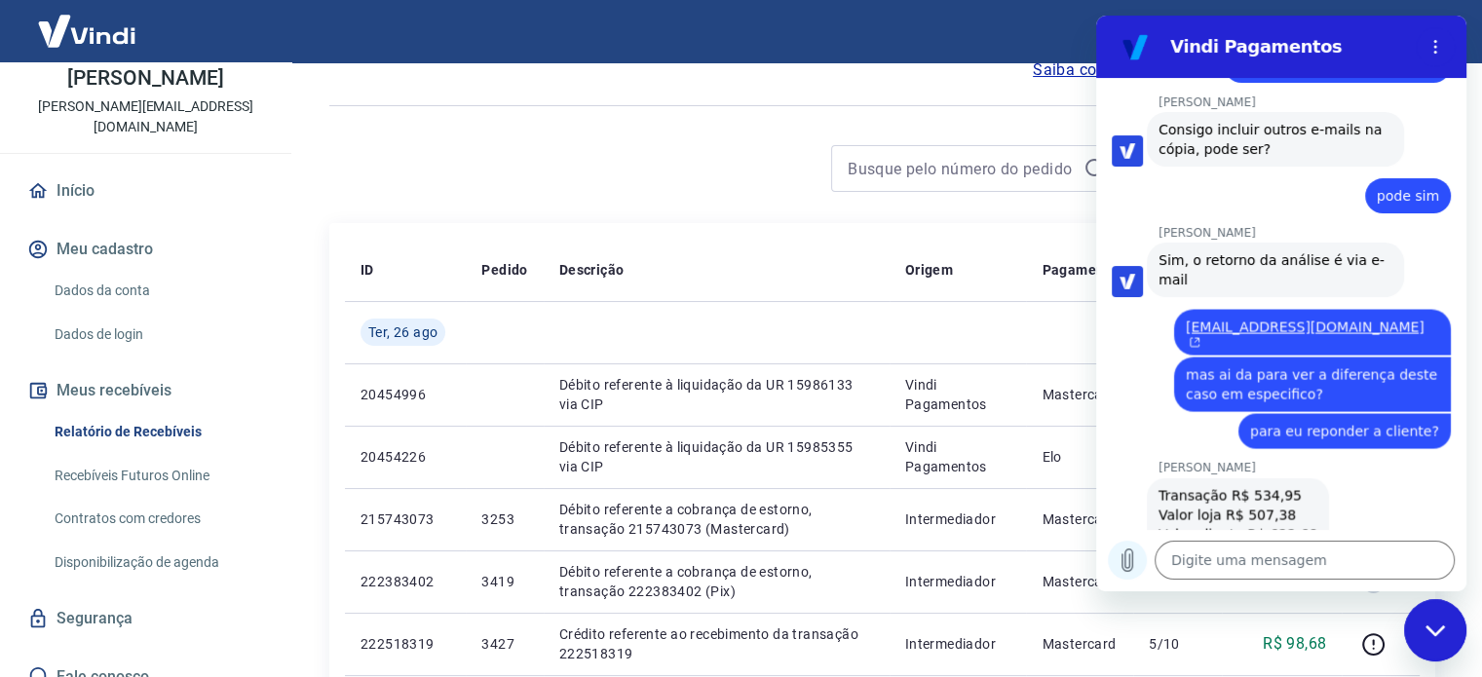
click at [1128, 563] on icon "Carregar arquivo" at bounding box center [1127, 560] width 11 height 22
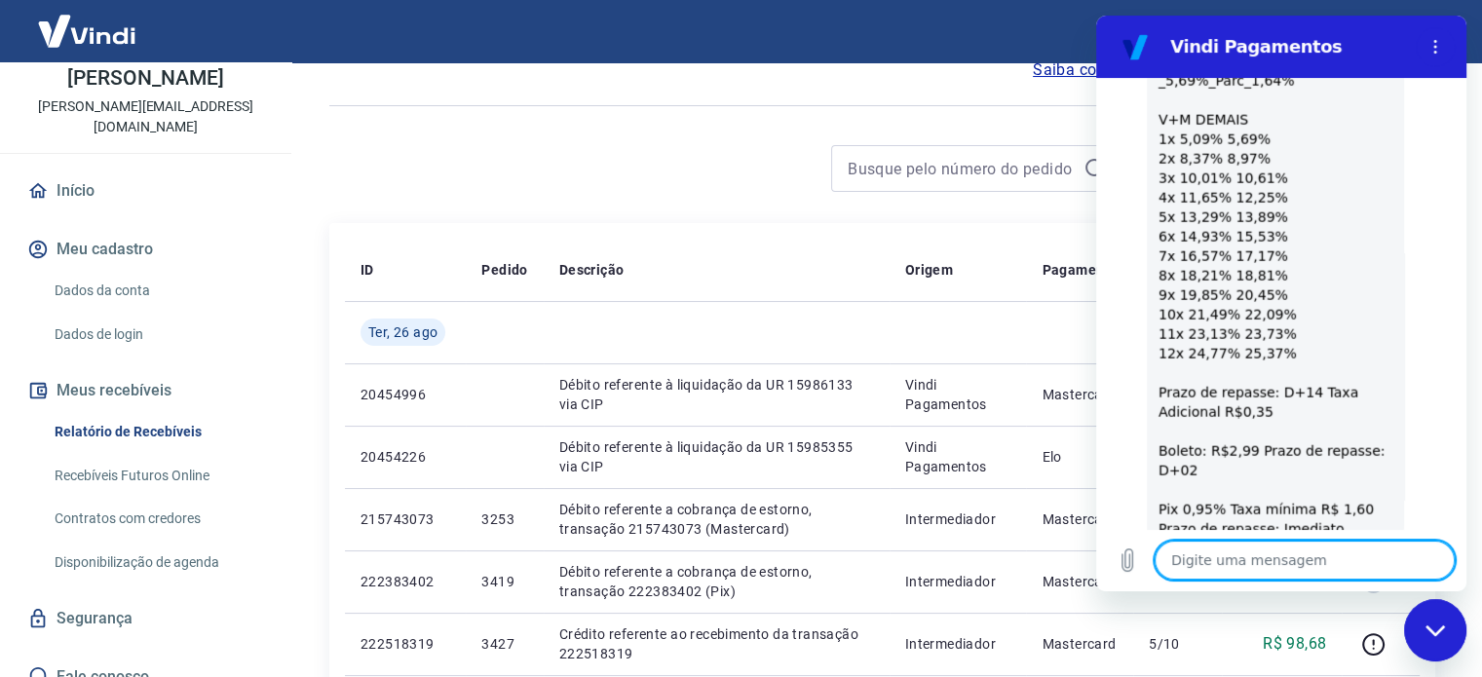
scroll to position [4868, 0]
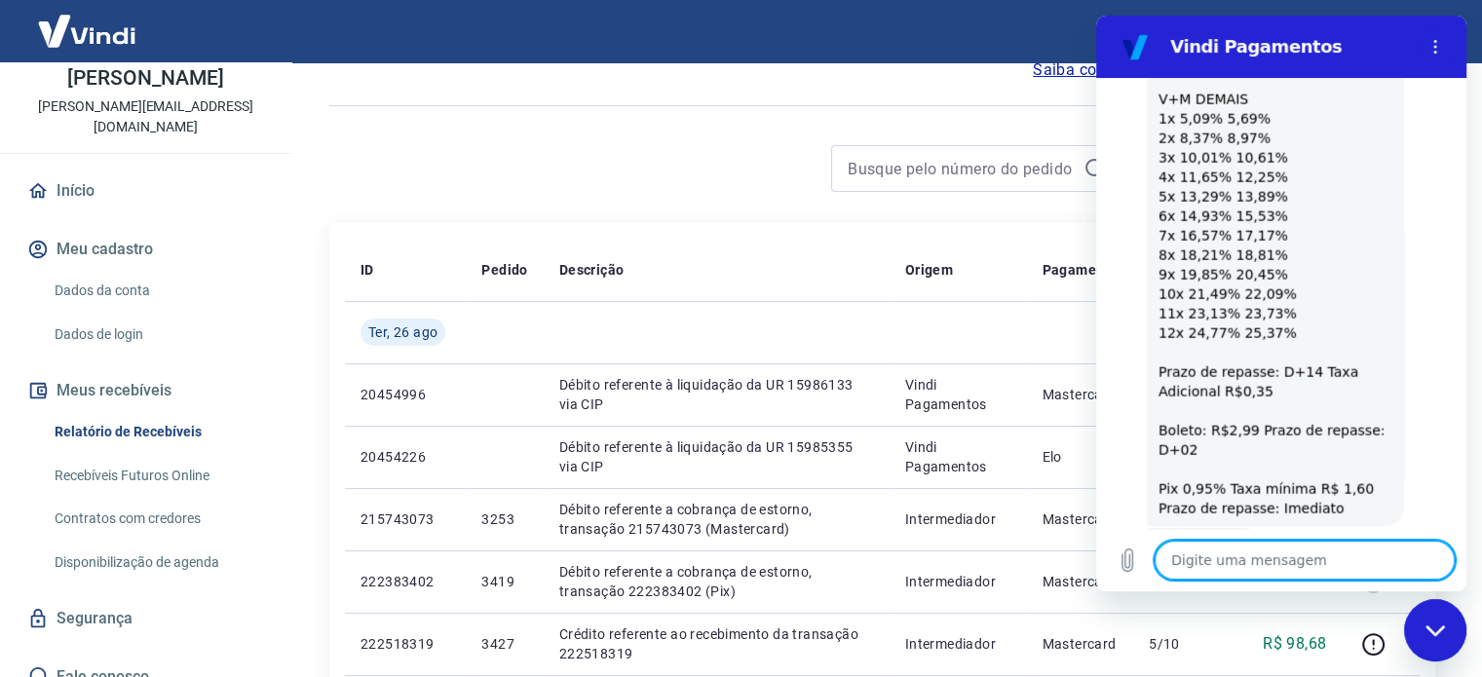
click at [1197, 560] on textarea at bounding box center [1304, 560] width 300 height 39
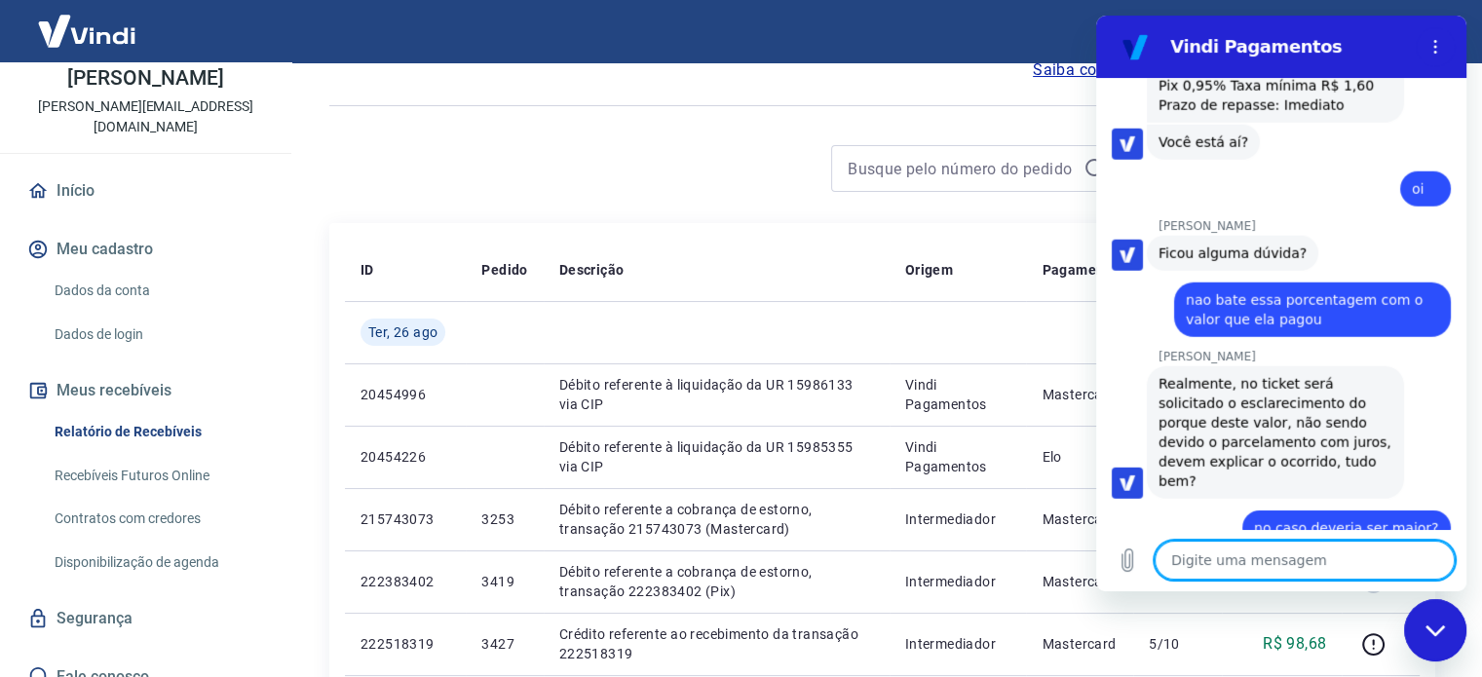
scroll to position [5304, 0]
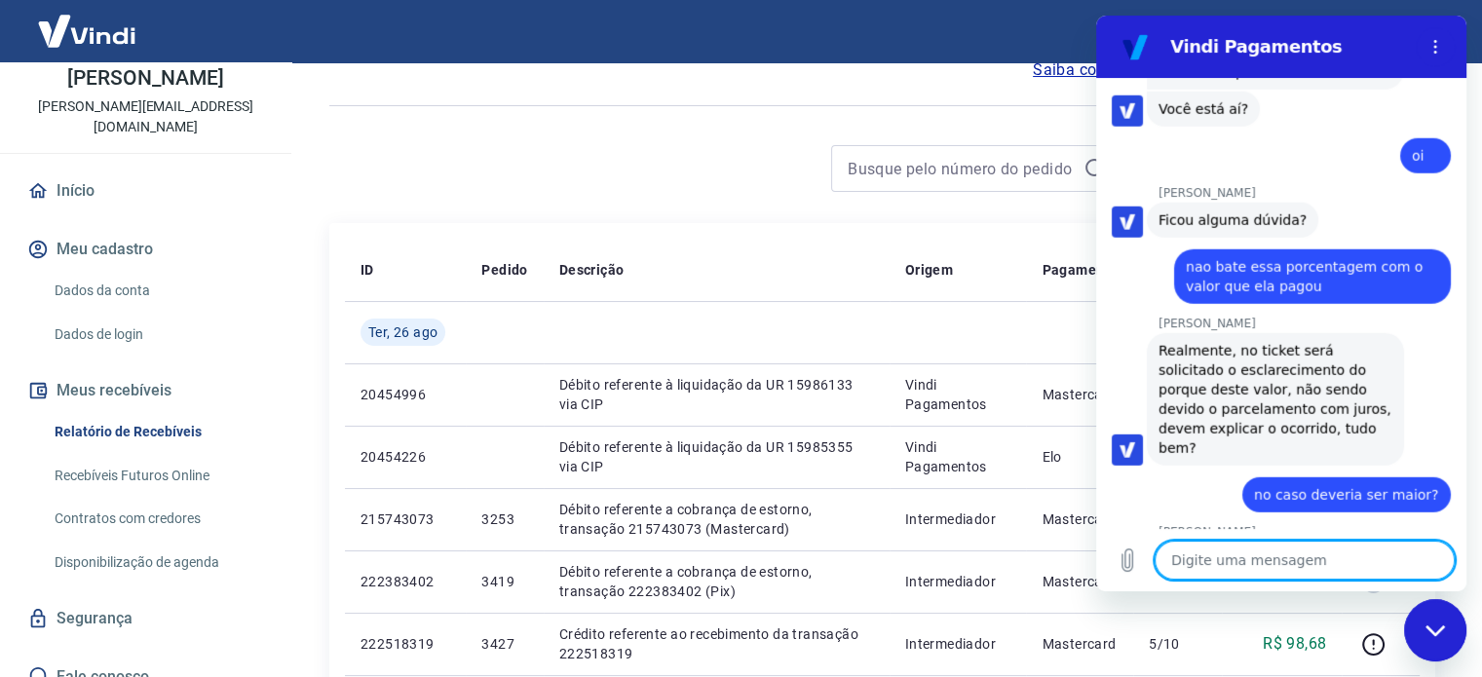
click at [1294, 568] on textarea at bounding box center [1304, 560] width 300 height 39
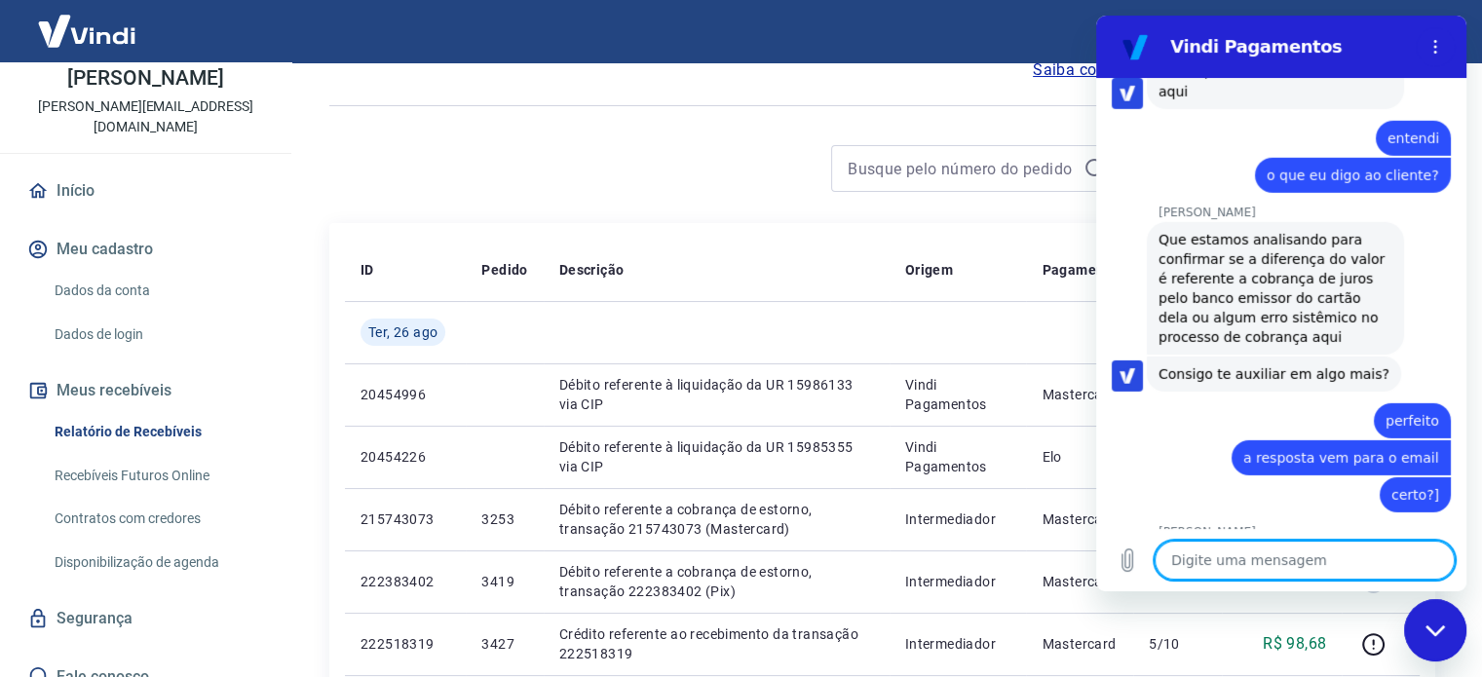
scroll to position [5912, 0]
